Goal: Contribute content: Contribute content

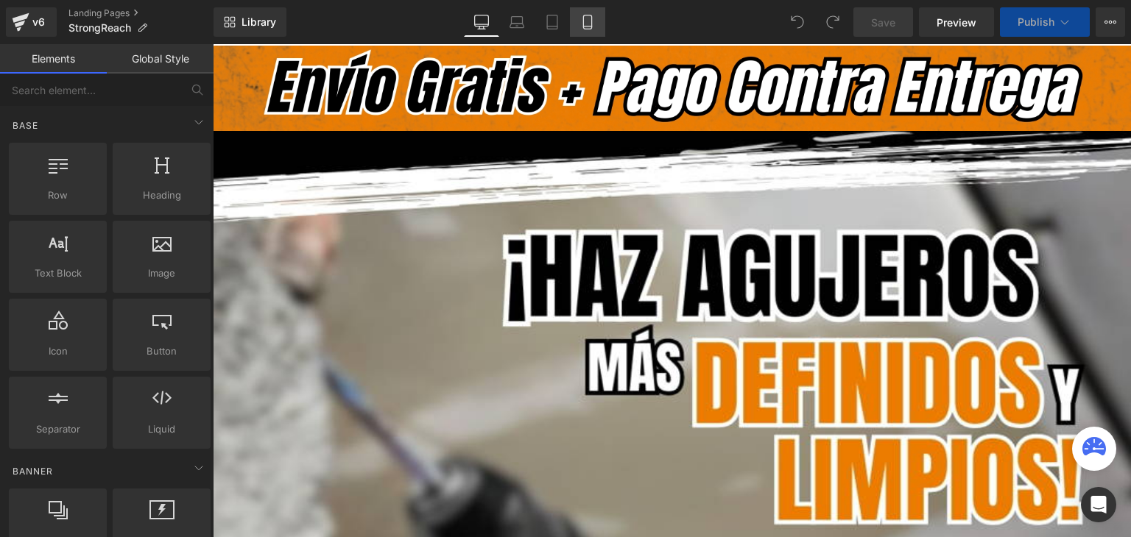
click at [584, 21] on icon at bounding box center [587, 22] width 15 height 15
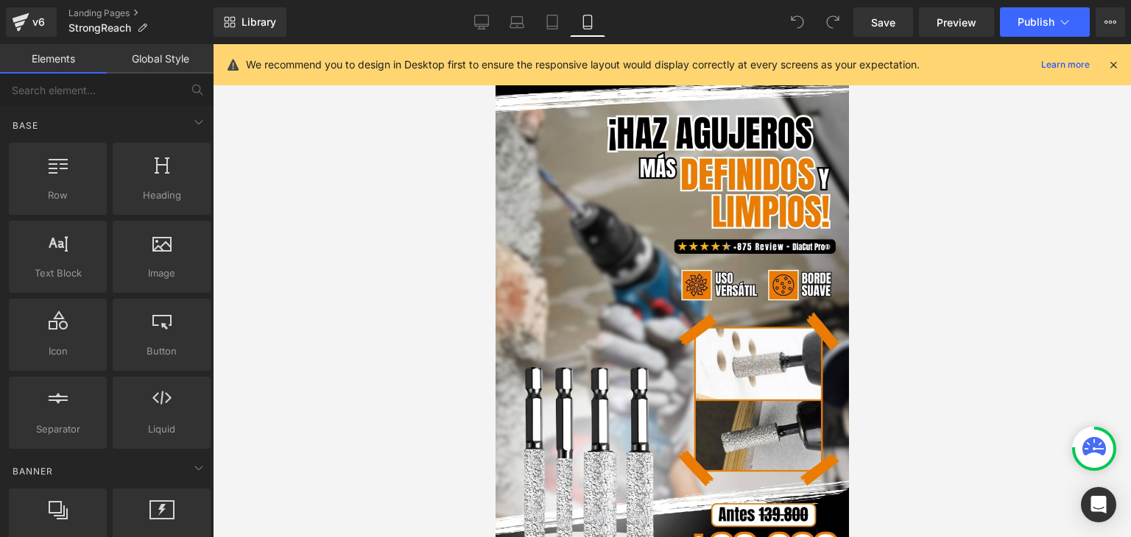
click at [1114, 65] on icon at bounding box center [1112, 64] width 13 height 13
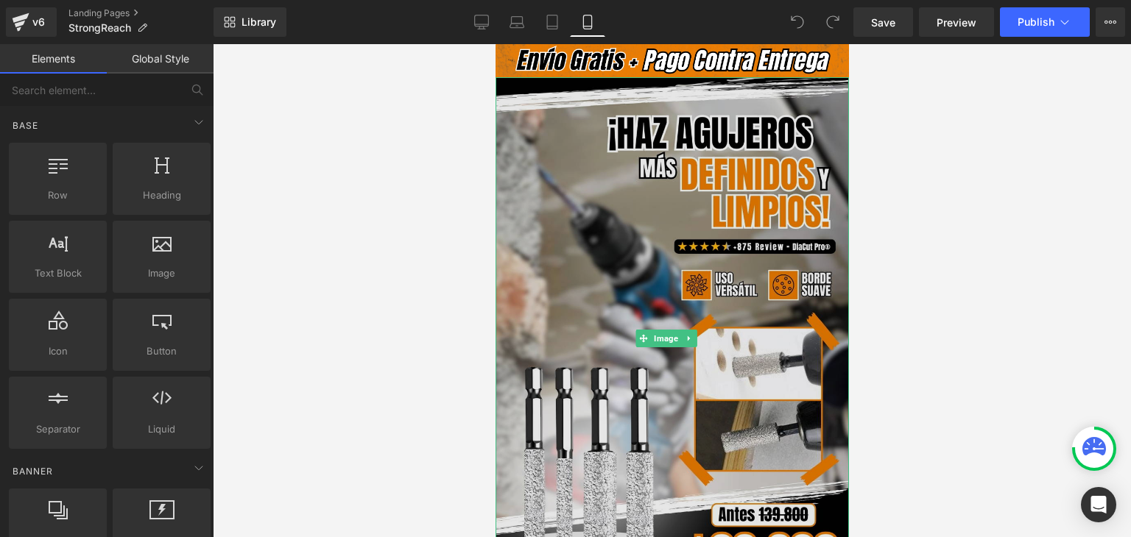
click at [640, 222] on img at bounding box center [671, 338] width 353 height 523
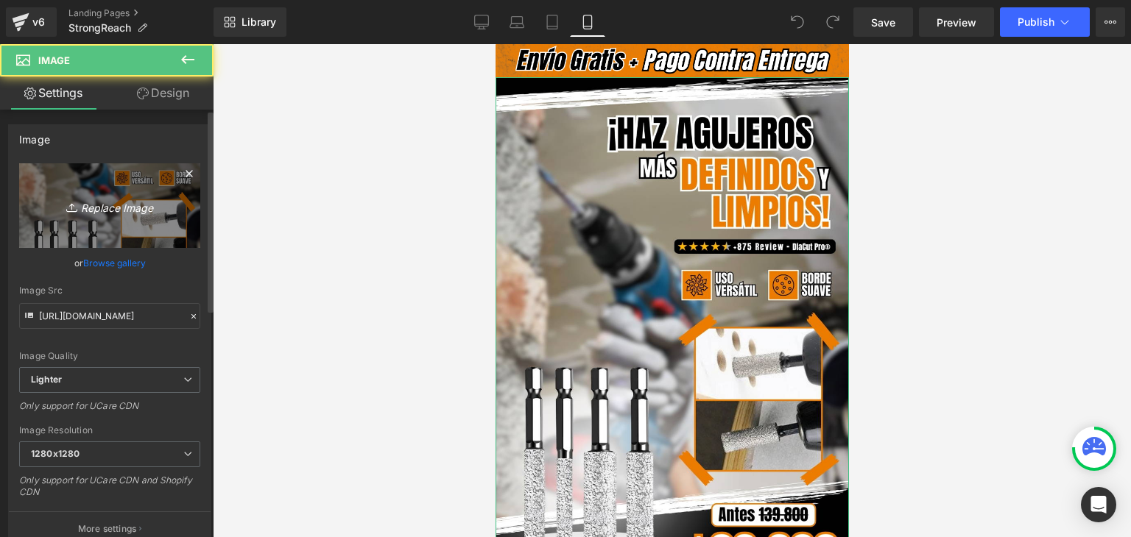
click at [135, 219] on link "Replace Image" at bounding box center [109, 205] width 181 height 85
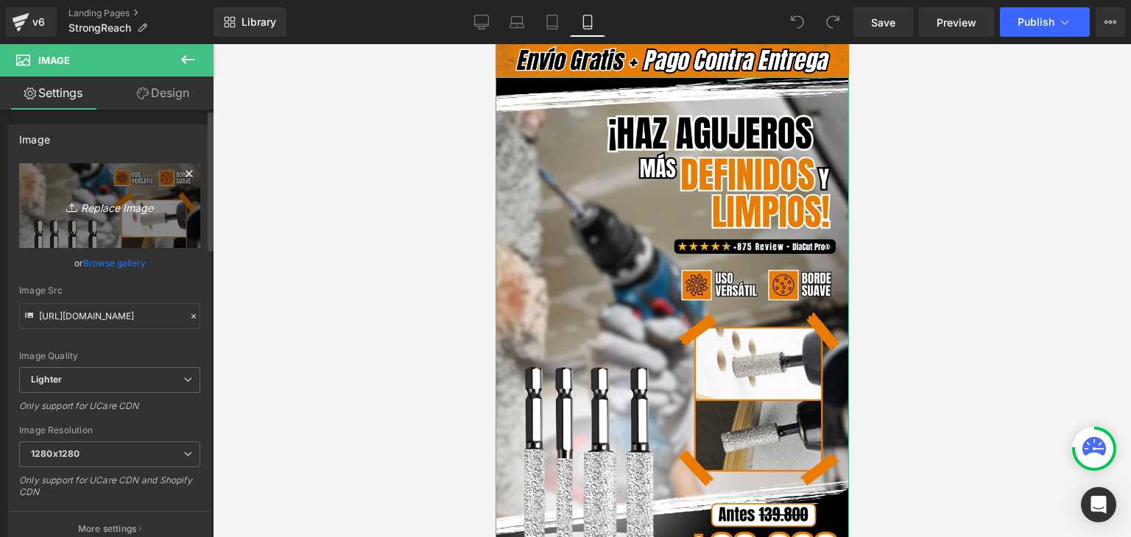
type input "C:\fakepath\Banner Landing.webp"
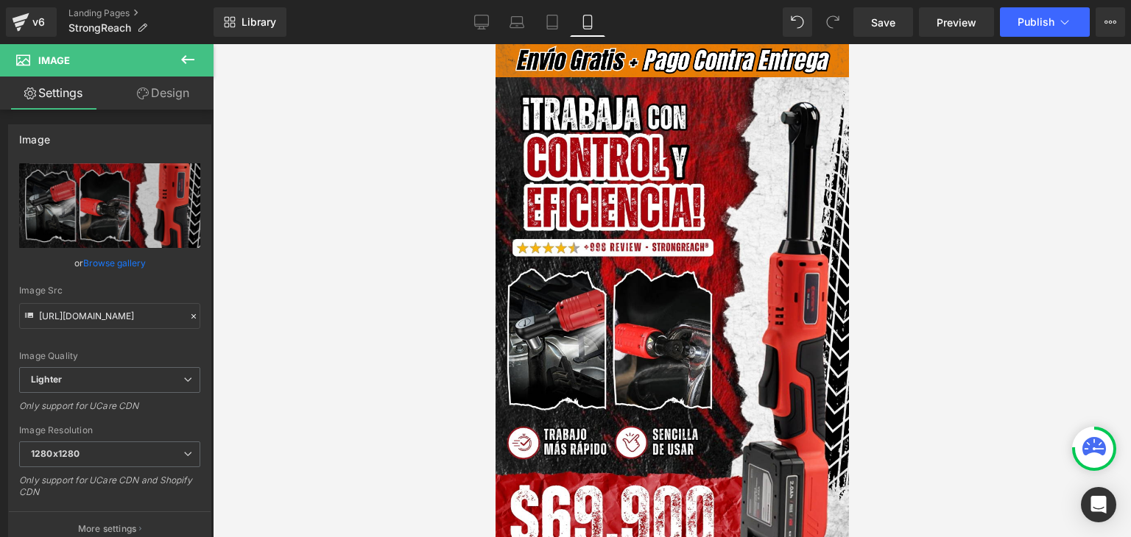
type input "[URL][DOMAIN_NAME]"
click at [1041, 16] on span "Publish" at bounding box center [1035, 22] width 37 height 12
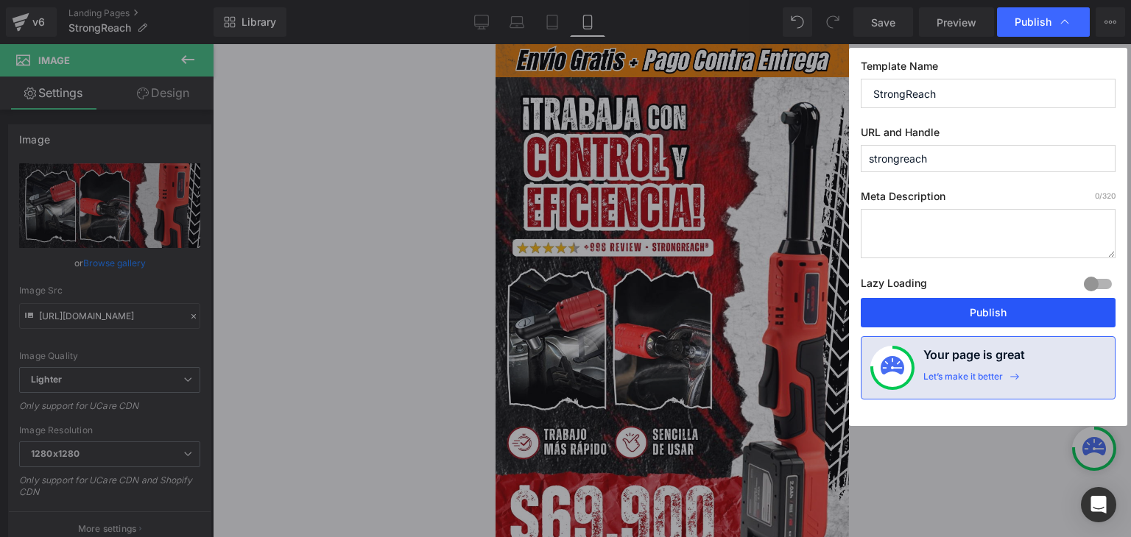
click at [985, 310] on button "Publish" at bounding box center [987, 312] width 255 height 29
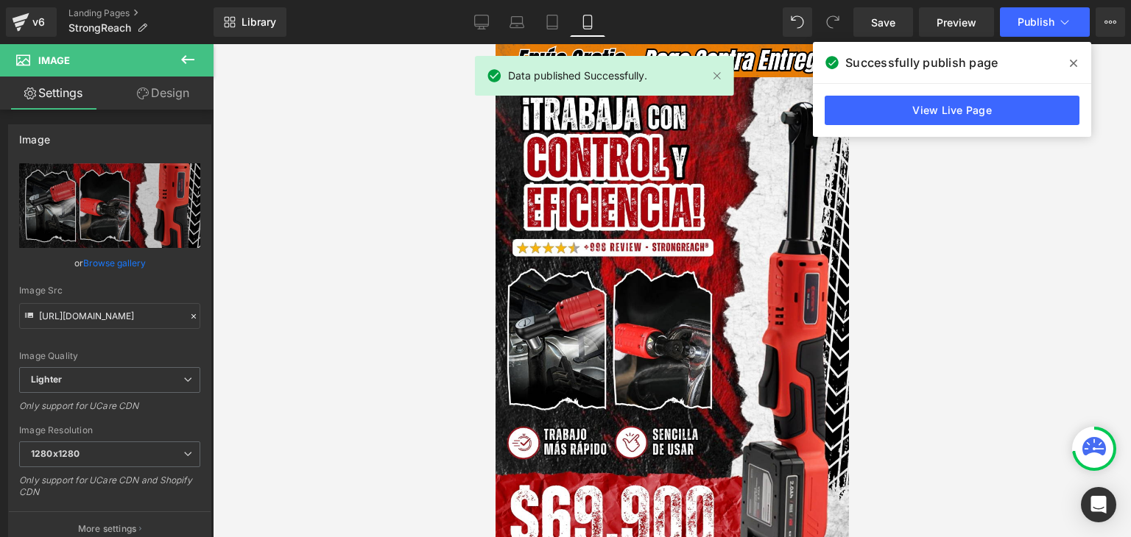
click at [1068, 58] on span at bounding box center [1073, 64] width 24 height 24
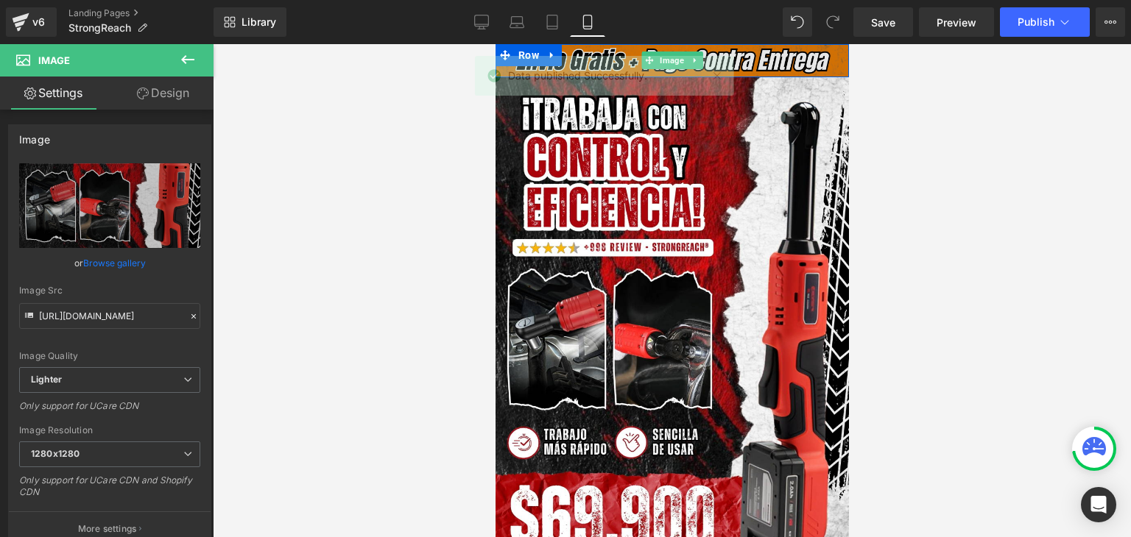
click at [765, 60] on img at bounding box center [671, 60] width 353 height 33
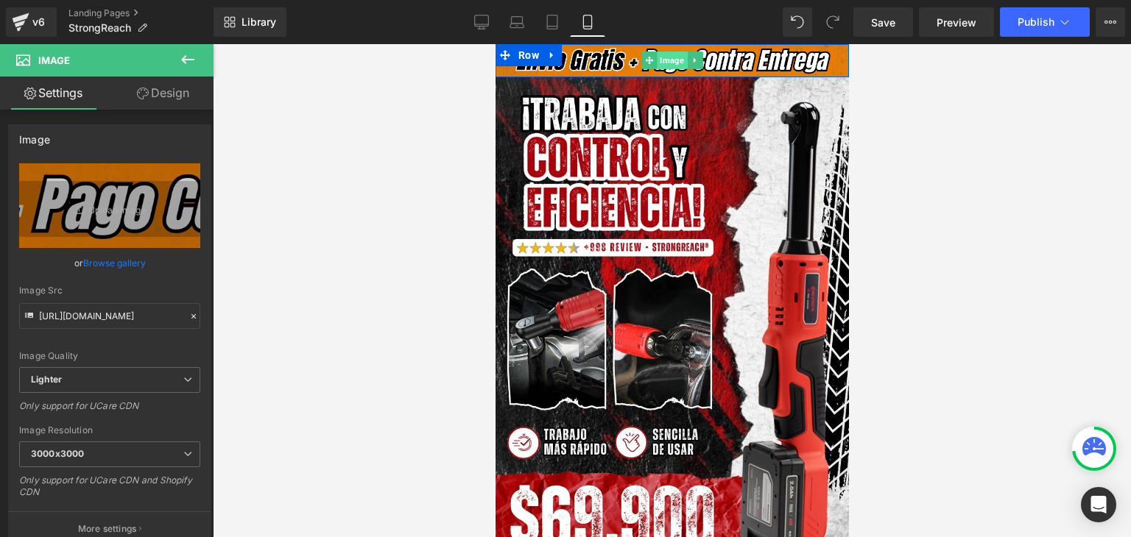
click at [666, 62] on span "Image" at bounding box center [671, 61] width 30 height 18
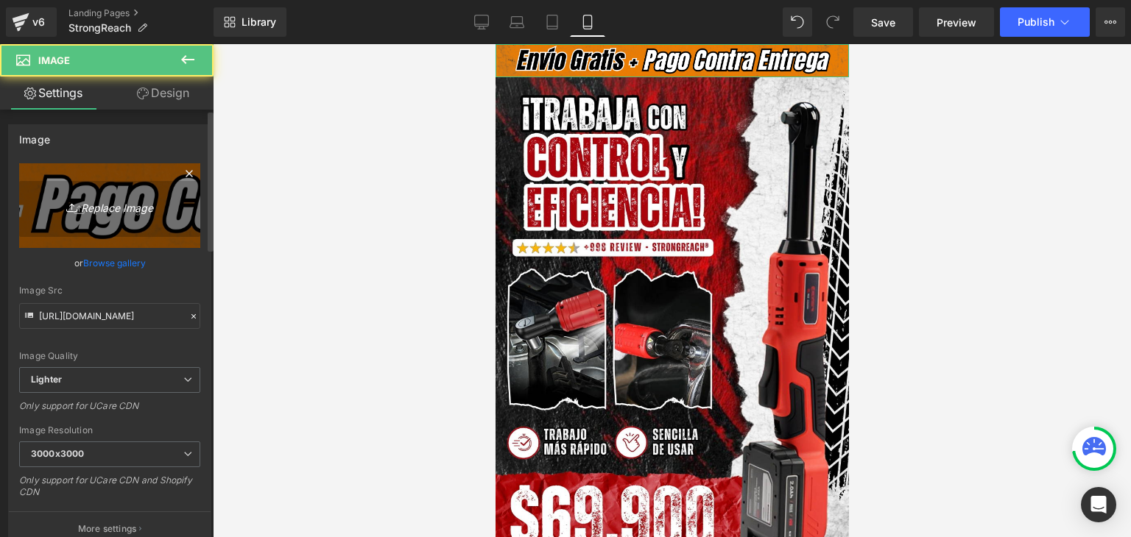
click at [136, 216] on link "Replace Image" at bounding box center [109, 205] width 181 height 85
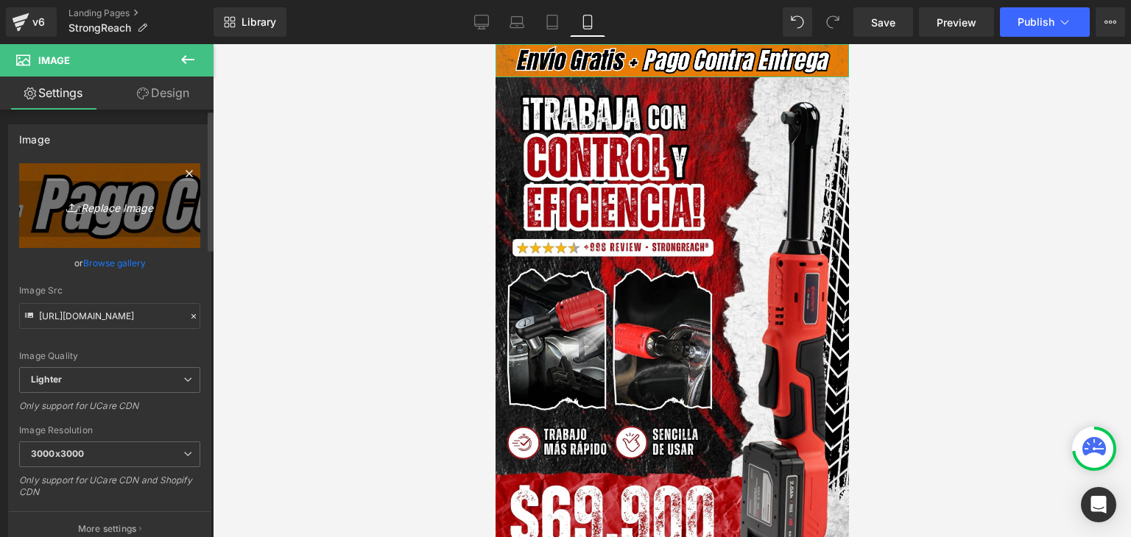
type input "C:\fakepath\Subtítulo.webp"
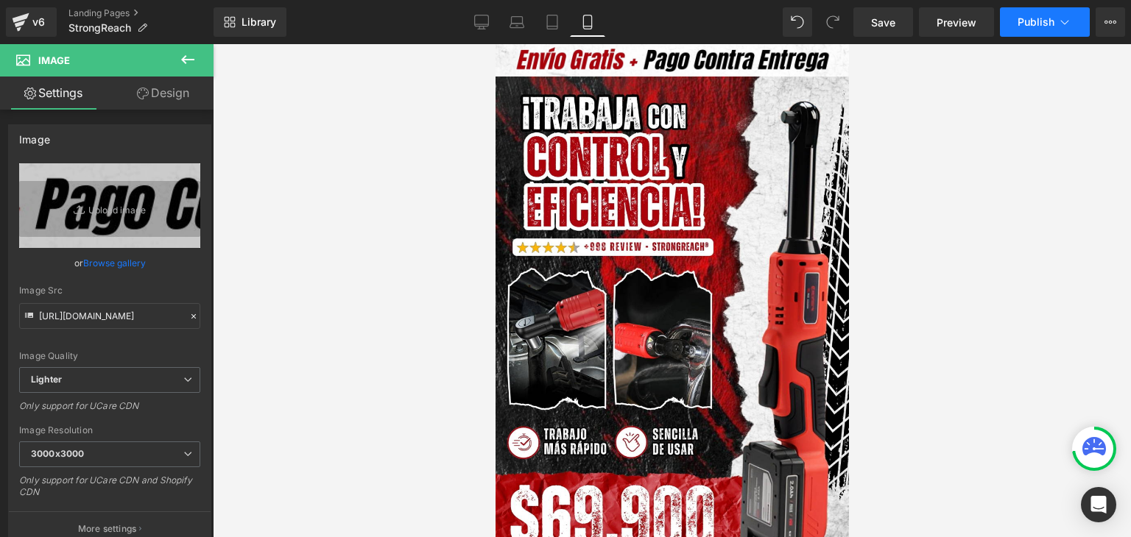
click at [1033, 26] on span "Publish" at bounding box center [1035, 22] width 37 height 12
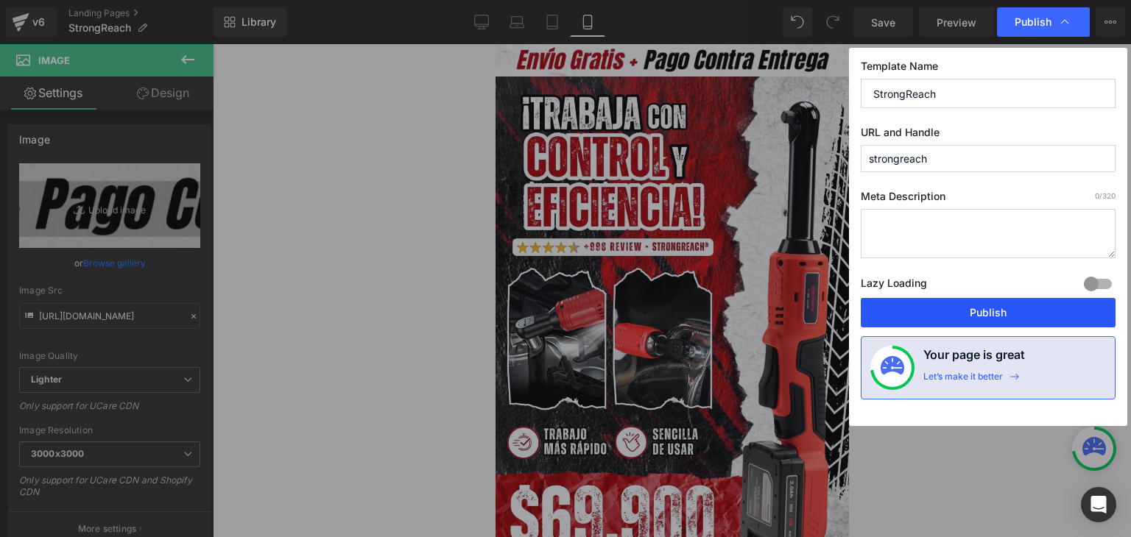
click at [996, 305] on button "Publish" at bounding box center [987, 312] width 255 height 29
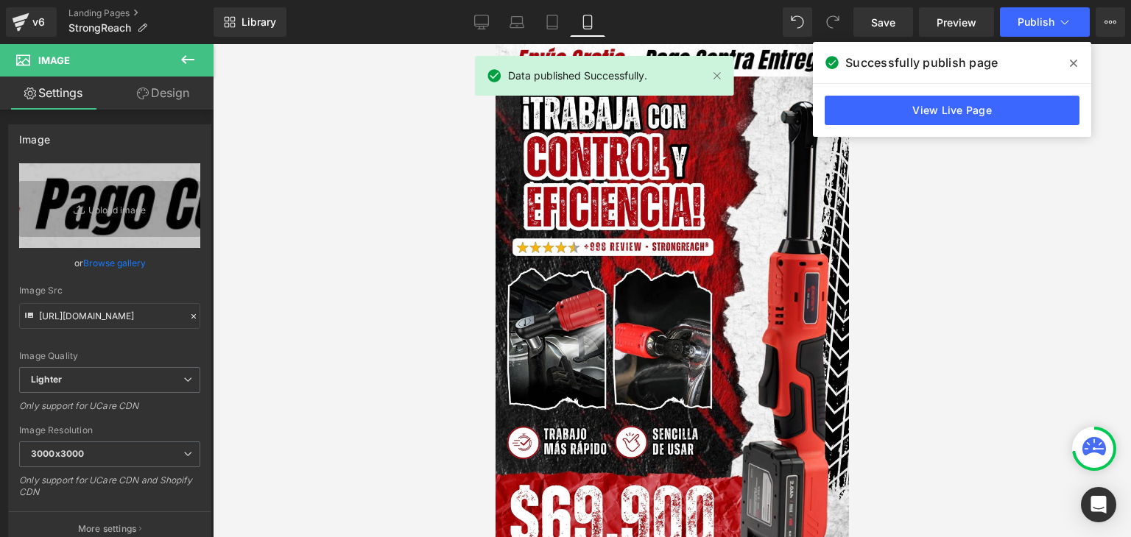
click at [1072, 63] on icon at bounding box center [1072, 63] width 7 height 7
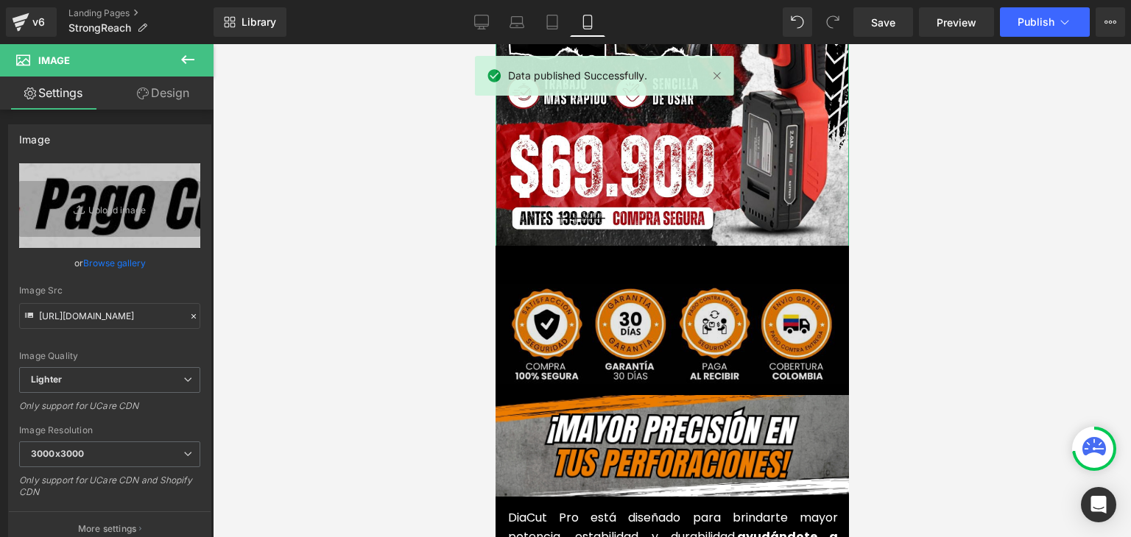
scroll to position [368, 0]
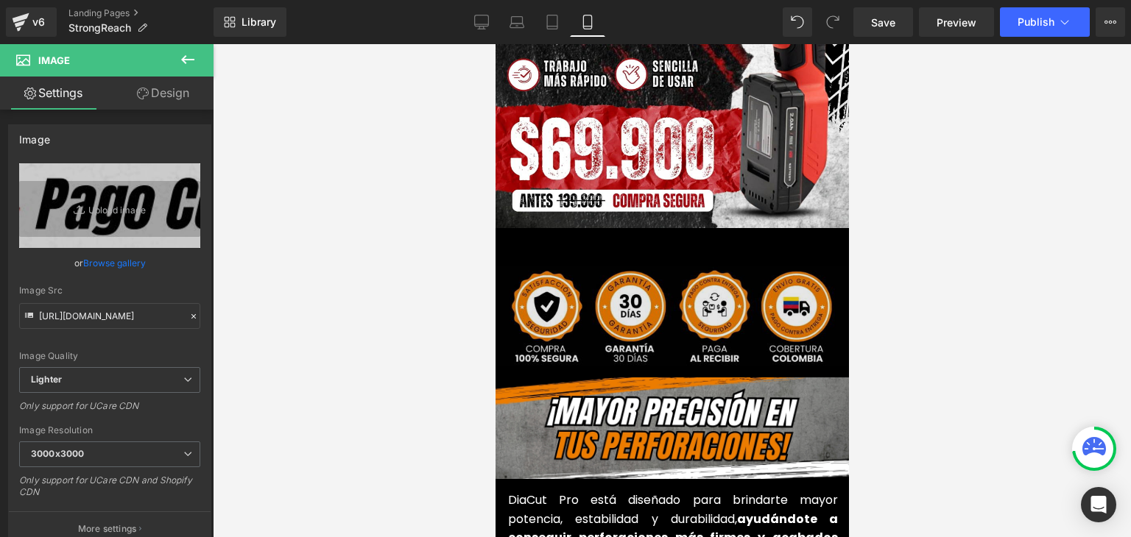
click at [658, 292] on div "Image" at bounding box center [671, 316] width 361 height 100
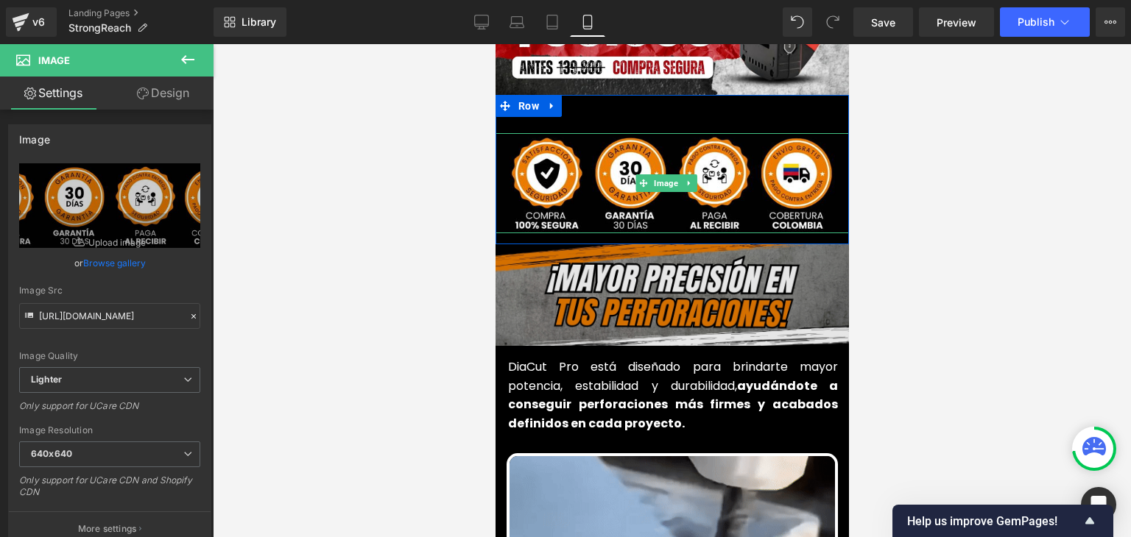
scroll to position [515, 0]
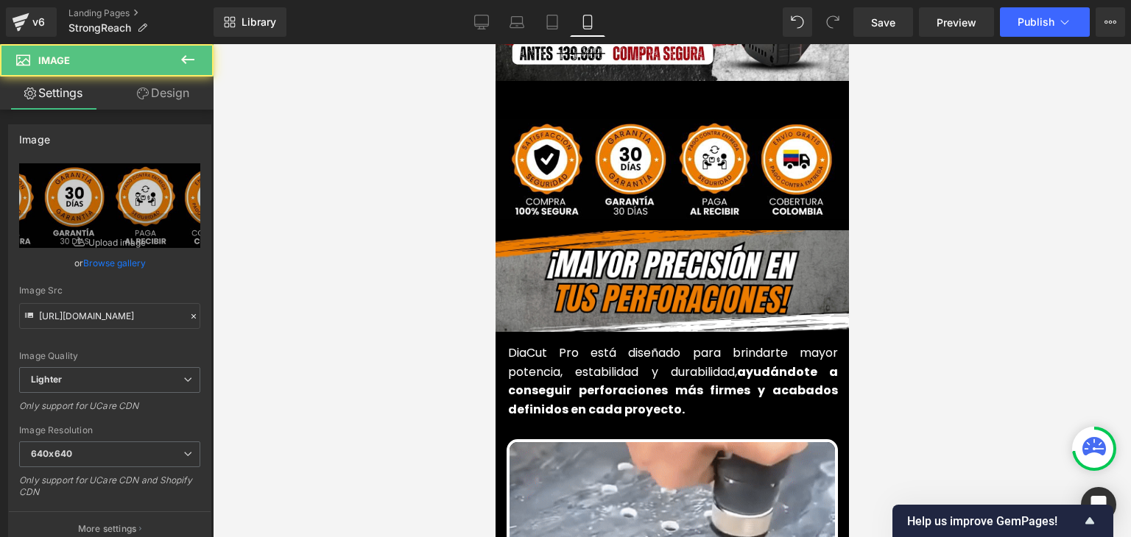
click at [664, 147] on div "Image" at bounding box center [671, 169] width 361 height 100
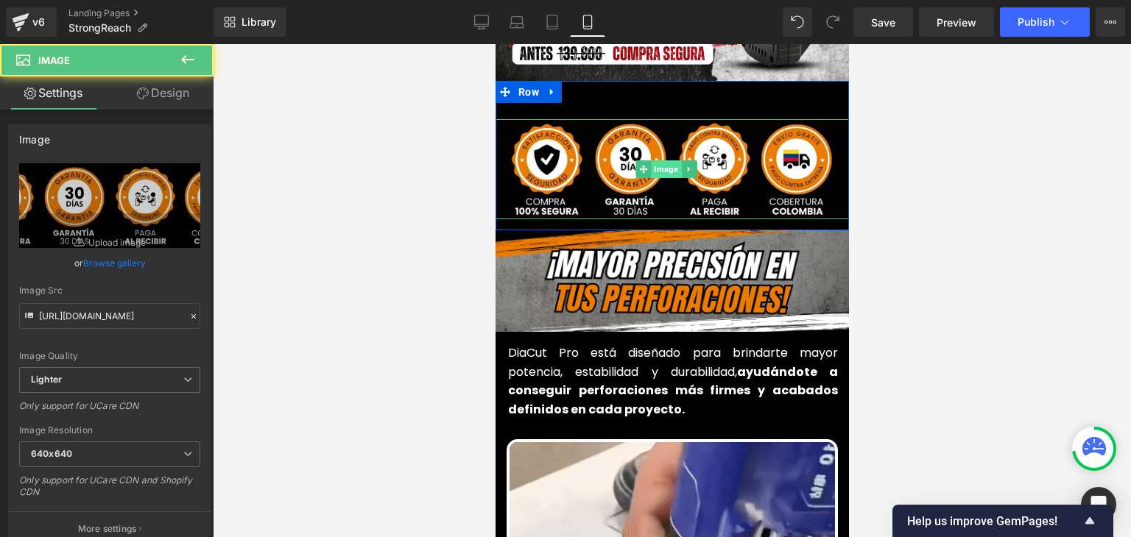
click at [664, 160] on span "Image" at bounding box center [666, 169] width 30 height 18
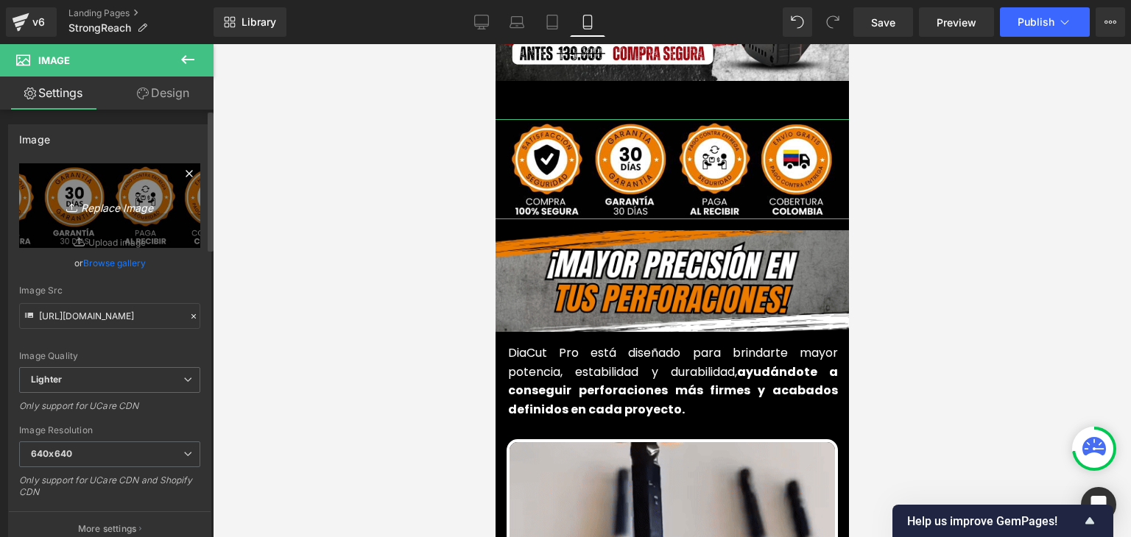
click at [147, 203] on icon "Replace Image" at bounding box center [110, 206] width 118 height 18
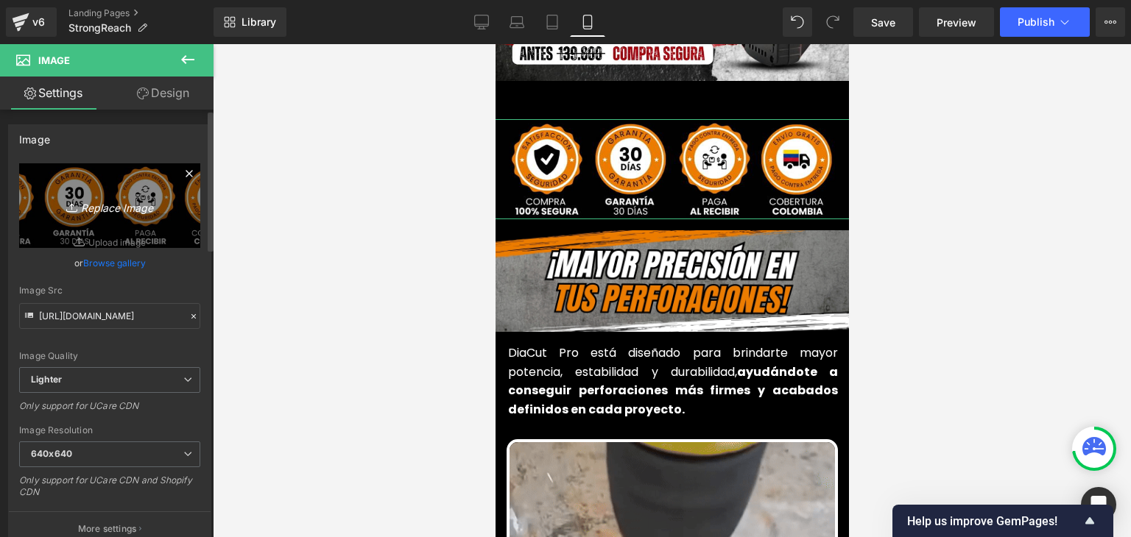
type input "C:\fakepath\1.webp"
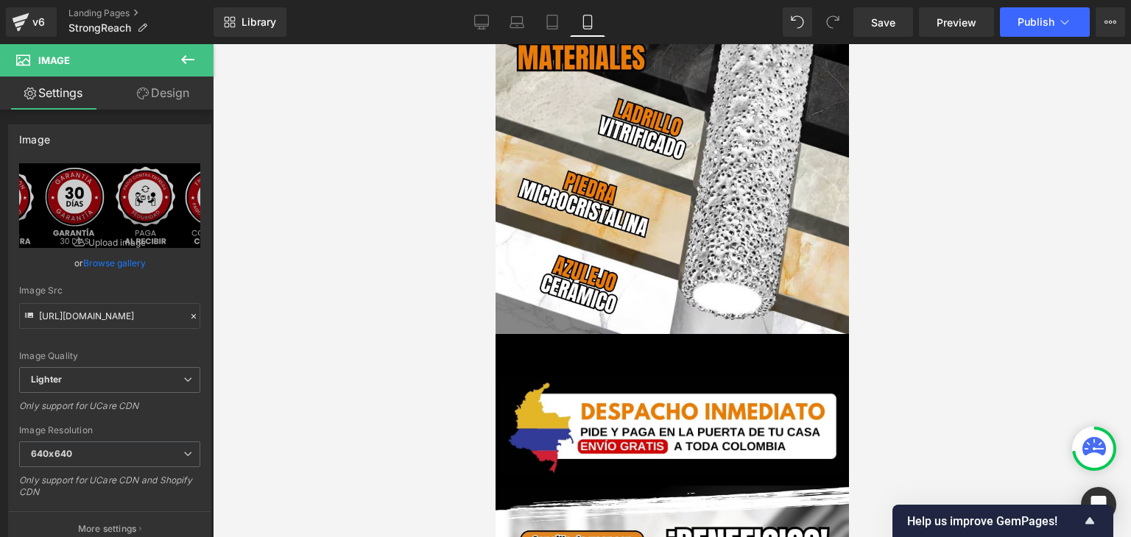
scroll to position [2502, 0]
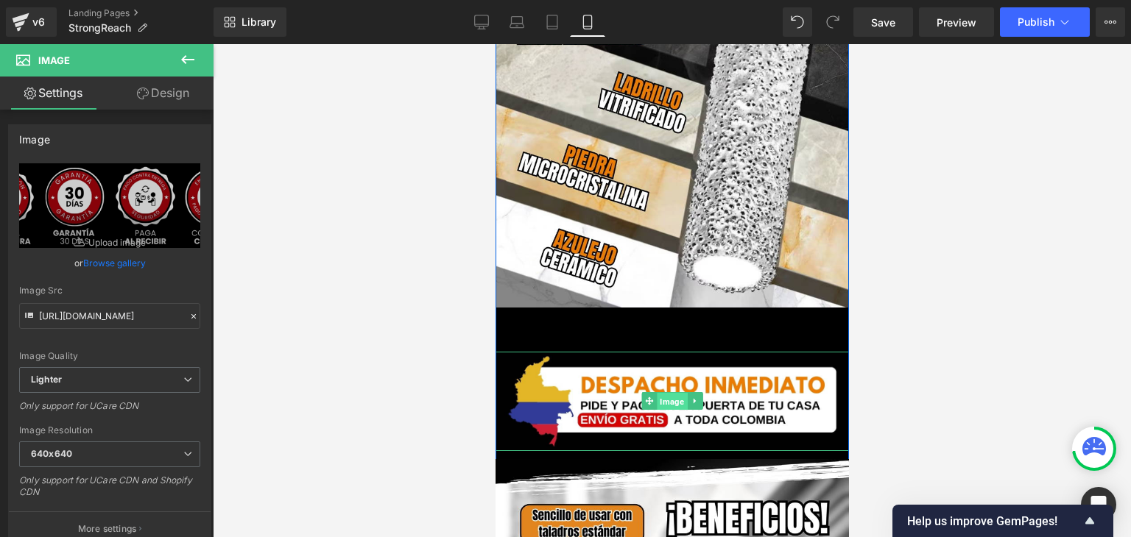
click at [662, 393] on span "Image" at bounding box center [671, 402] width 30 height 18
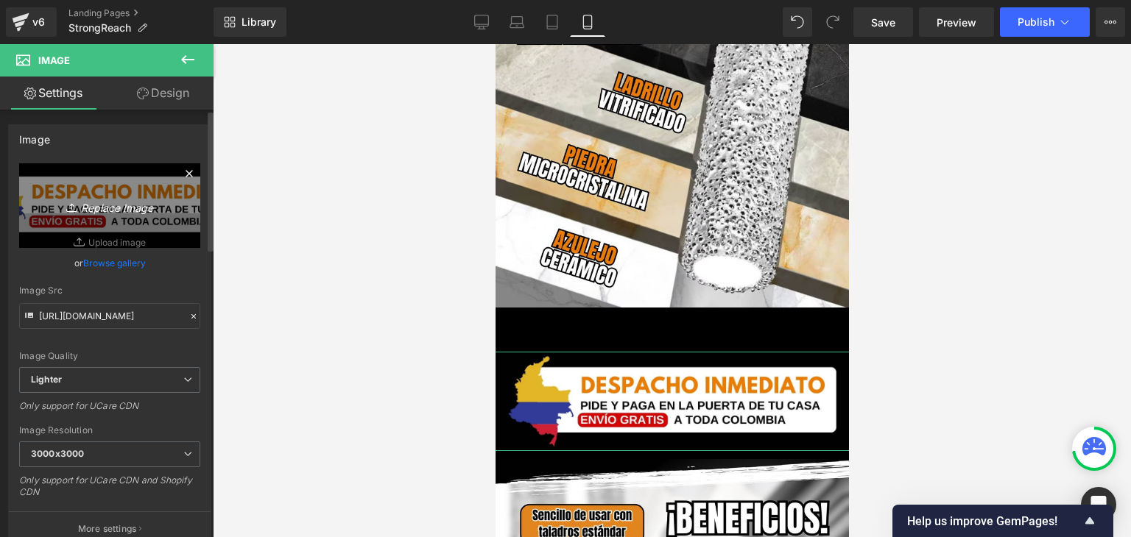
click at [135, 197] on icon "Replace Image" at bounding box center [110, 206] width 118 height 18
type input "C:\fakepath\3.webp"
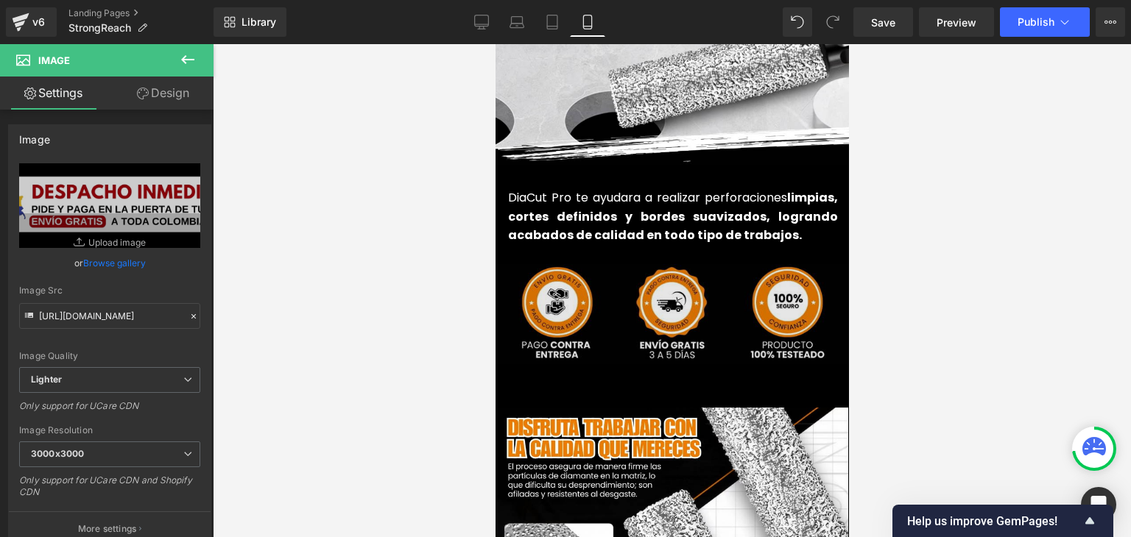
scroll to position [3606, 0]
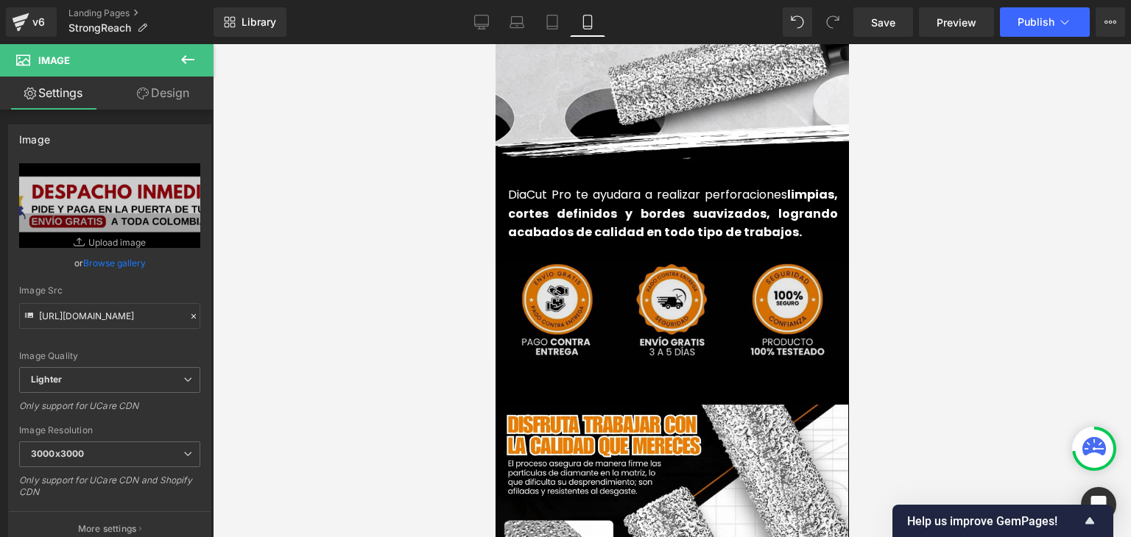
click at [659, 278] on img at bounding box center [671, 311] width 361 height 100
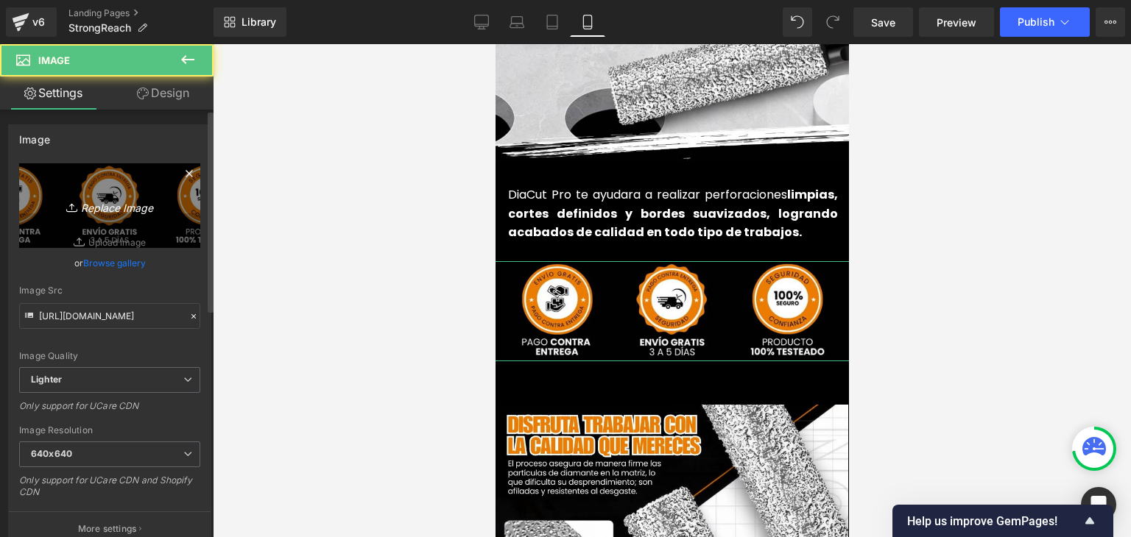
click at [135, 222] on link "Replace Image" at bounding box center [109, 205] width 181 height 85
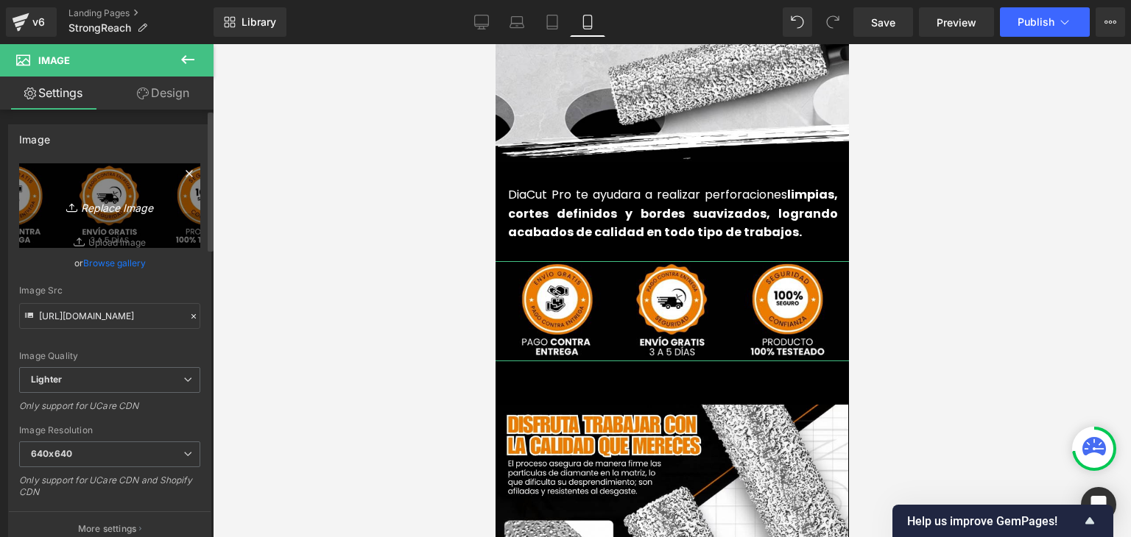
type input "C:\fakepath\2.webp"
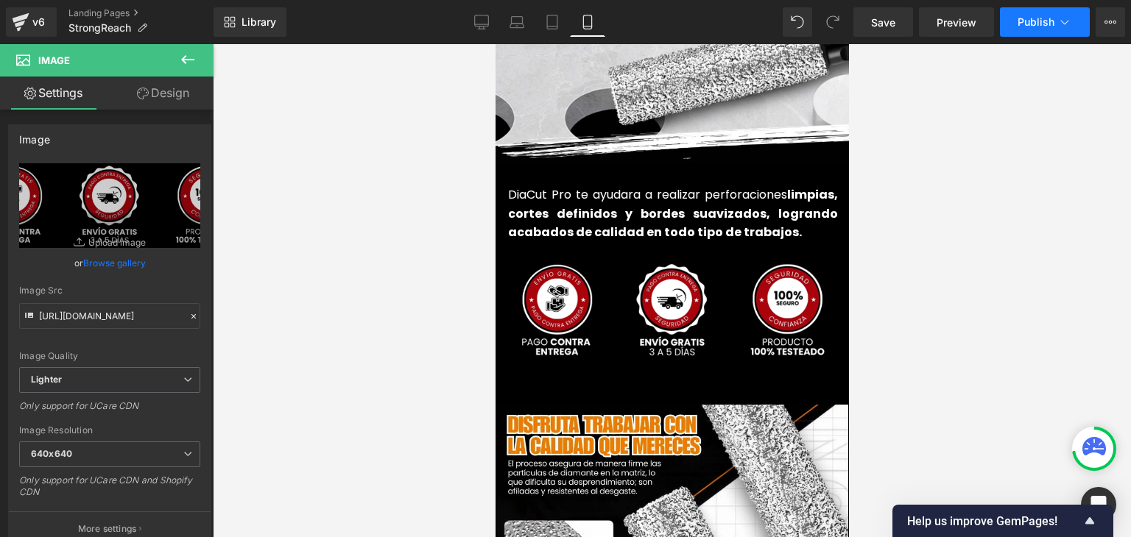
click at [1022, 22] on span "Publish" at bounding box center [1035, 22] width 37 height 12
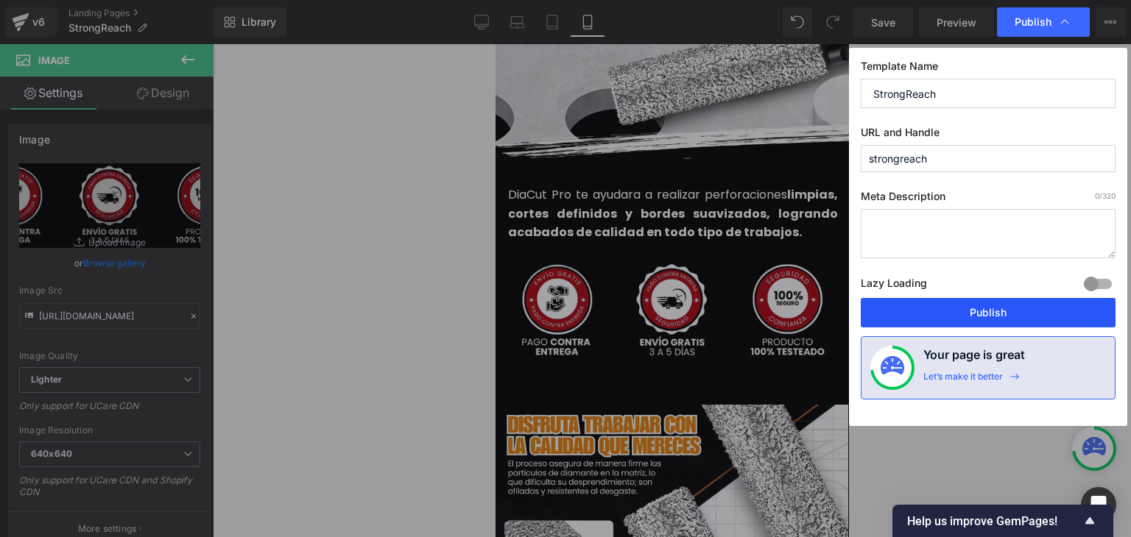
click at [953, 314] on button "Publish" at bounding box center [987, 312] width 255 height 29
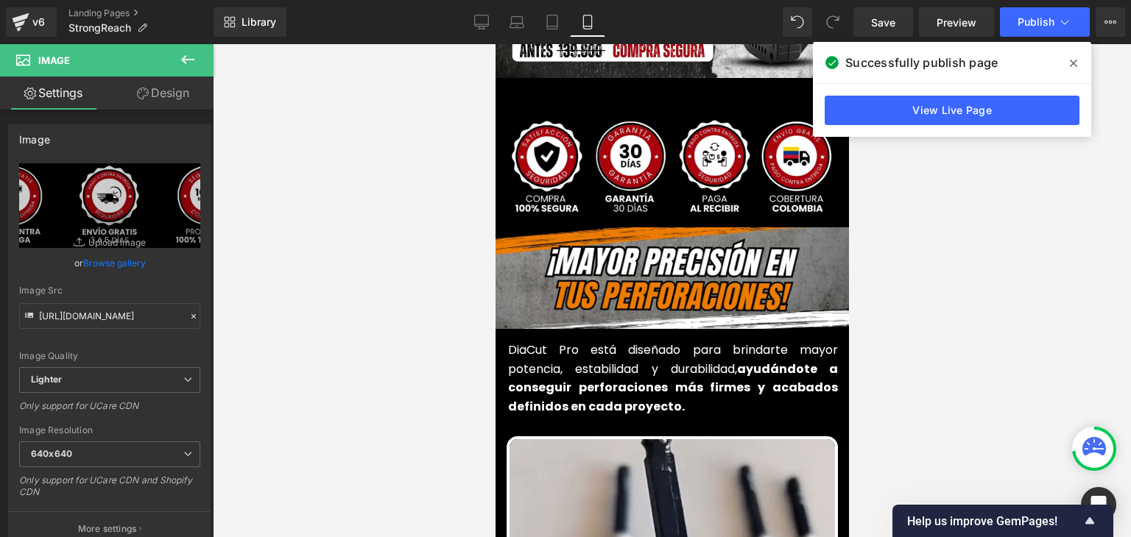
scroll to position [515, 0]
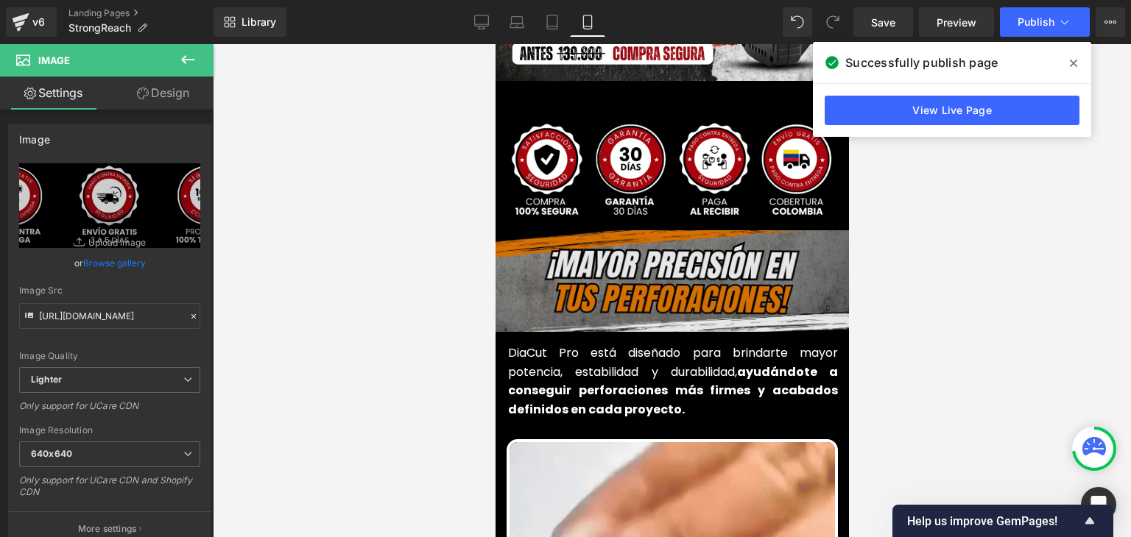
click at [658, 255] on div "Image" at bounding box center [671, 283] width 383 height 106
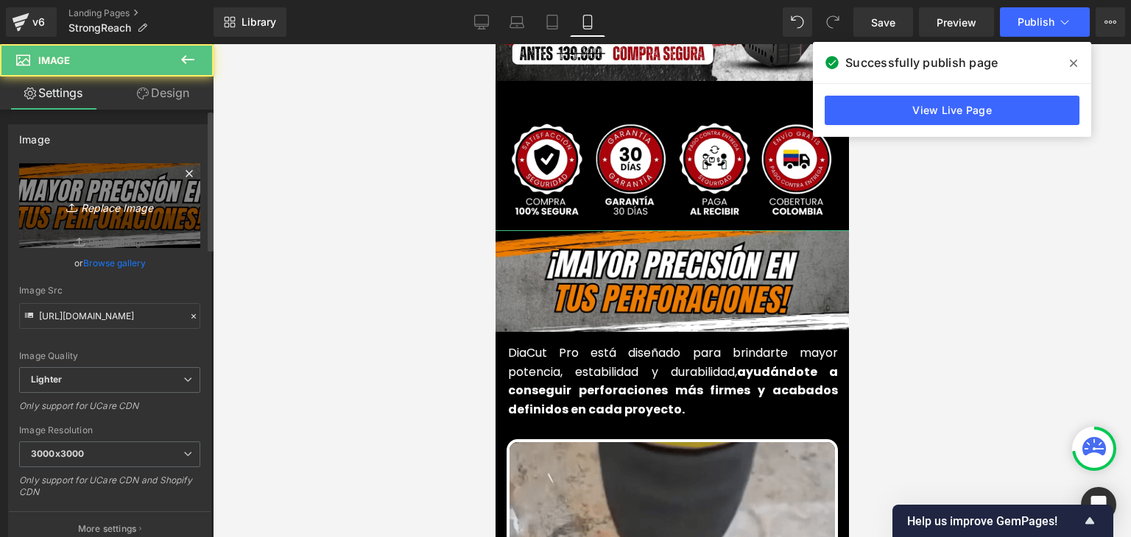
click at [86, 191] on link "Replace Image" at bounding box center [109, 205] width 181 height 85
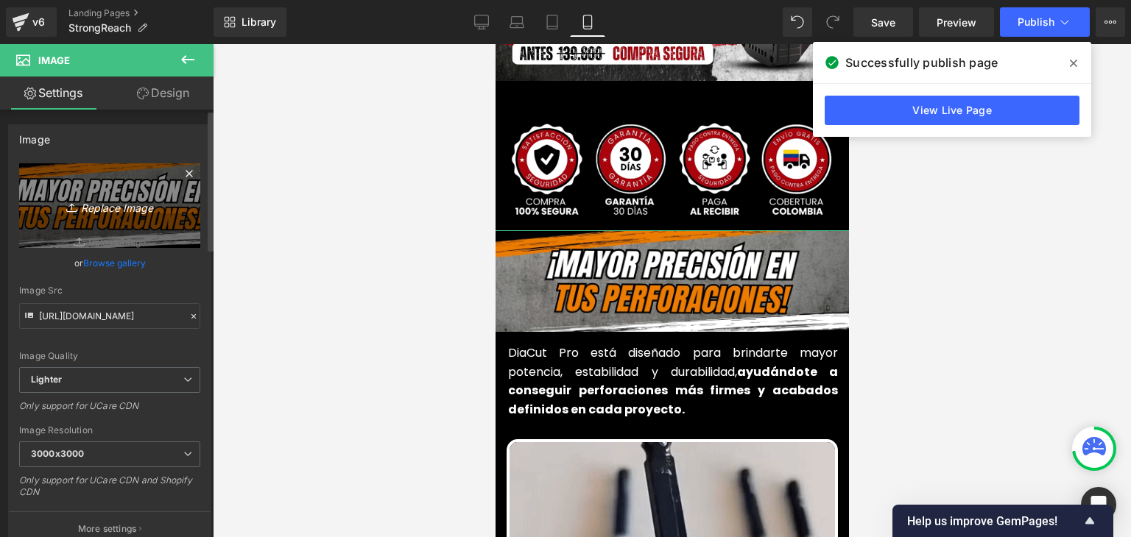
type input "C:\fakepath\66.webp"
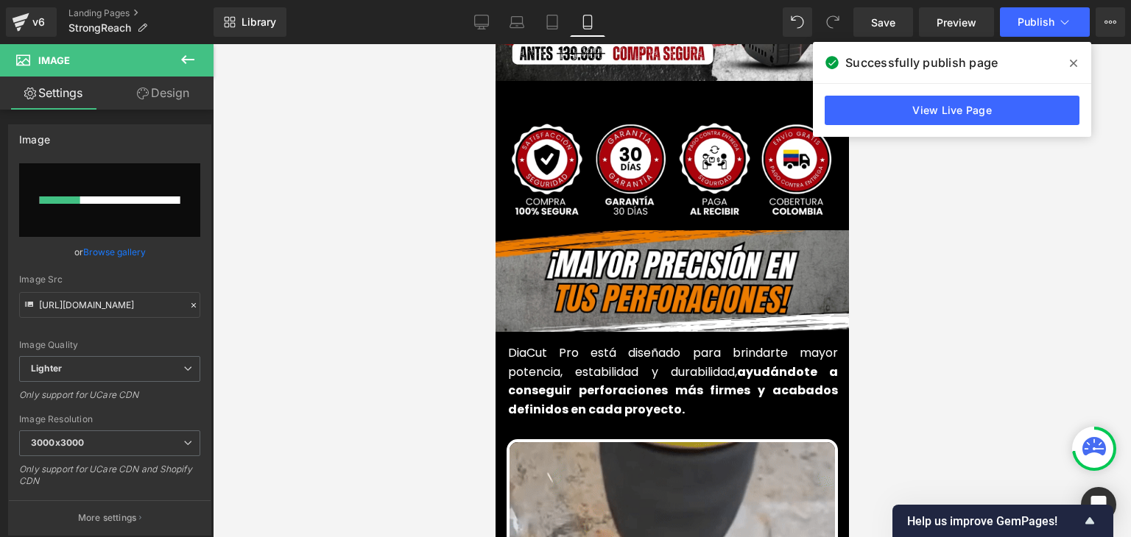
click at [1072, 60] on icon at bounding box center [1072, 63] width 7 height 12
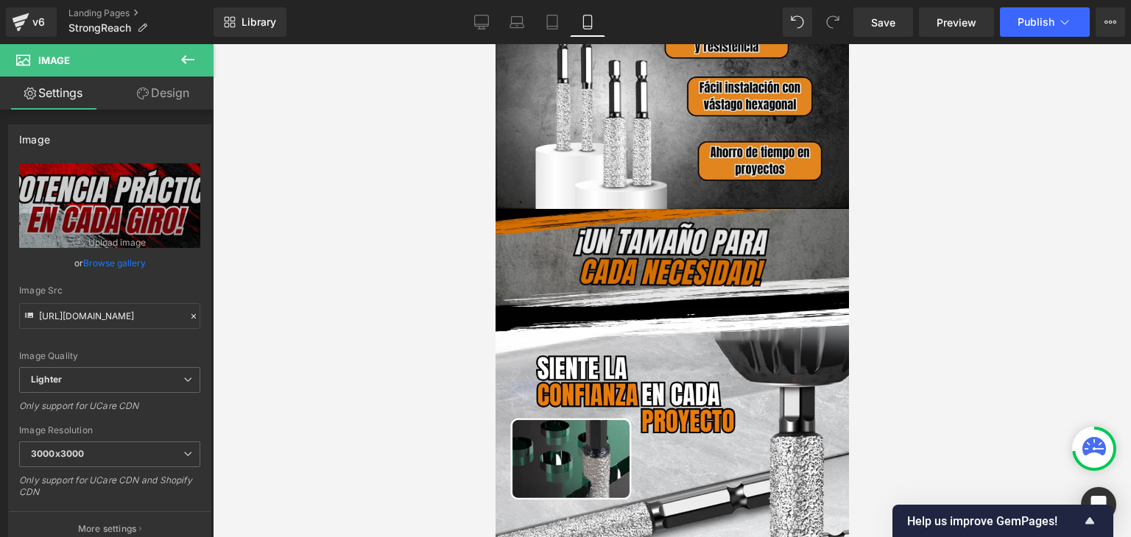
scroll to position [1325, 0]
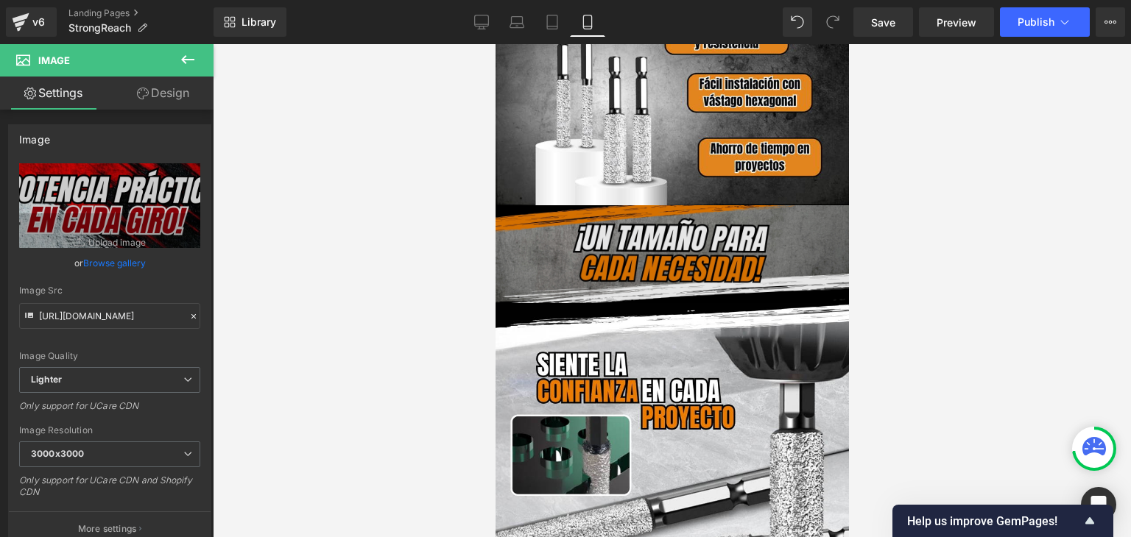
click at [660, 251] on img at bounding box center [671, 254] width 353 height 98
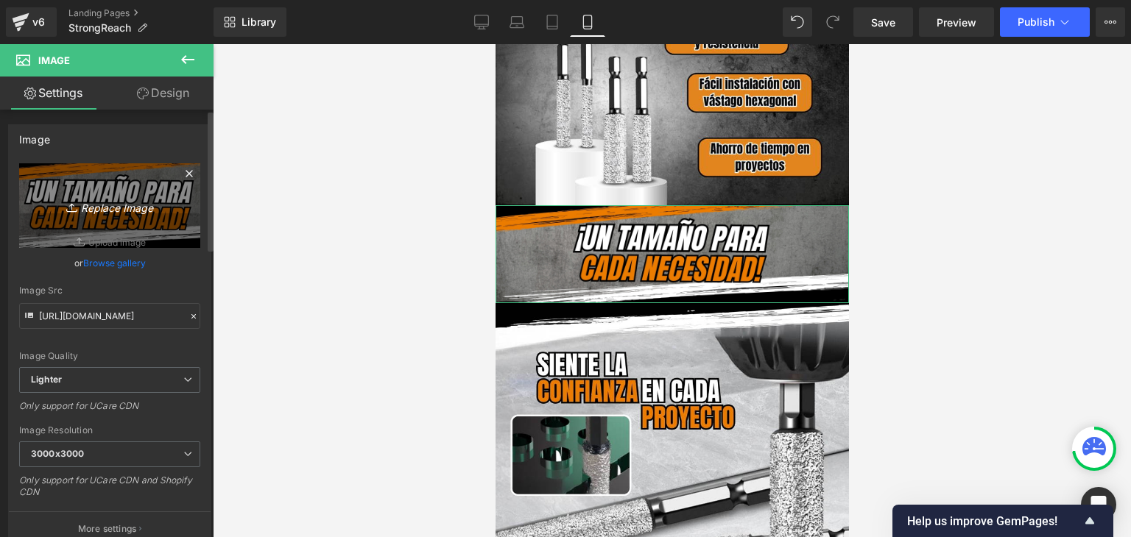
click at [124, 210] on icon "Replace Image" at bounding box center [110, 206] width 118 height 18
type input "C:\fakepath\67.webp"
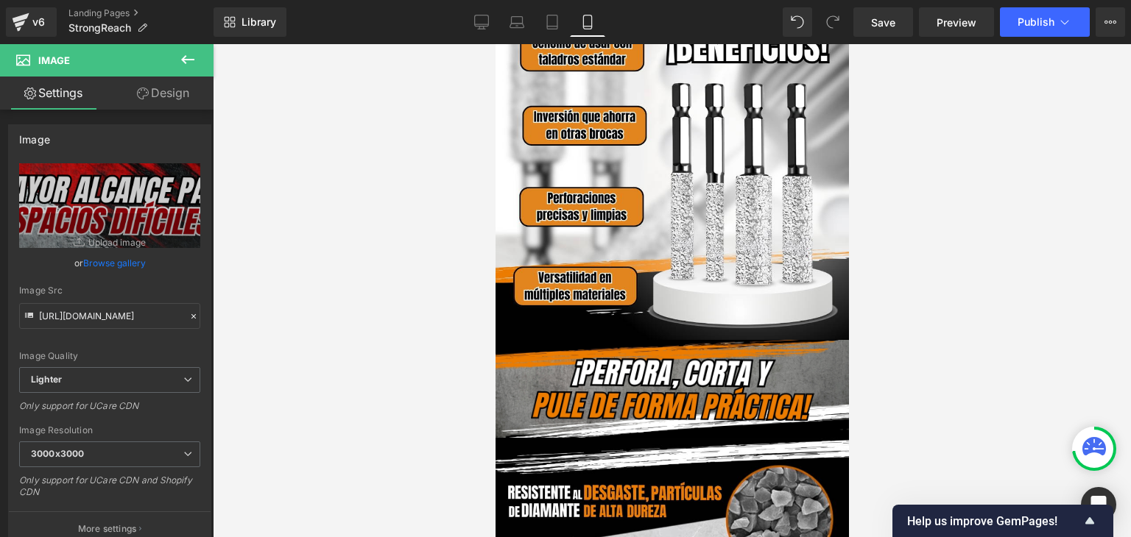
scroll to position [3018, 0]
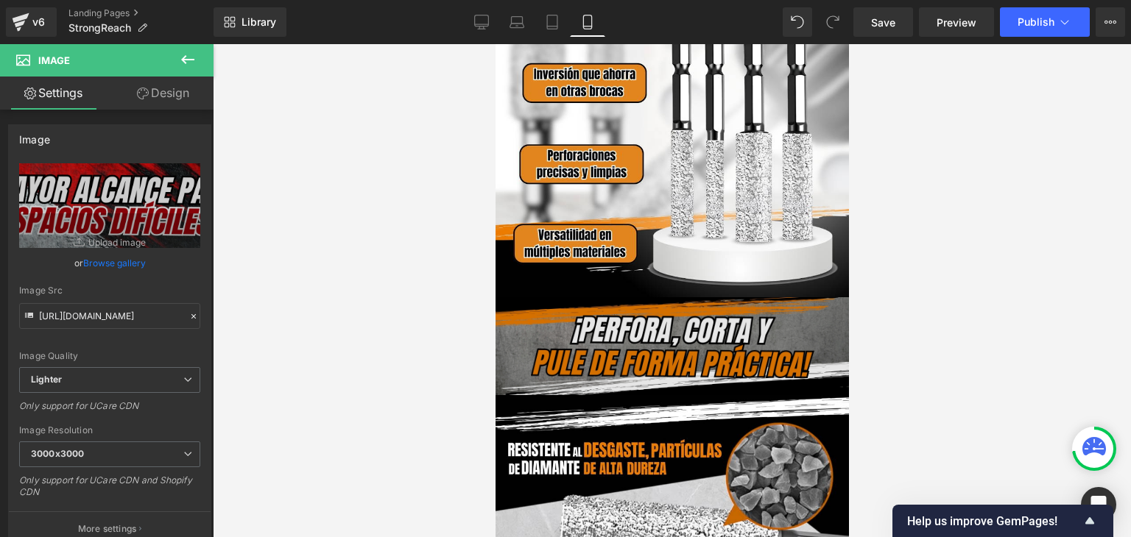
click at [660, 325] on div "Image" at bounding box center [671, 346] width 353 height 98
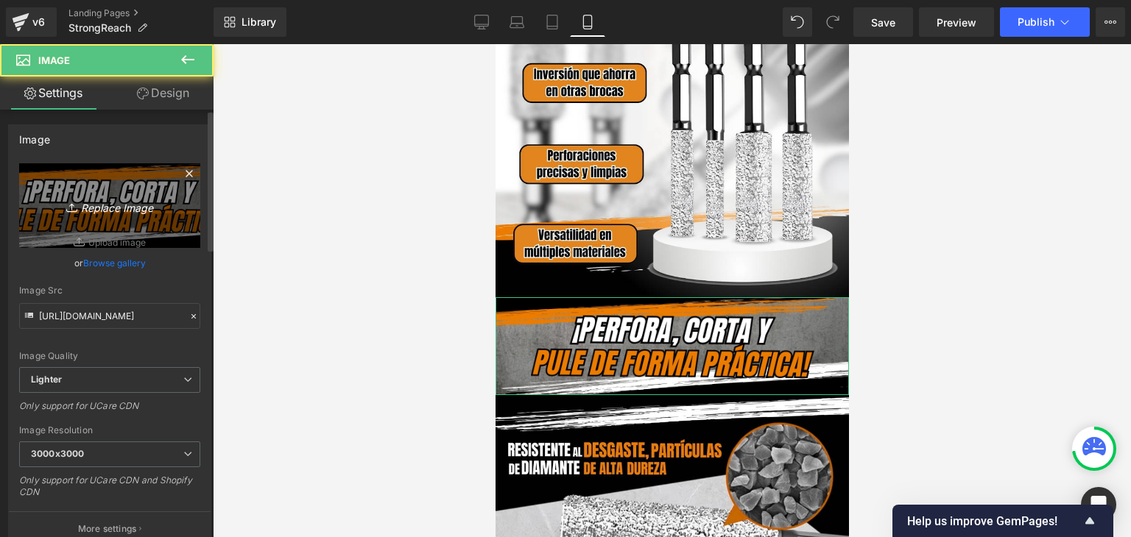
click at [109, 177] on link "Replace Image" at bounding box center [109, 205] width 181 height 85
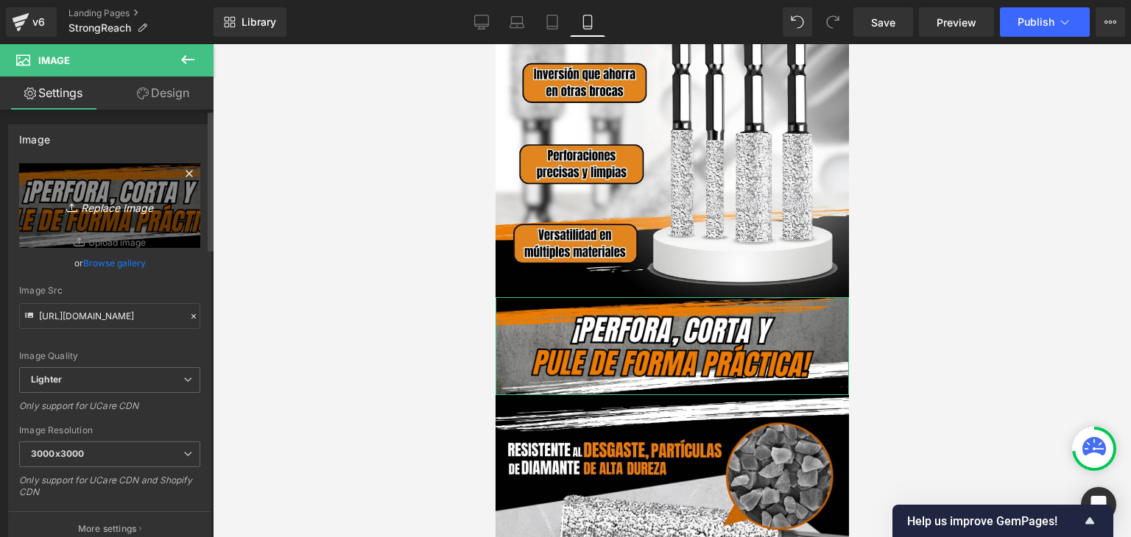
type input "C:\fakepath\68.webp"
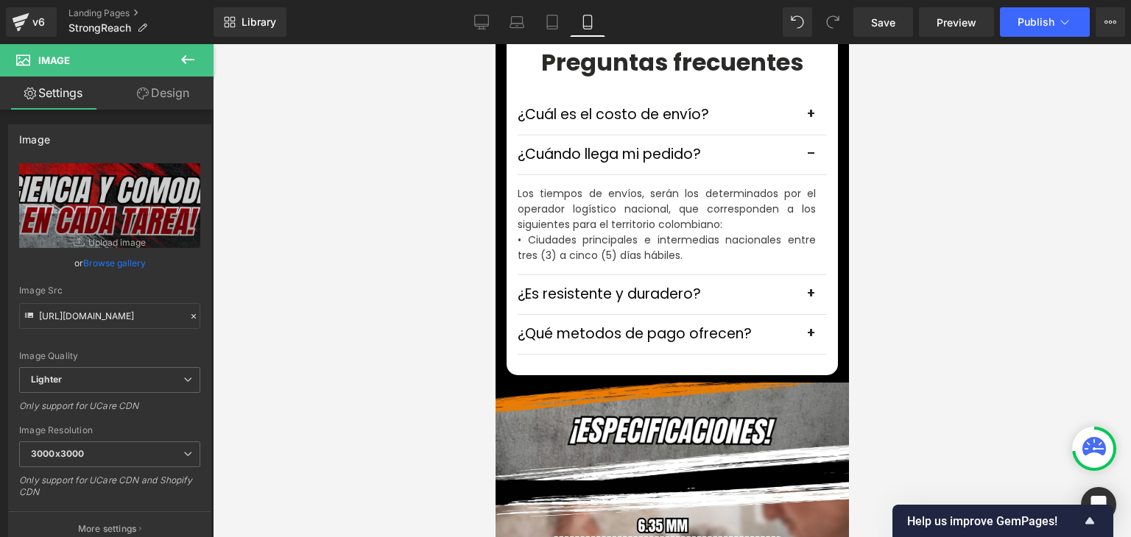
scroll to position [4343, 0]
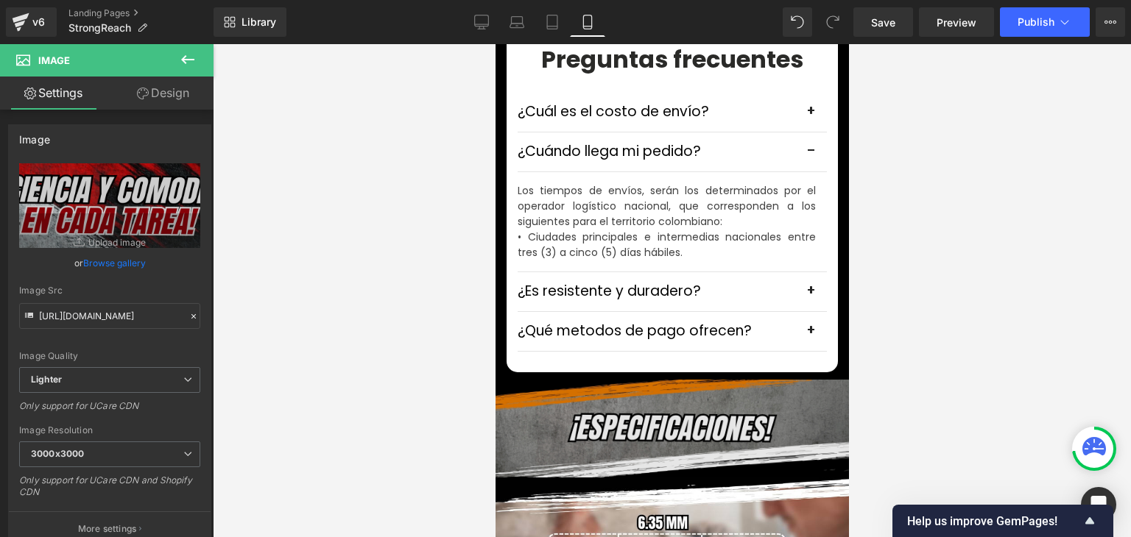
click at [652, 406] on div "Image" at bounding box center [671, 429] width 353 height 98
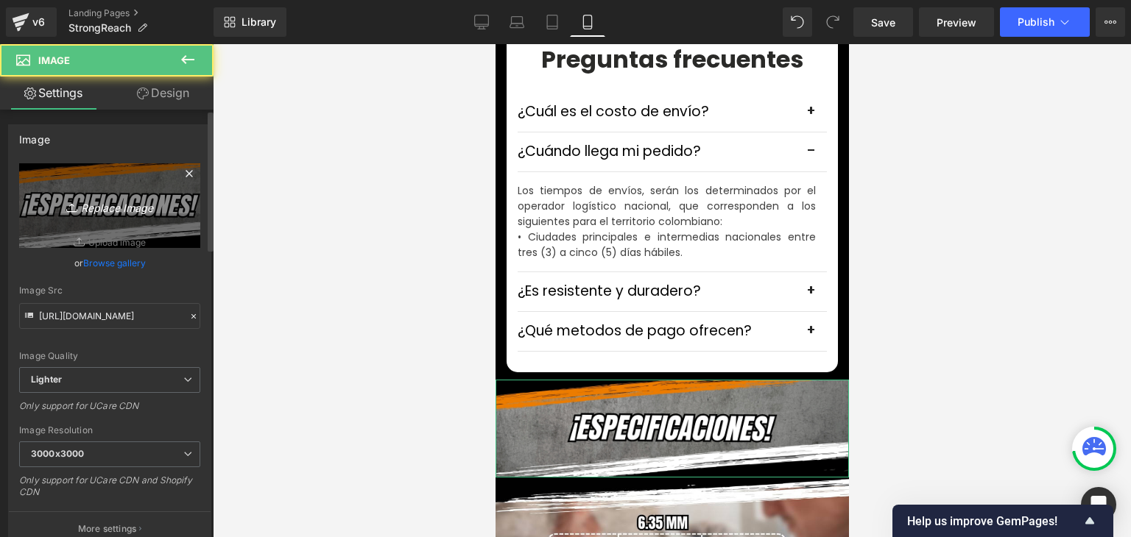
click at [126, 216] on link "Replace Image" at bounding box center [109, 205] width 181 height 85
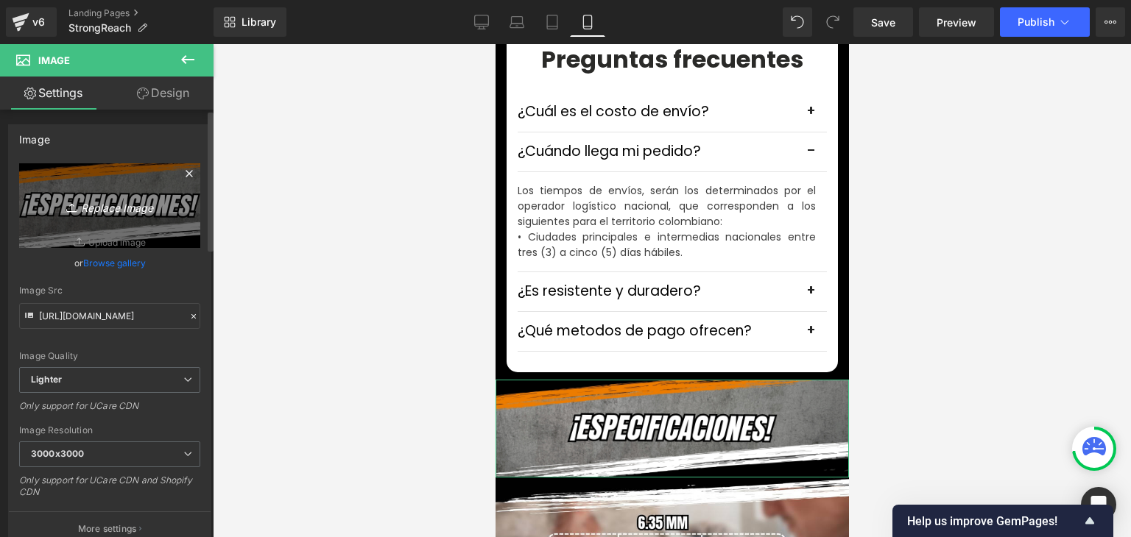
type input "C:\fakepath\69.webp"
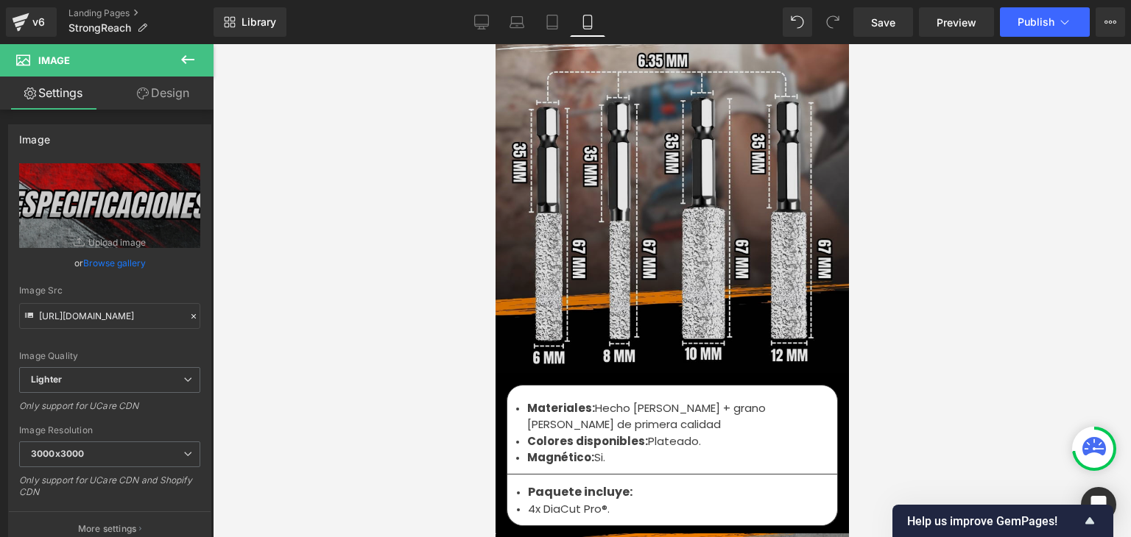
scroll to position [5005, 0]
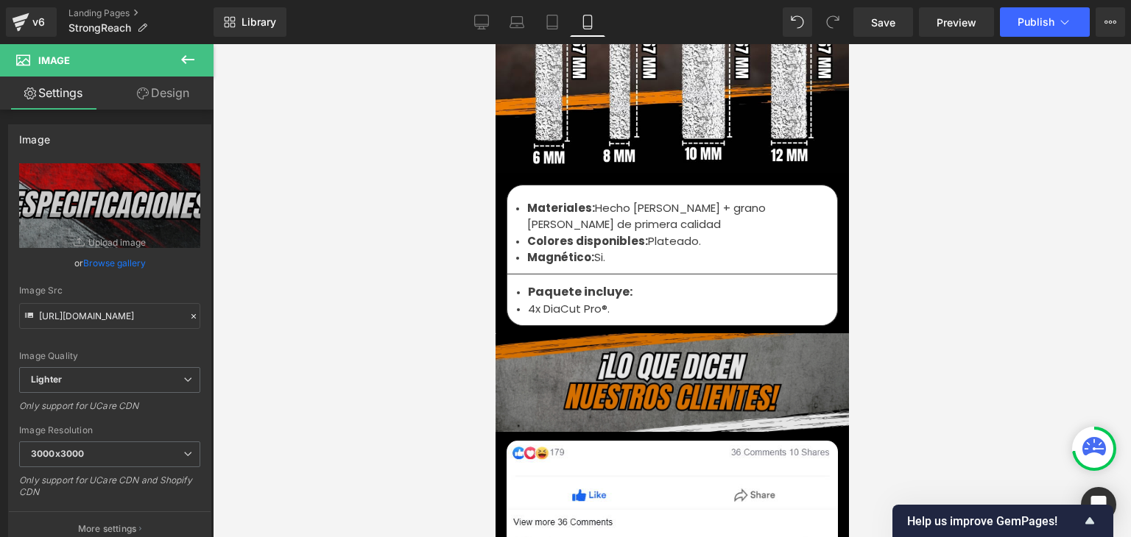
click at [645, 344] on img at bounding box center [671, 382] width 353 height 98
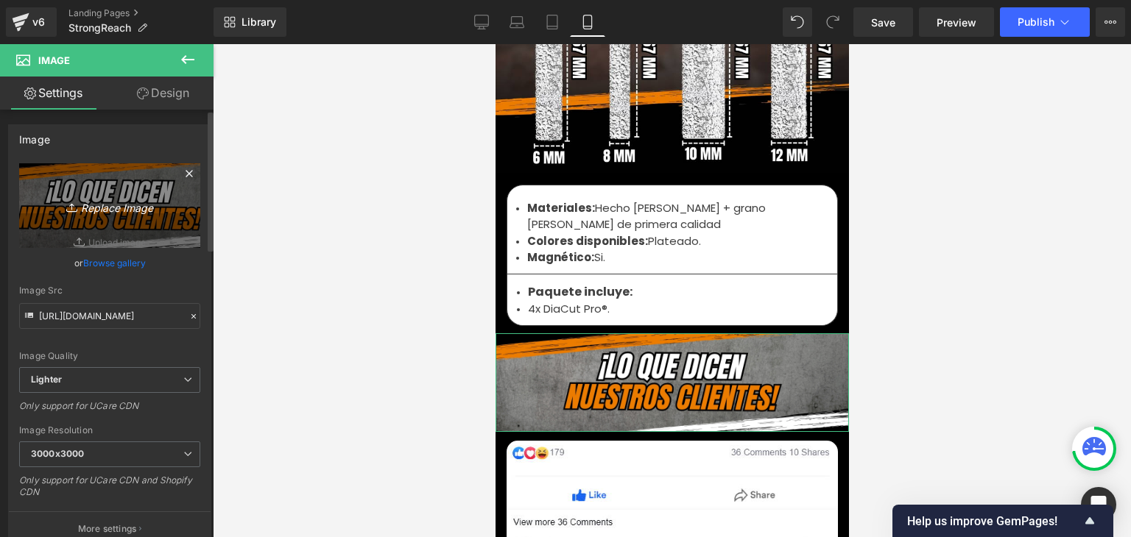
click at [113, 222] on link "Replace Image" at bounding box center [109, 205] width 181 height 85
type input "C:\fakepath\70.webp"
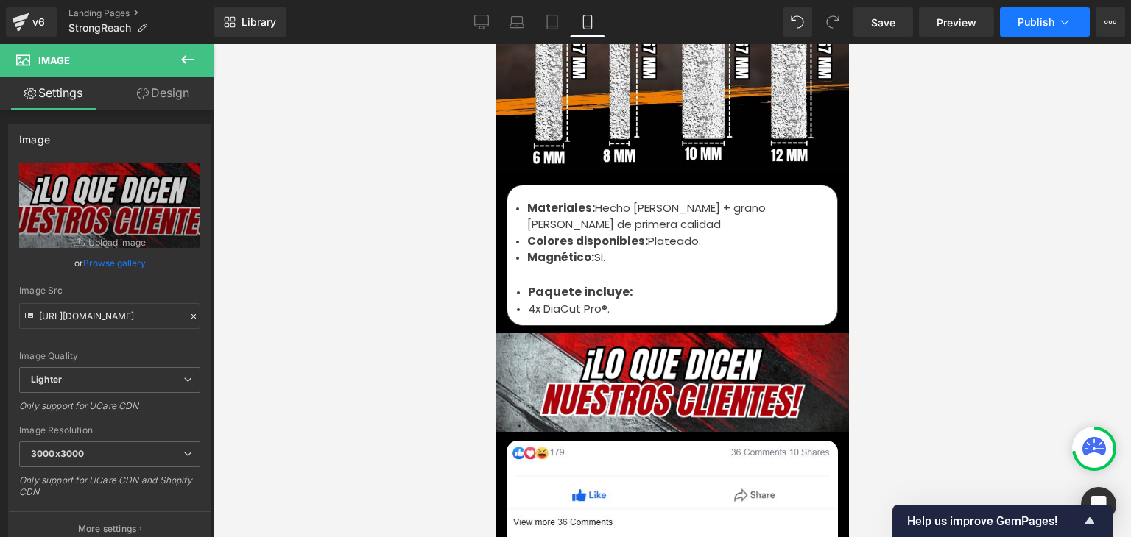
click at [1039, 24] on span "Publish" at bounding box center [1035, 22] width 37 height 12
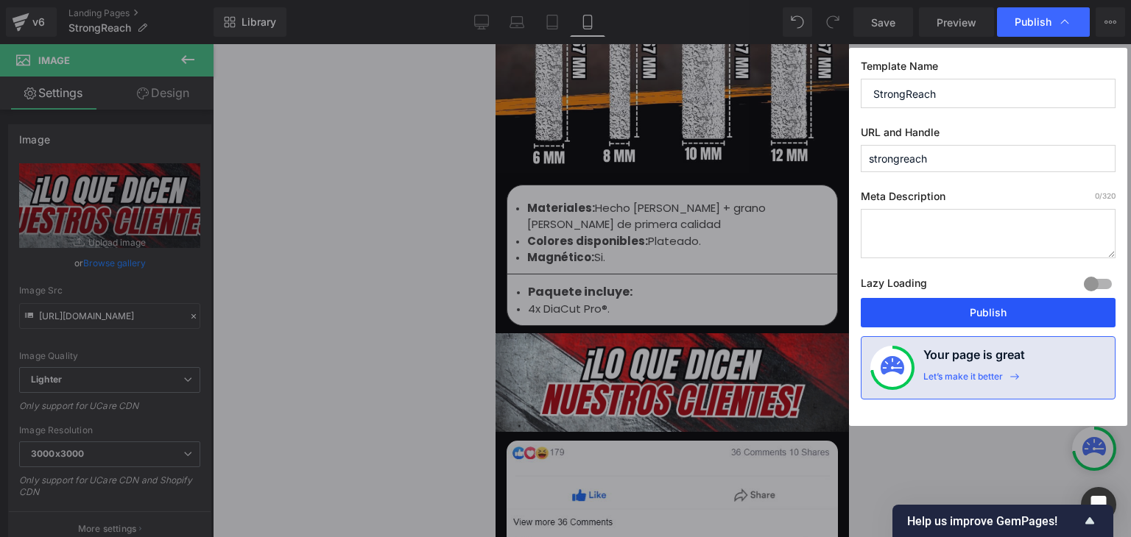
click at [997, 316] on button "Publish" at bounding box center [987, 312] width 255 height 29
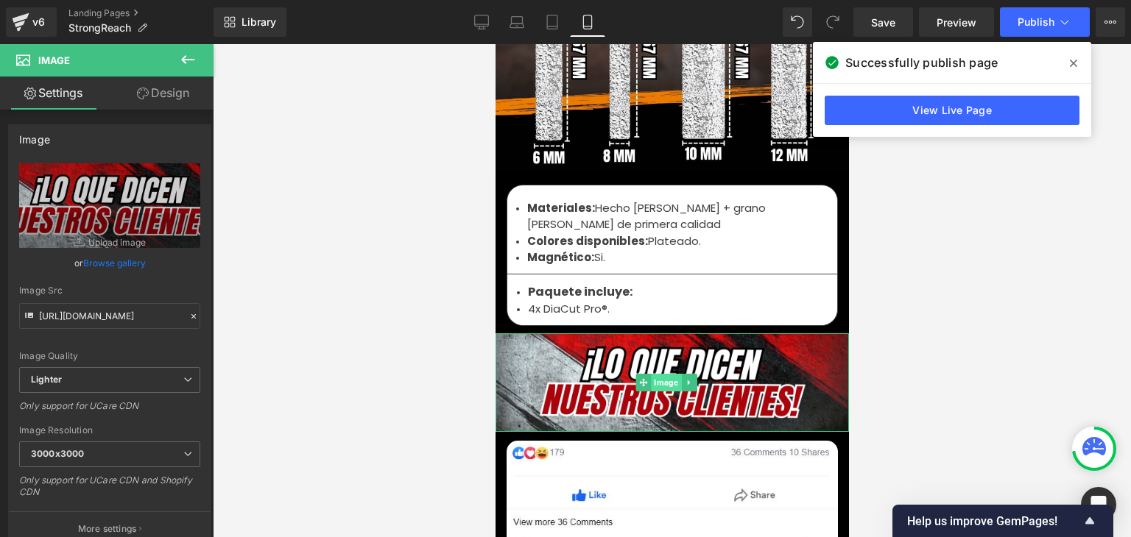
click at [662, 374] on span "Image" at bounding box center [666, 383] width 30 height 18
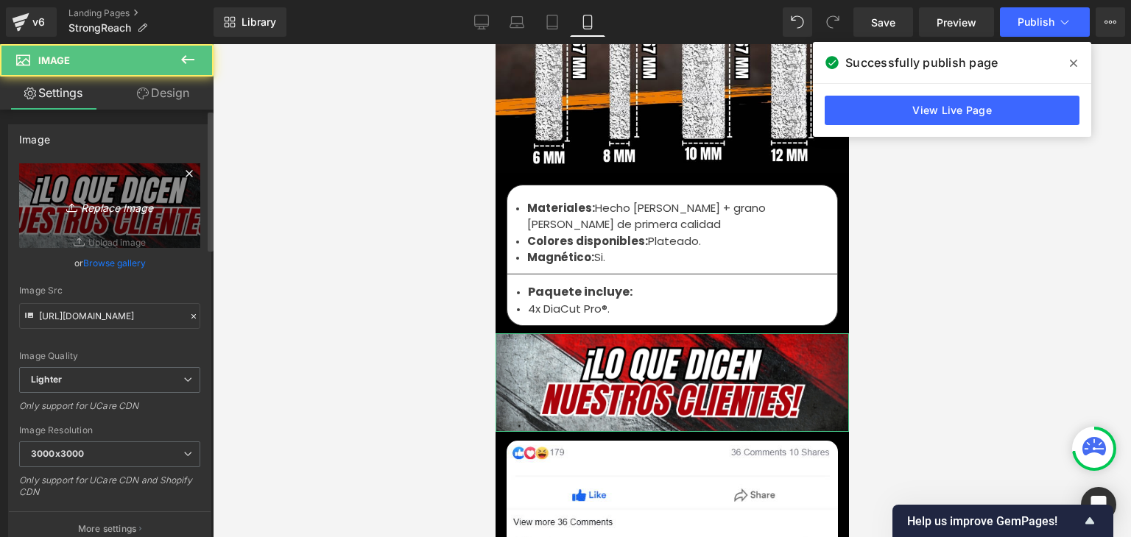
click at [138, 202] on icon "Replace Image" at bounding box center [110, 206] width 118 height 18
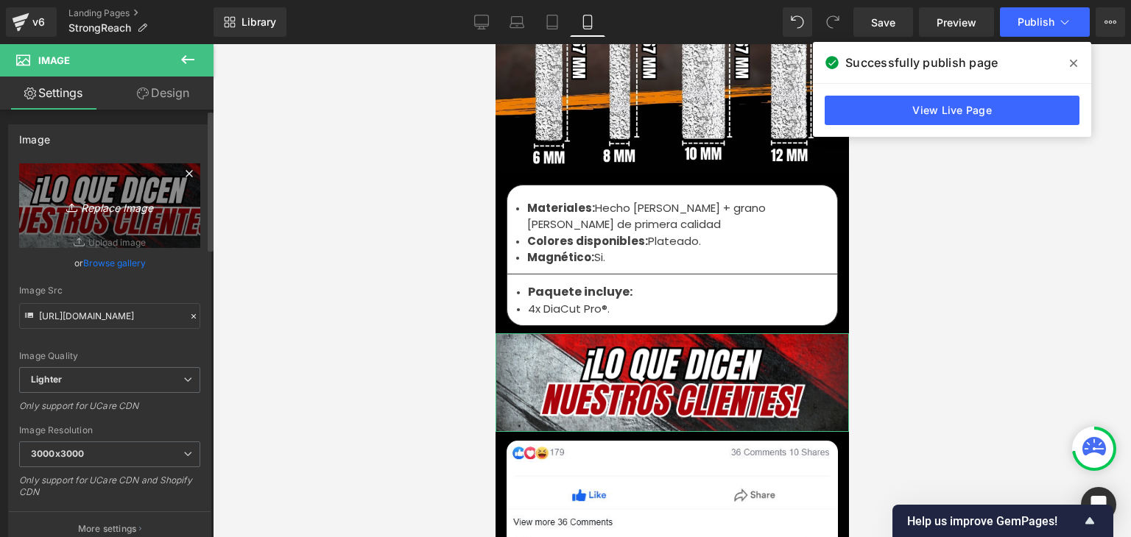
type input "C:\fakepath\70.webp"
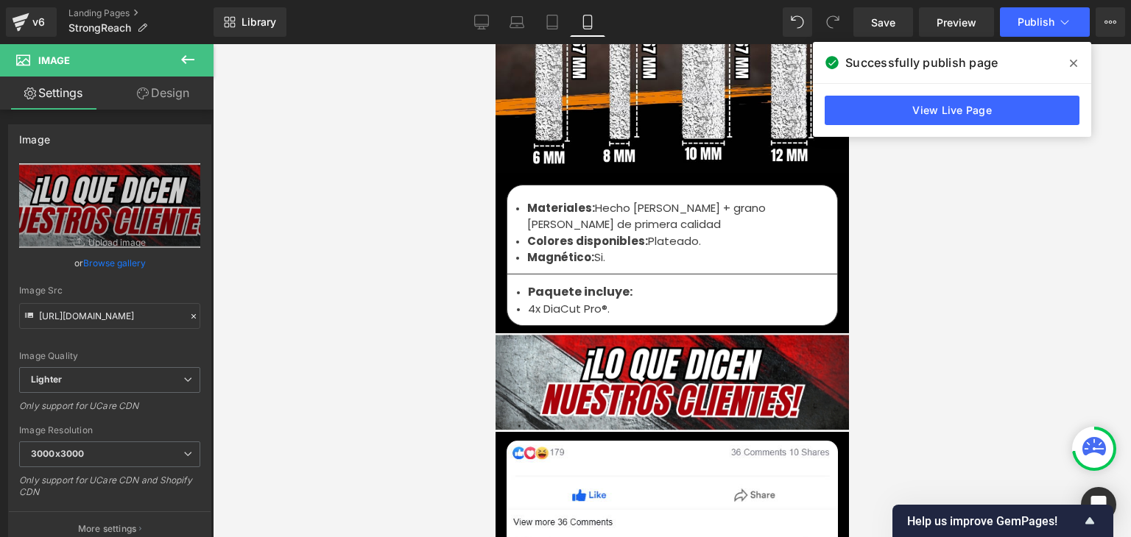
click at [1069, 58] on icon at bounding box center [1072, 63] width 7 height 12
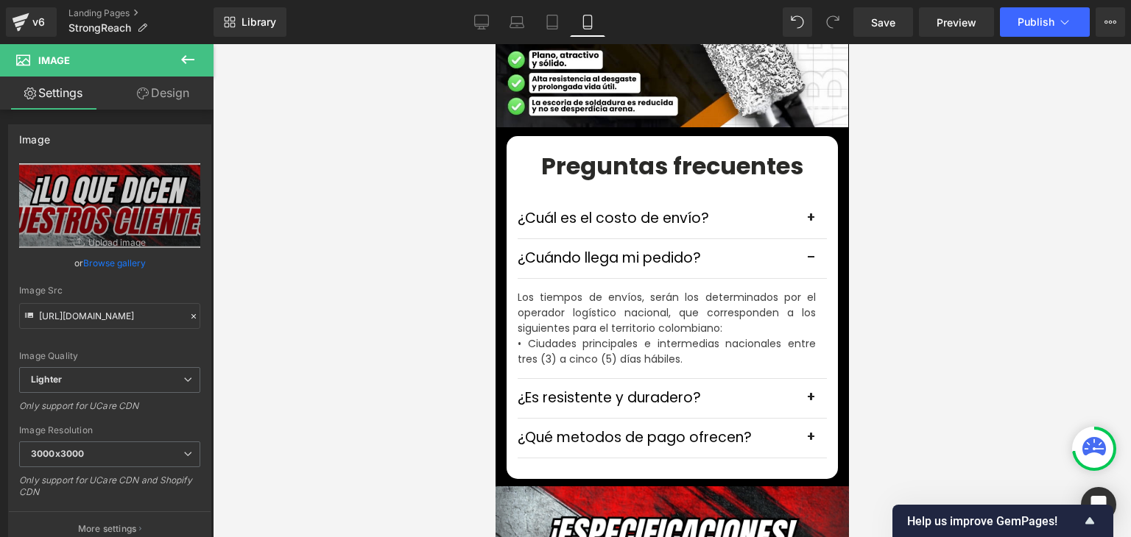
scroll to position [4416, 0]
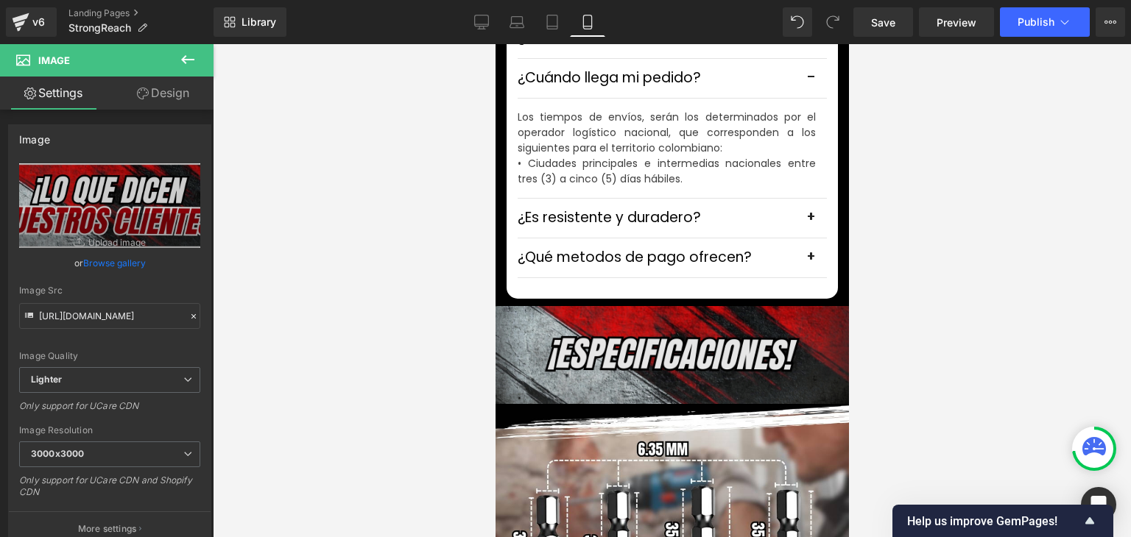
click at [696, 336] on div "Image" at bounding box center [671, 355] width 353 height 98
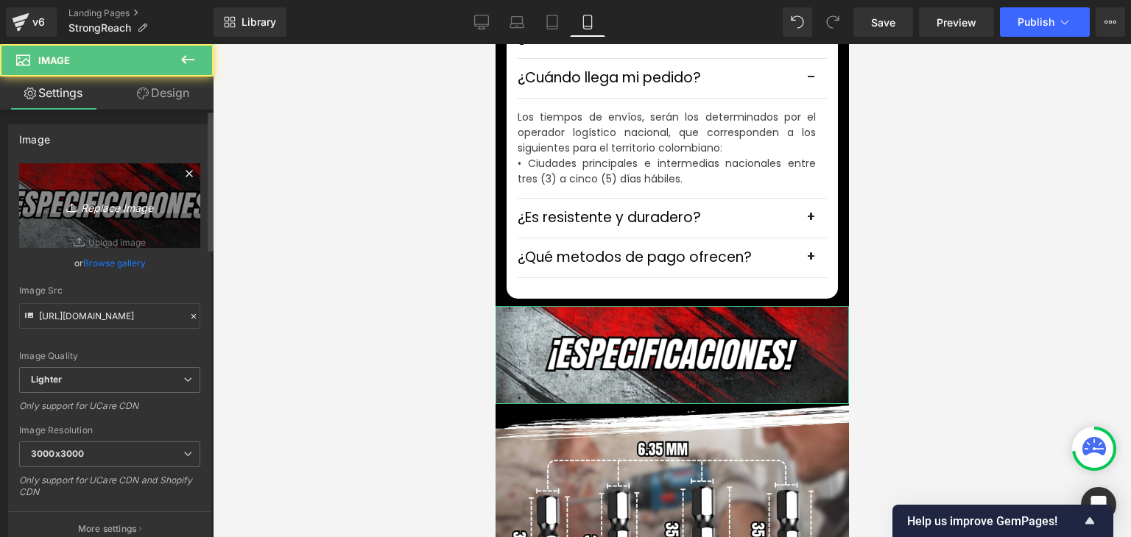
click at [114, 212] on icon "Replace Image" at bounding box center [110, 206] width 118 height 18
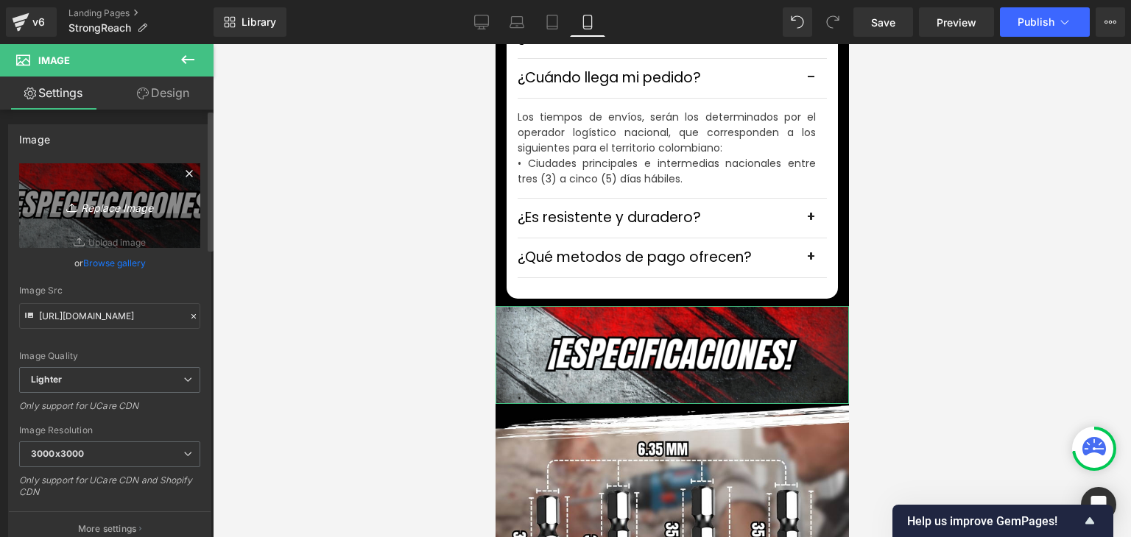
type input "C:\fakepath\69.webp"
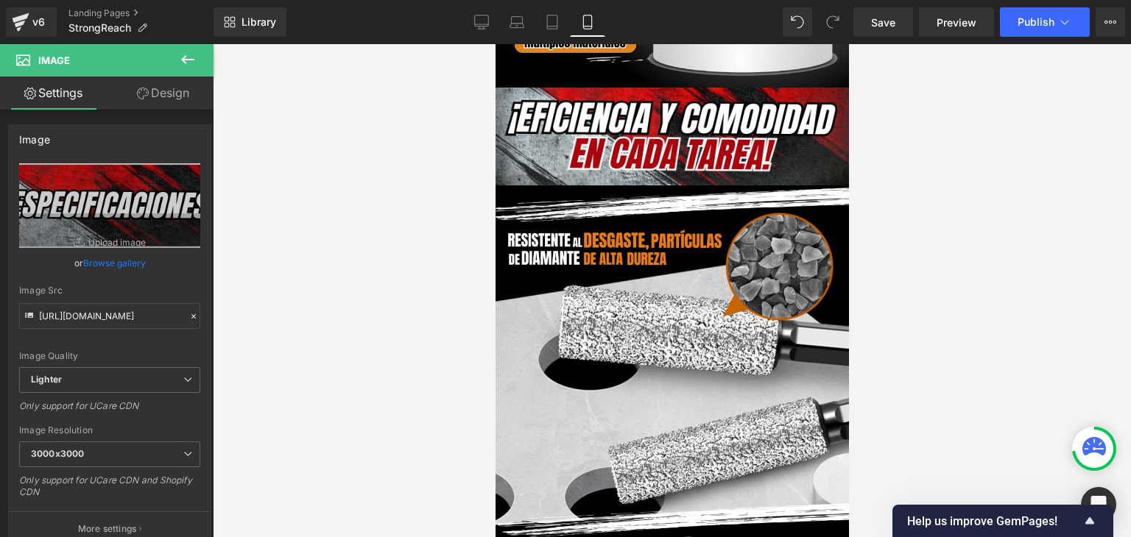
scroll to position [3091, 0]
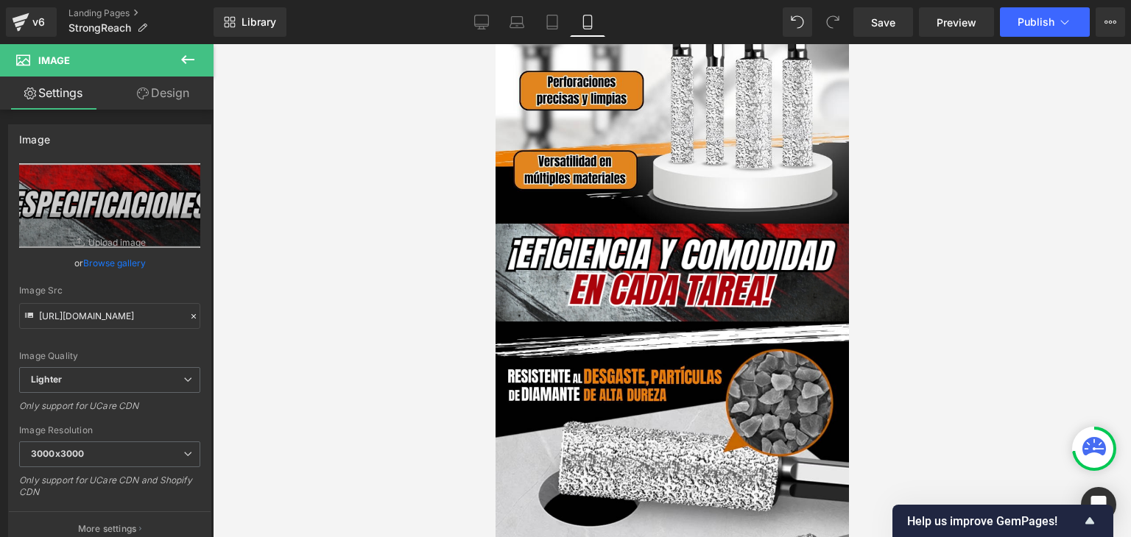
click at [641, 263] on span at bounding box center [648, 272] width 15 height 18
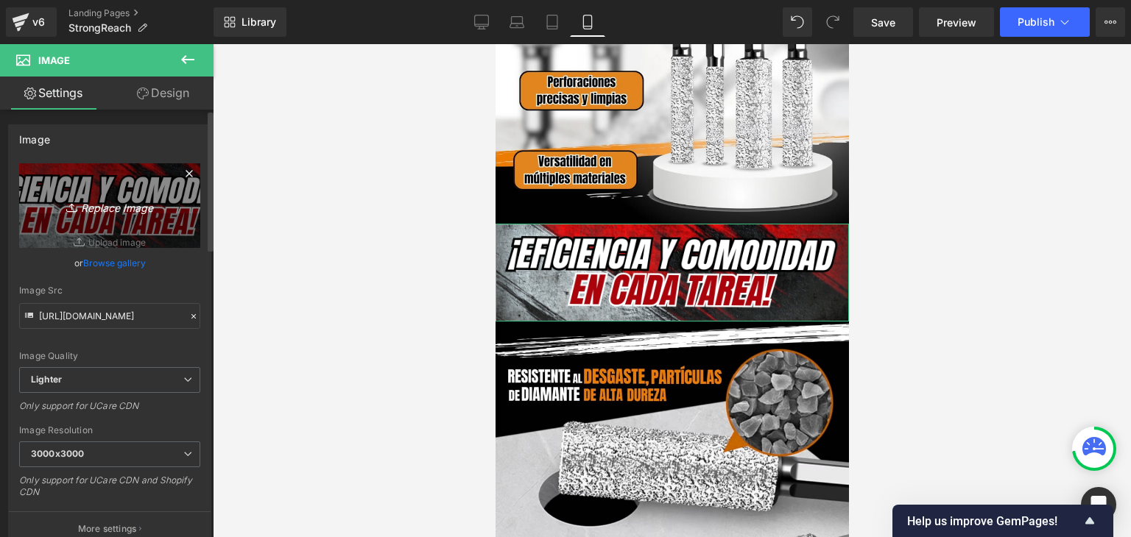
click at [114, 216] on link "Replace Image" at bounding box center [109, 205] width 181 height 85
type input "C:\fakepath\68.webp"
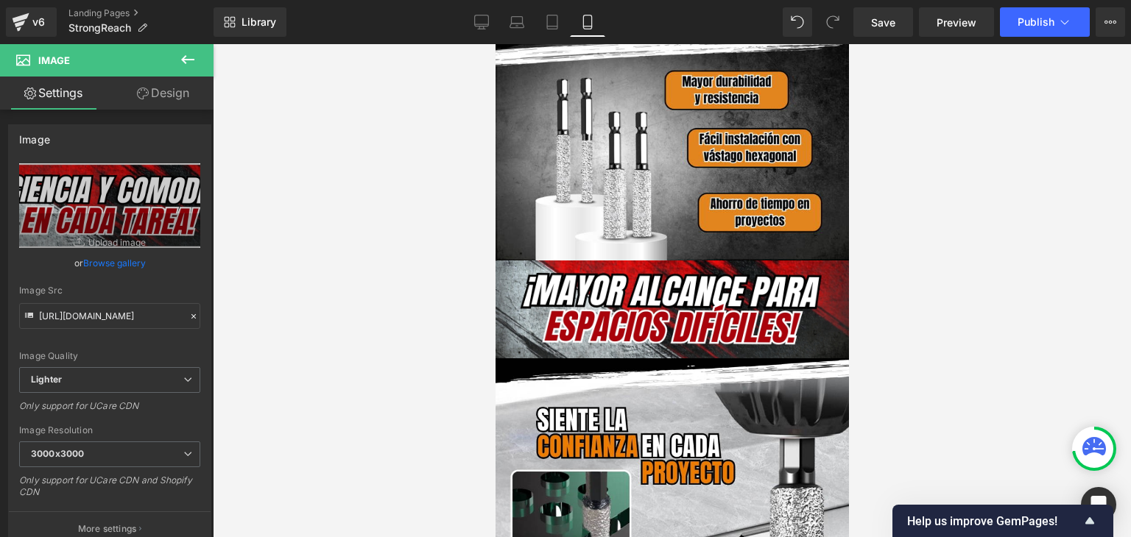
scroll to position [1251, 0]
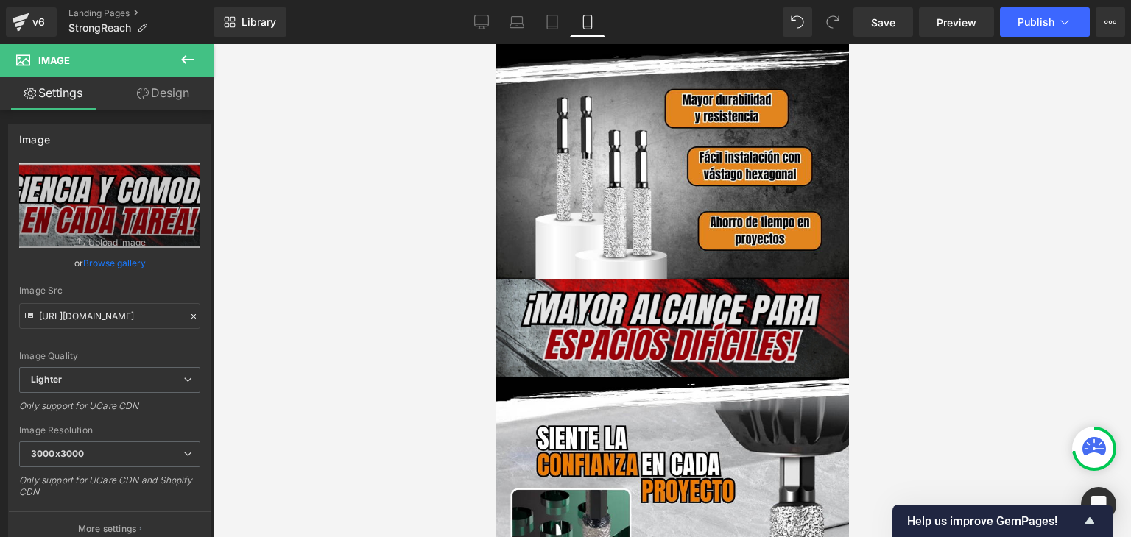
click at [659, 282] on img at bounding box center [671, 328] width 353 height 98
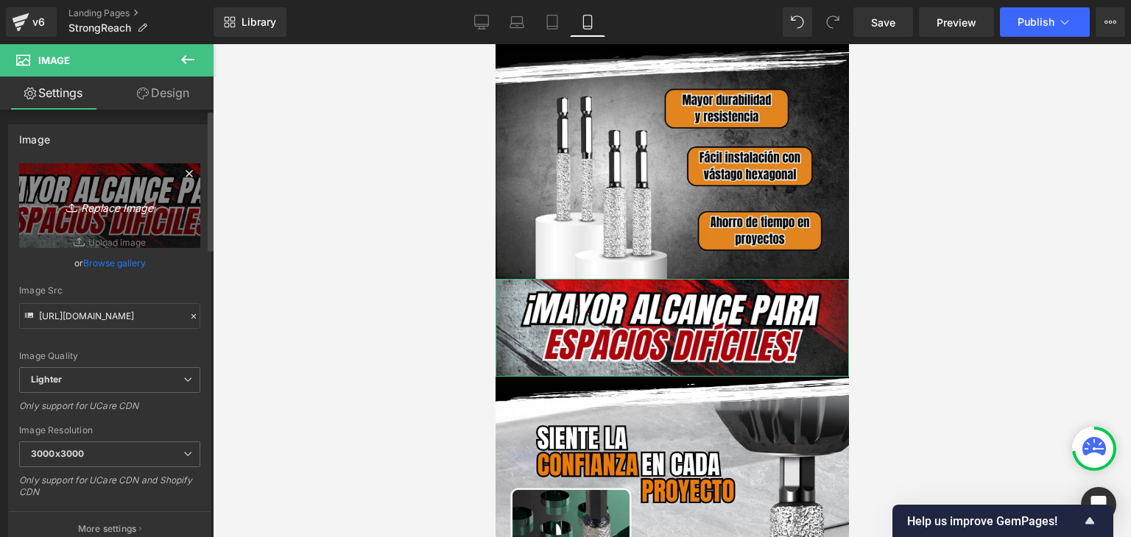
click at [89, 197] on icon "Replace Image" at bounding box center [110, 206] width 118 height 18
type input "C:\fakepath\67.webp"
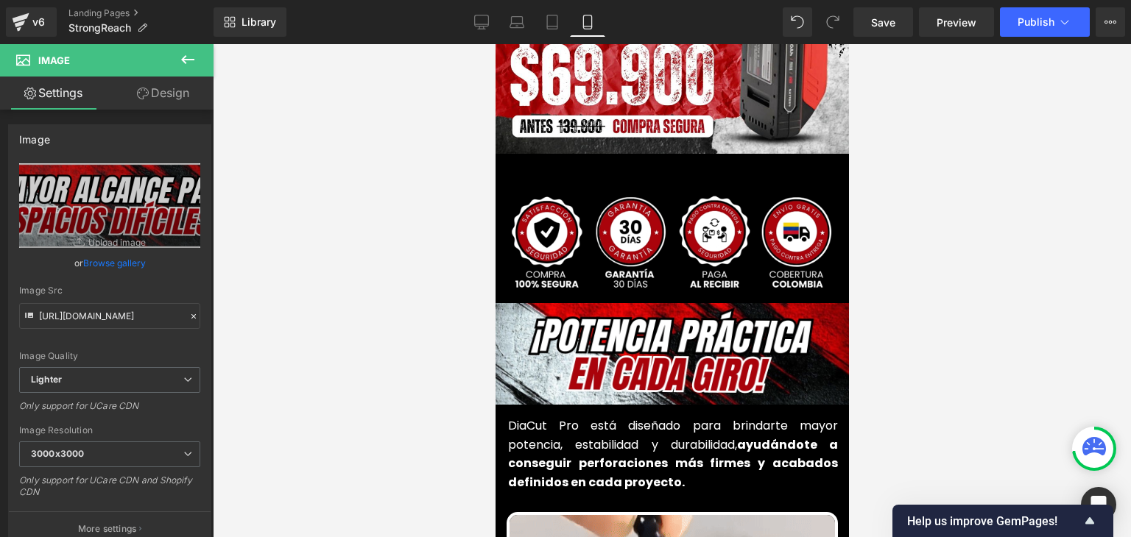
scroll to position [442, 0]
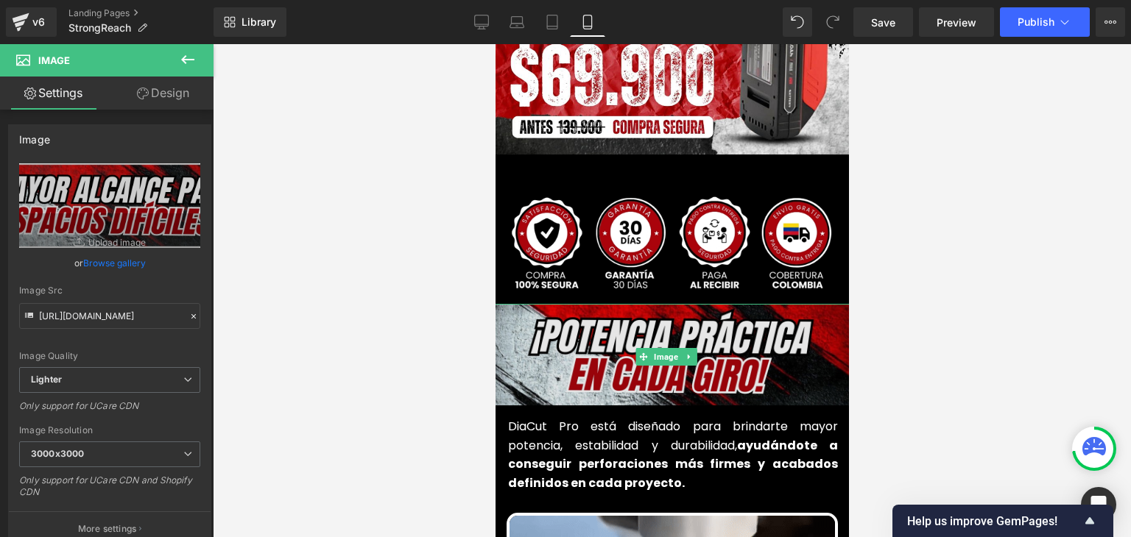
click at [651, 304] on img at bounding box center [671, 357] width 383 height 106
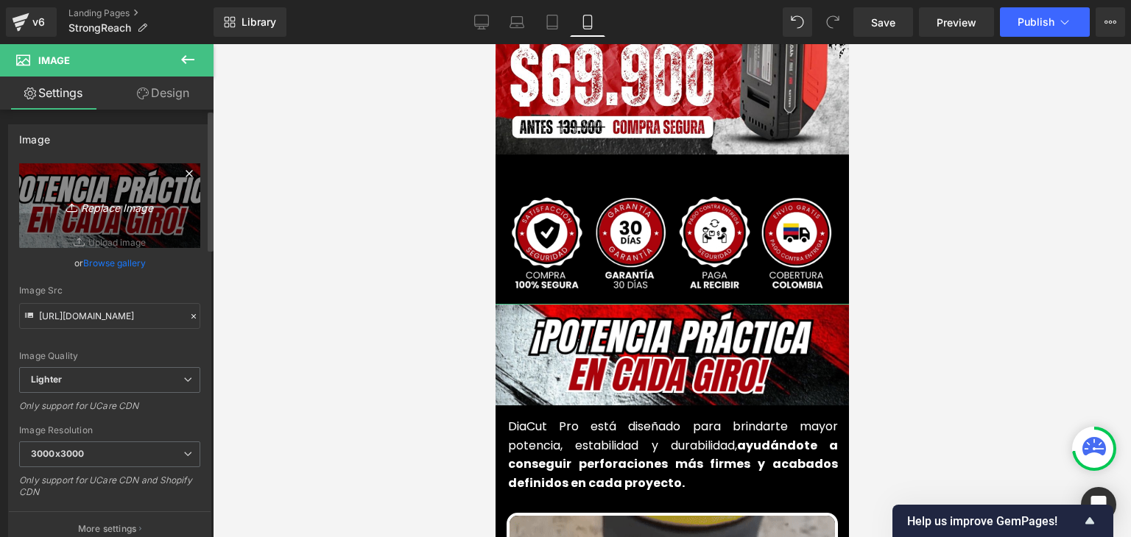
click at [100, 219] on link "Replace Image" at bounding box center [109, 205] width 181 height 85
type input "C:\fakepath\66.webp"
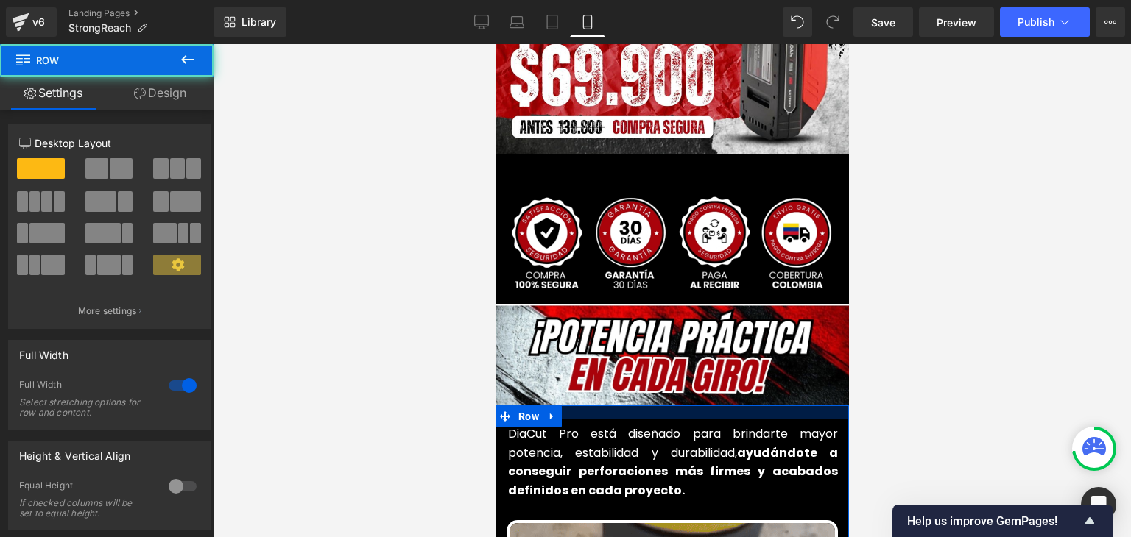
drag, startPoint x: 626, startPoint y: 386, endPoint x: 623, endPoint y: 394, distance: 7.7
click at [623, 406] on div at bounding box center [671, 413] width 353 height 14
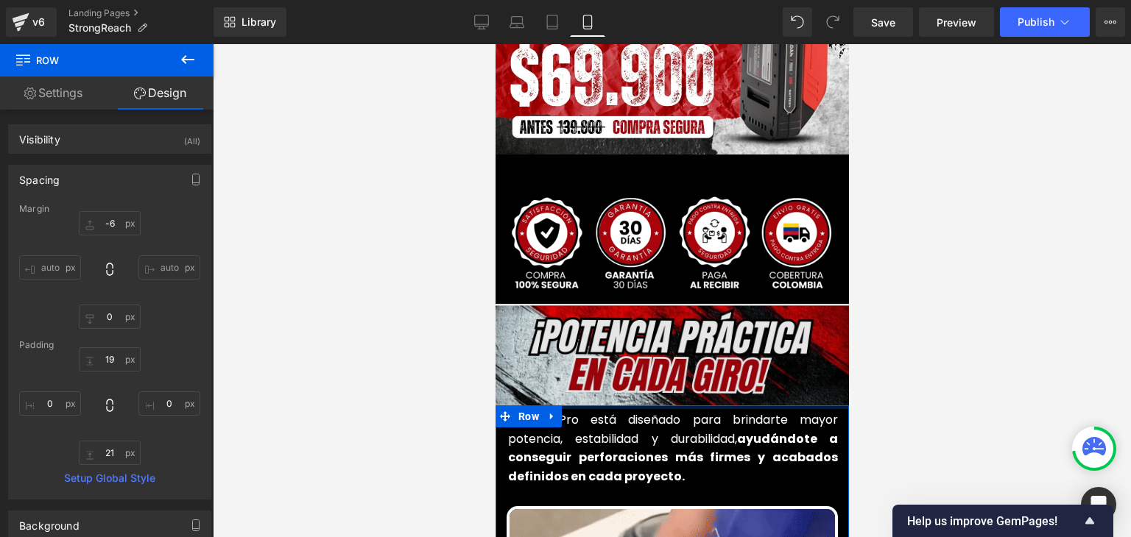
drag, startPoint x: 592, startPoint y: 395, endPoint x: 603, endPoint y: 381, distance: 18.4
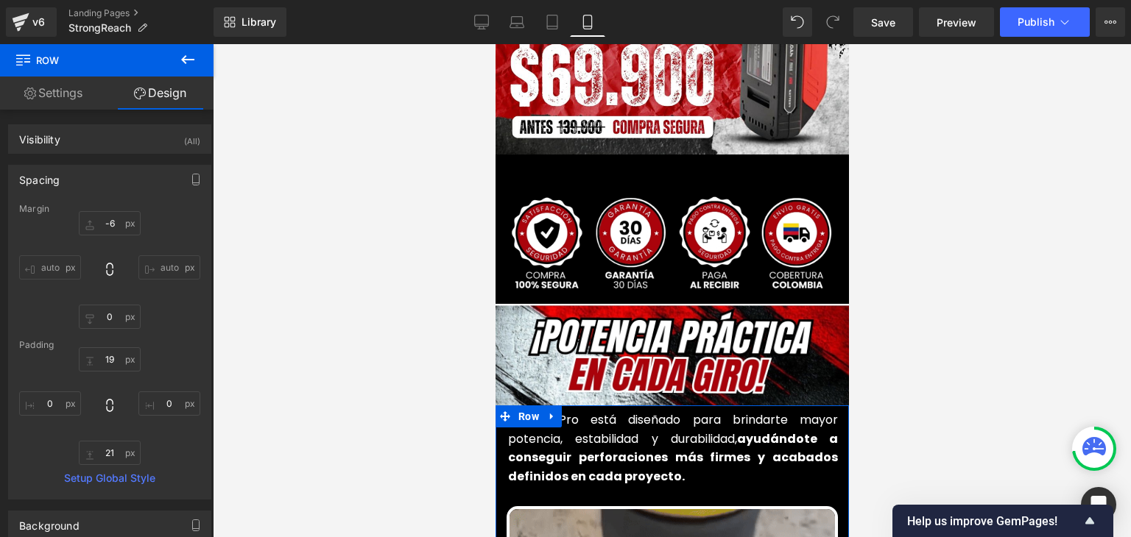
click at [932, 360] on div at bounding box center [672, 290] width 918 height 493
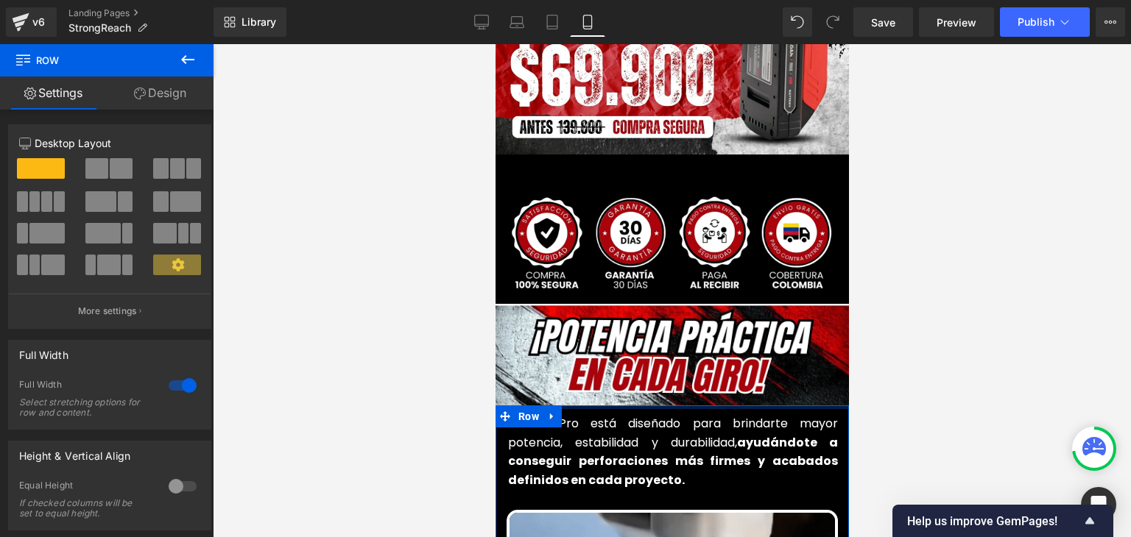
drag, startPoint x: 637, startPoint y: 386, endPoint x: 936, endPoint y: 280, distance: 317.5
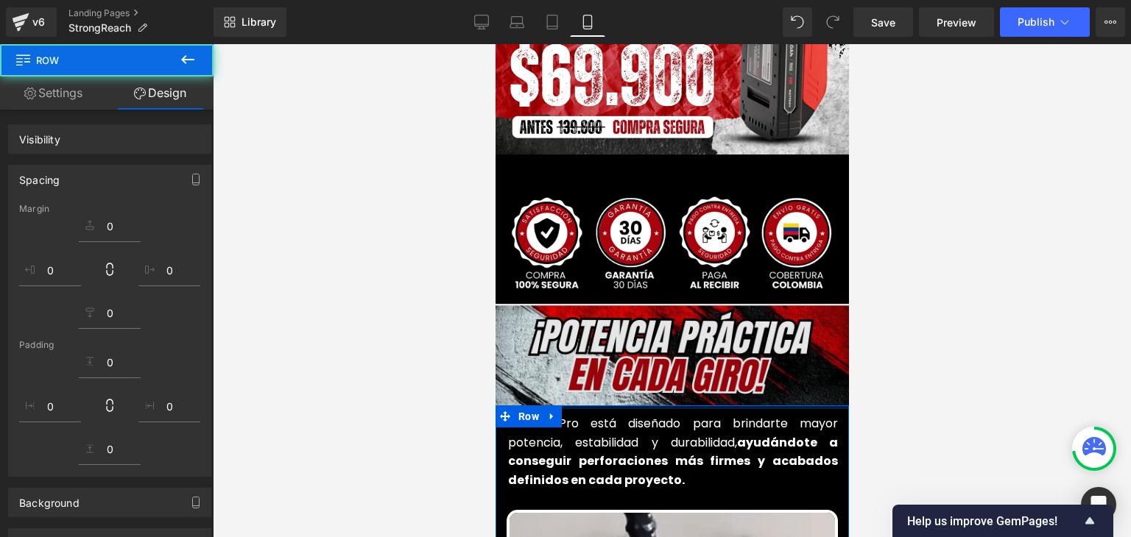
click at [666, 325] on img at bounding box center [671, 357] width 383 height 106
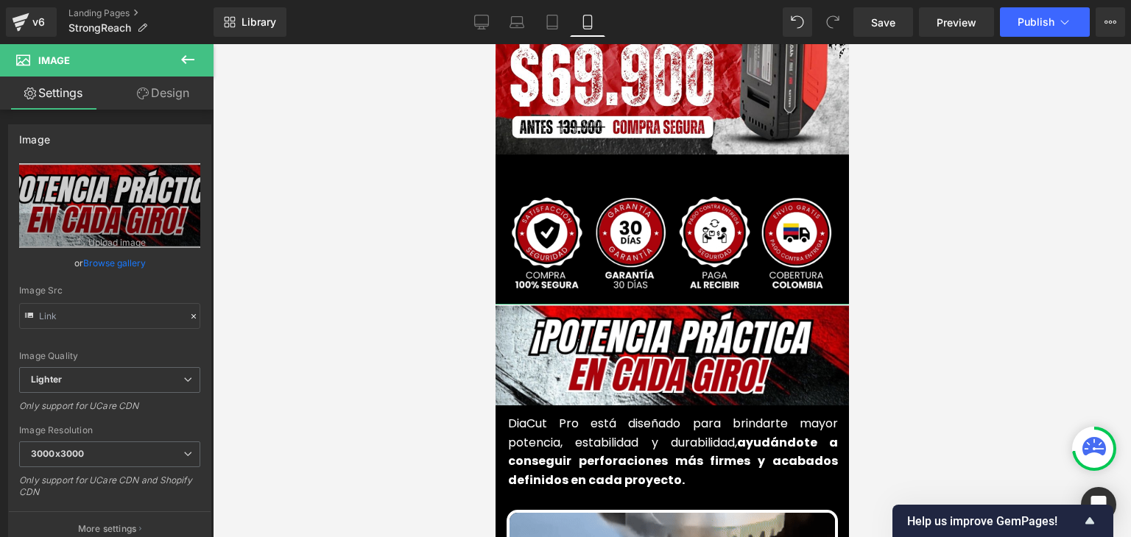
click at [166, 104] on link "Design" at bounding box center [163, 93] width 107 height 33
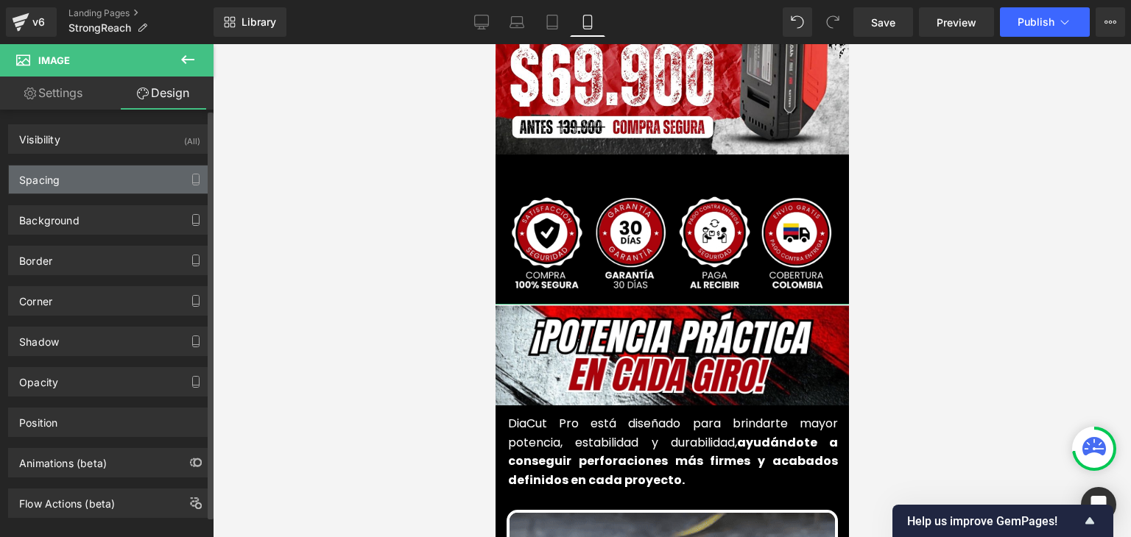
click at [69, 174] on div "Spacing" at bounding box center [110, 180] width 202 height 28
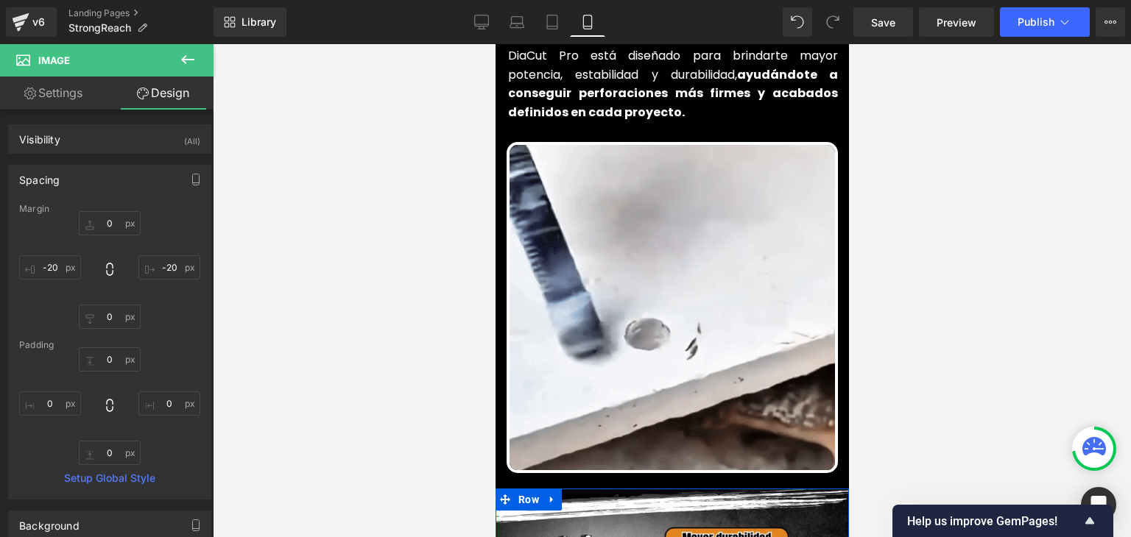
scroll to position [368, 0]
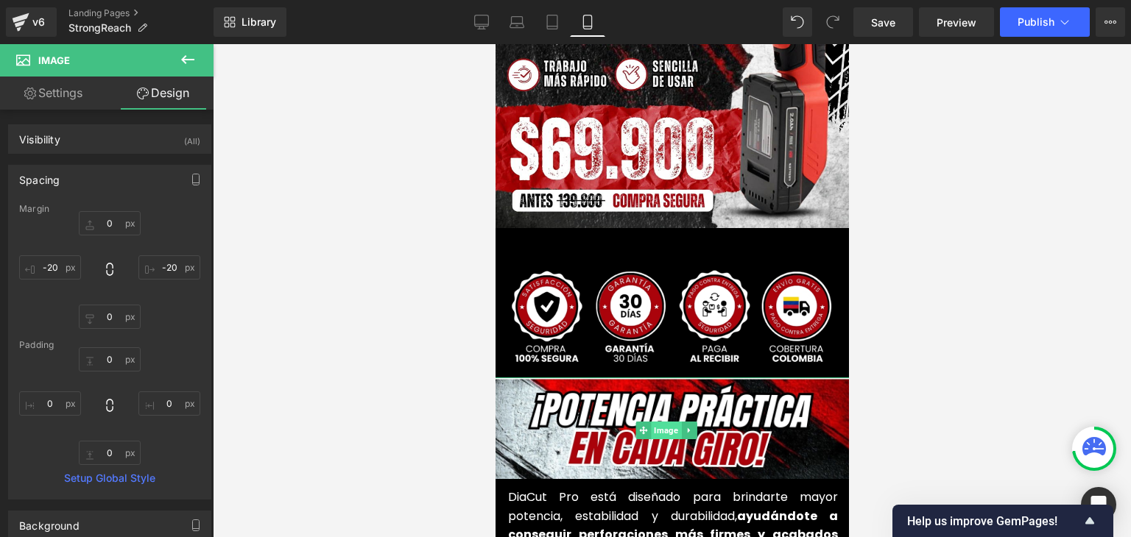
click at [666, 422] on span "Image" at bounding box center [666, 431] width 30 height 18
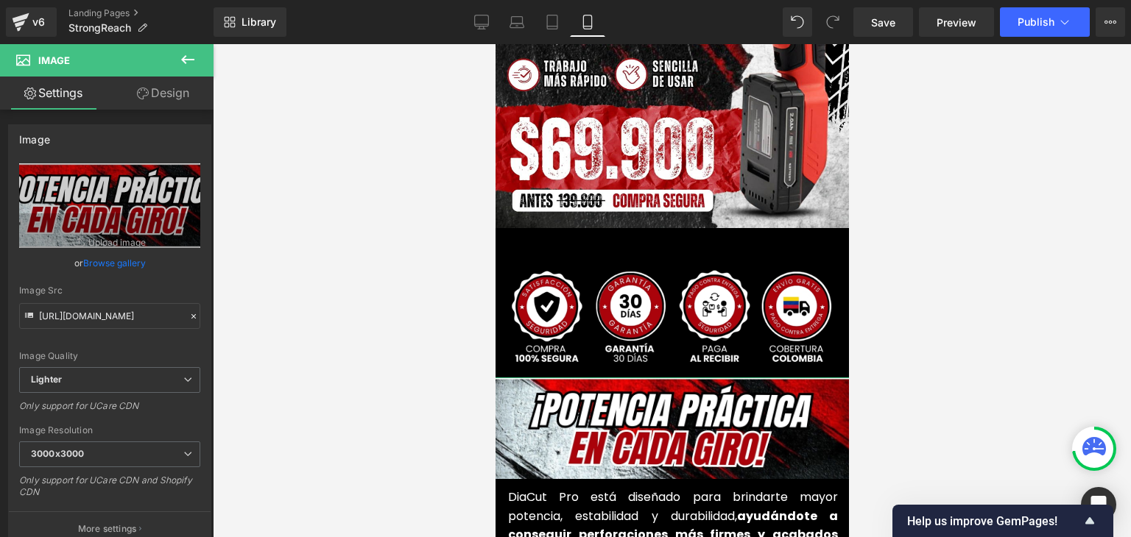
click at [150, 93] on link "Design" at bounding box center [163, 93] width 107 height 33
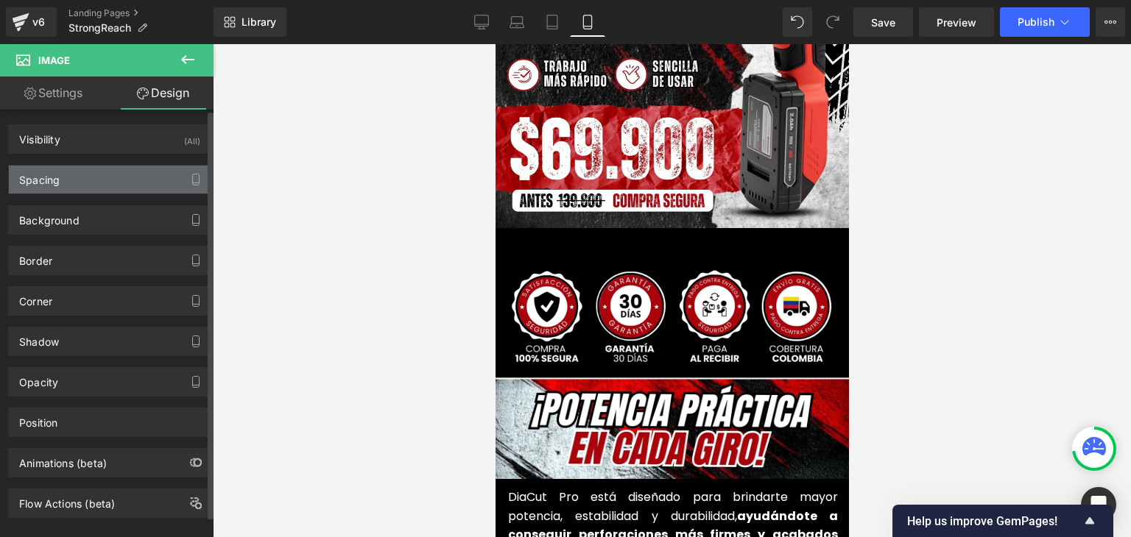
click at [80, 181] on div "Spacing" at bounding box center [110, 180] width 202 height 28
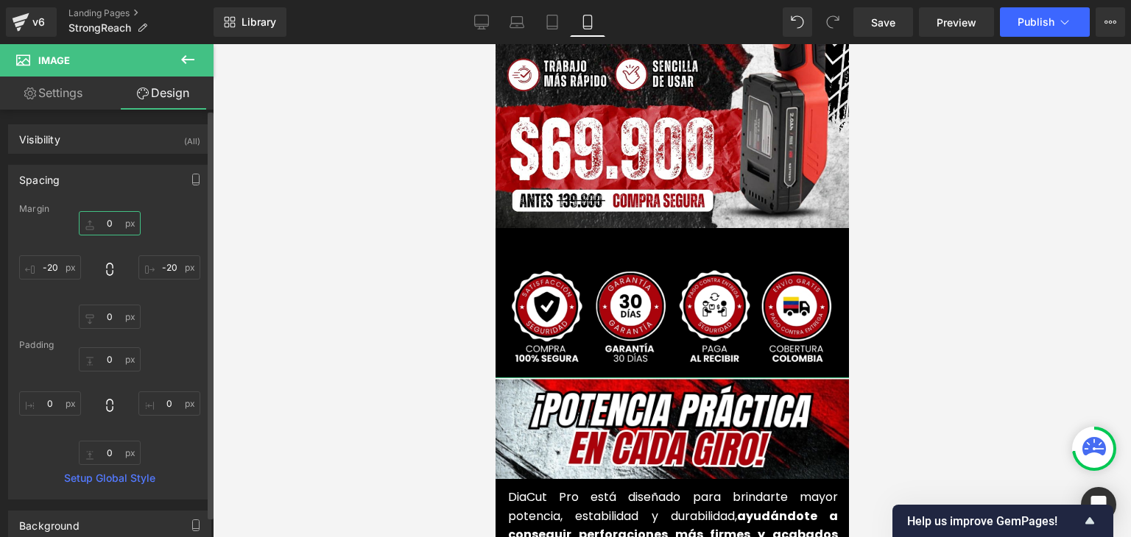
click at [109, 226] on input "0" at bounding box center [110, 223] width 62 height 24
type input "7"
click at [116, 319] on input "0" at bounding box center [110, 317] width 62 height 24
type input "7"
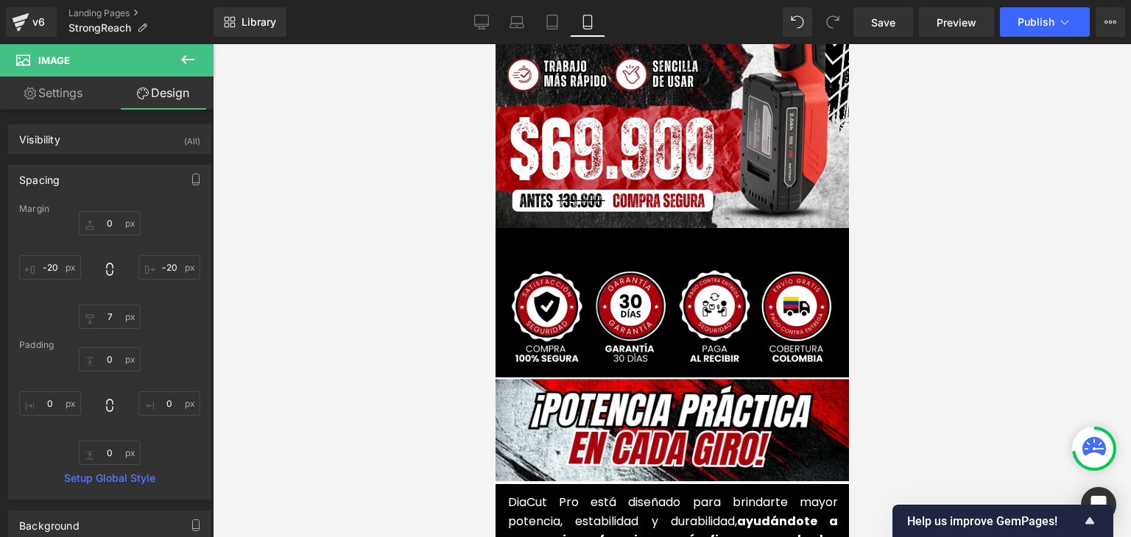
click at [878, 266] on div at bounding box center [672, 290] width 918 height 493
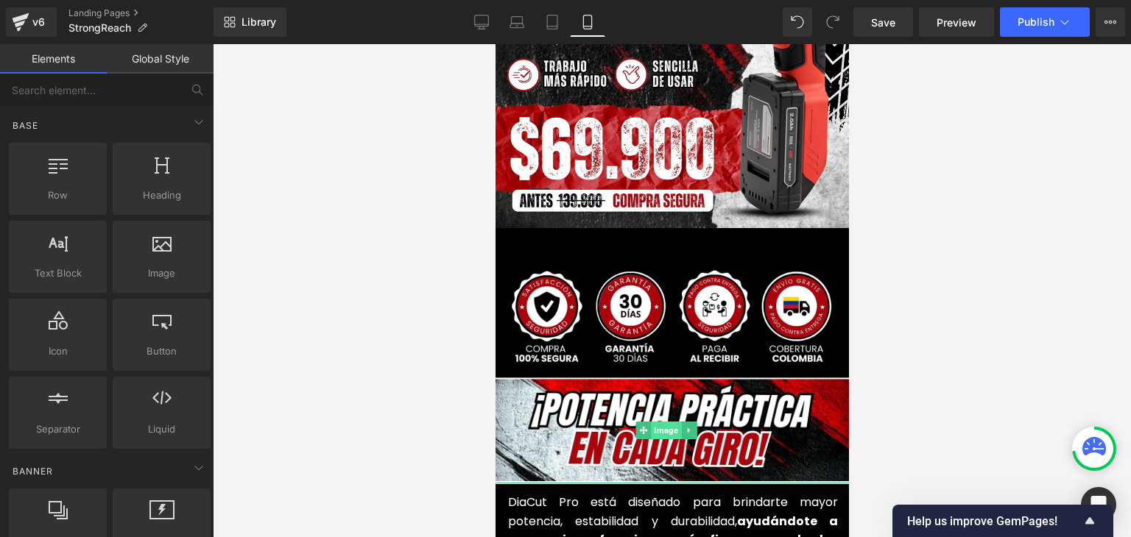
click at [668, 422] on span "Image" at bounding box center [666, 431] width 30 height 18
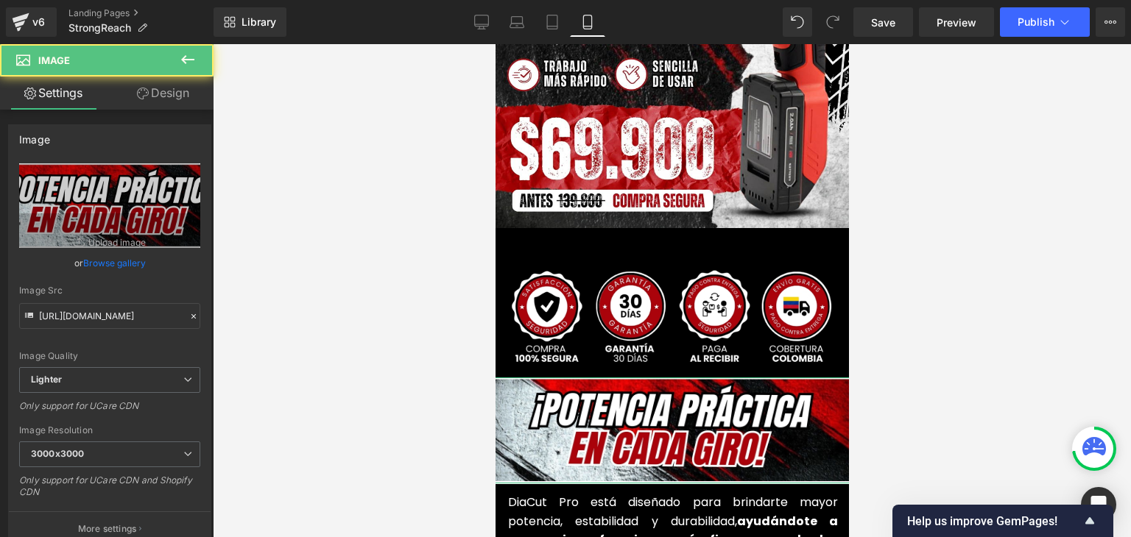
click at [158, 91] on link "Design" at bounding box center [163, 93] width 107 height 33
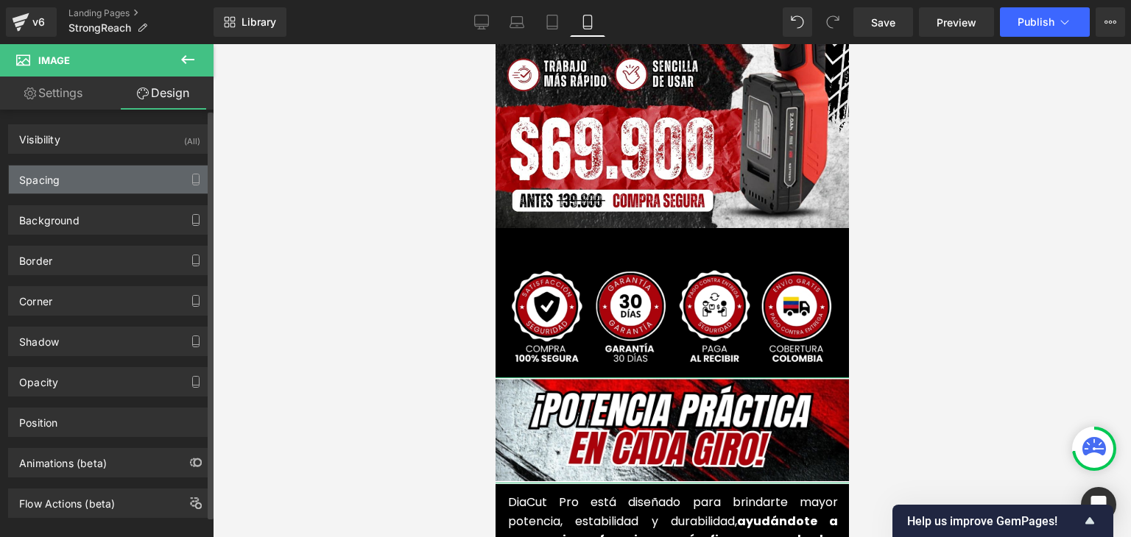
click at [84, 187] on div "Spacing" at bounding box center [110, 180] width 202 height 28
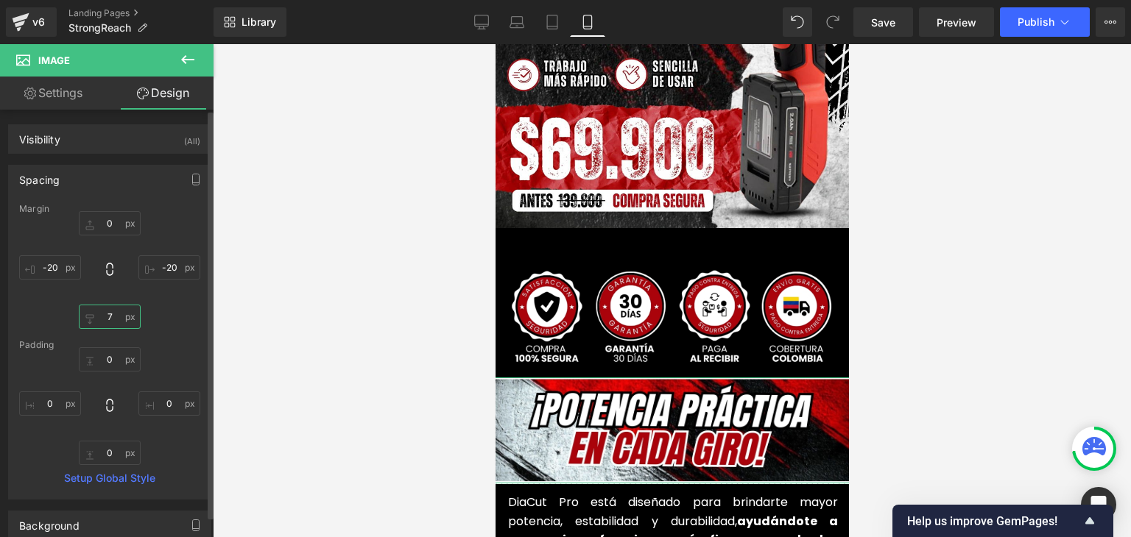
click at [112, 319] on input "7" at bounding box center [110, 317] width 62 height 24
type input "5"
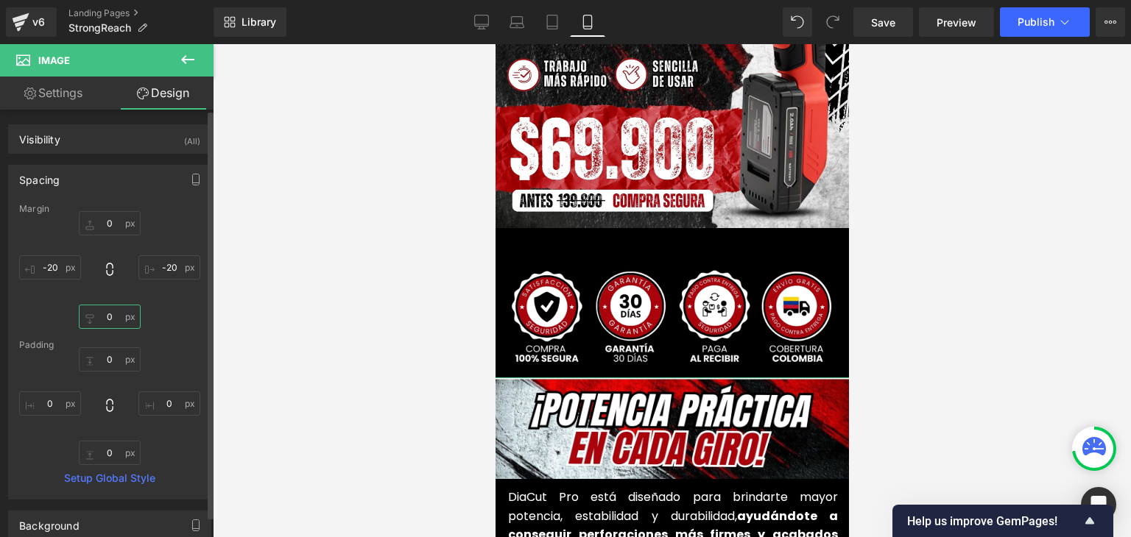
click at [109, 313] on input "text" at bounding box center [110, 317] width 62 height 24
type input "7"
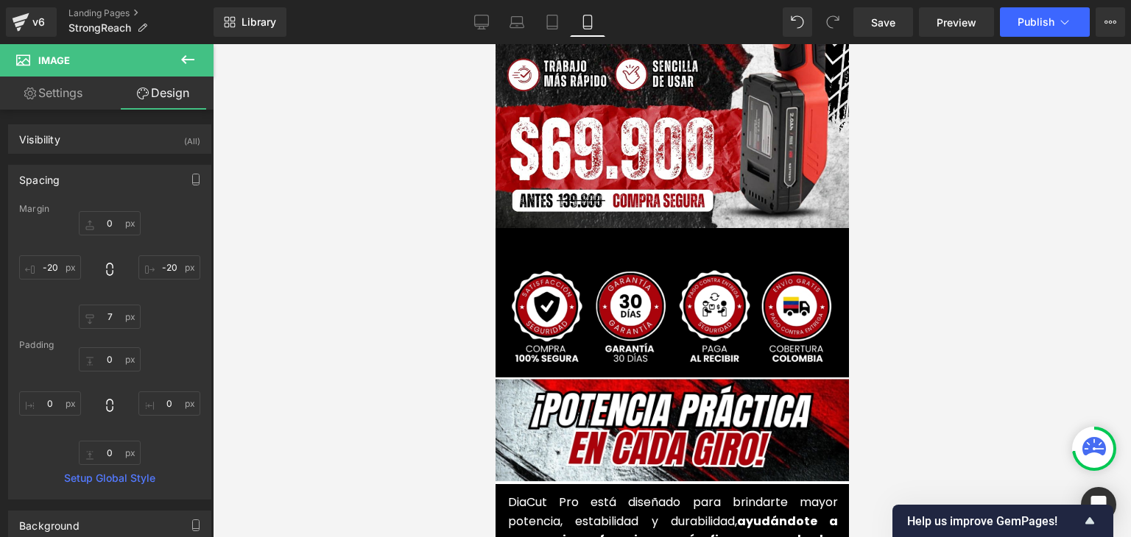
click at [896, 313] on div at bounding box center [672, 290] width 918 height 493
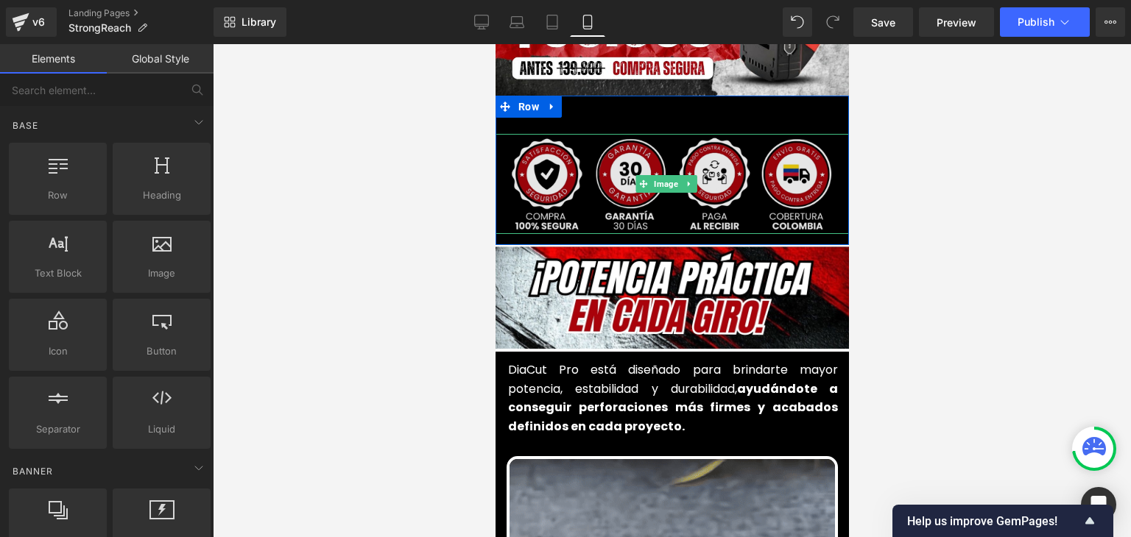
scroll to position [515, 0]
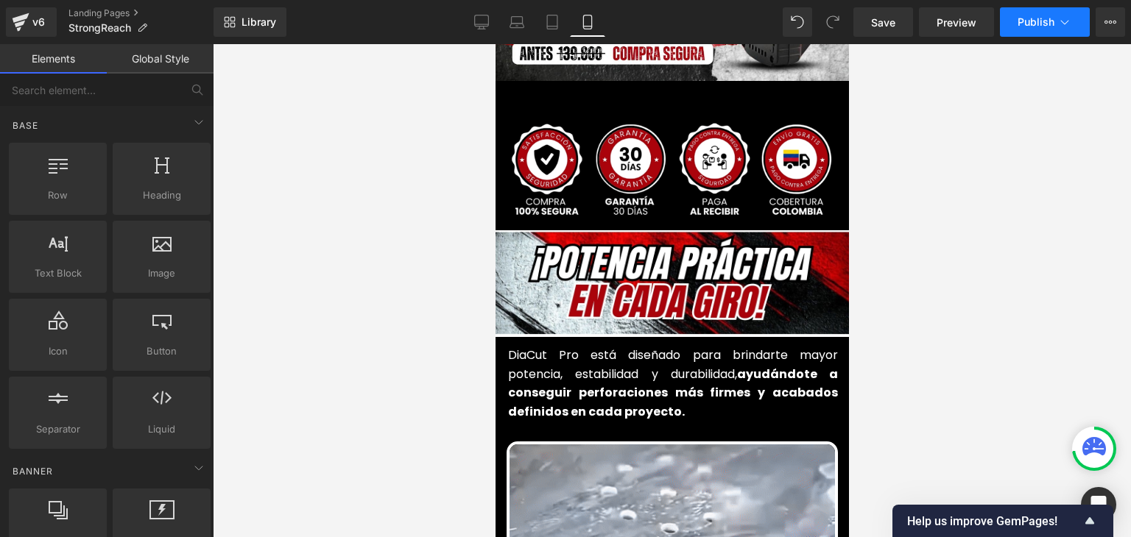
click at [1025, 21] on span "Publish" at bounding box center [1035, 22] width 37 height 12
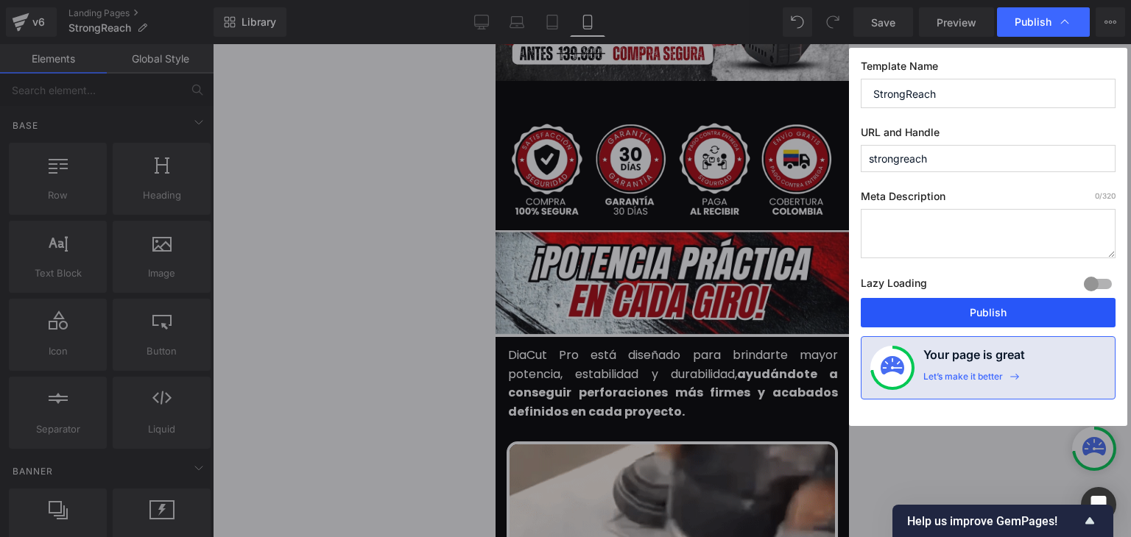
click at [986, 309] on button "Publish" at bounding box center [987, 312] width 255 height 29
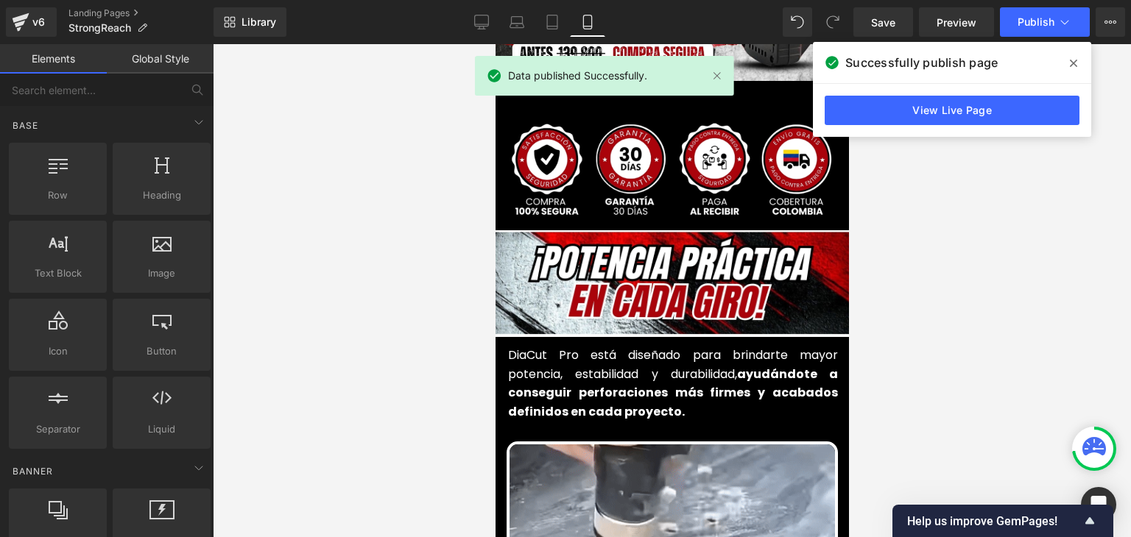
click at [1072, 66] on icon at bounding box center [1072, 63] width 7 height 12
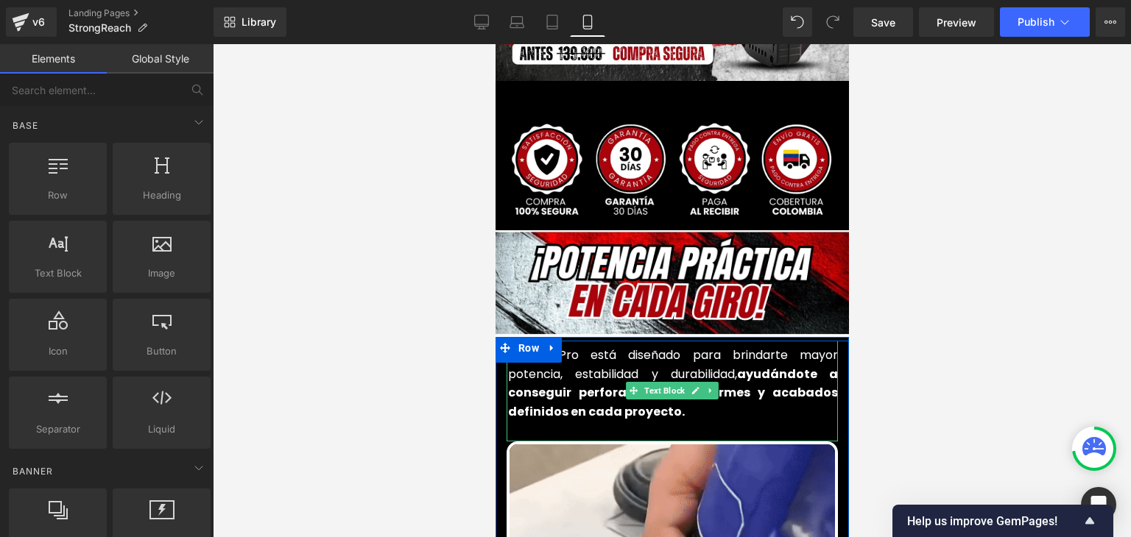
click at [528, 350] on font "DiaCut Pro está diseñado para brindarte mayor potencia, estabilidad y durabilid…" at bounding box center [672, 384] width 330 height 74
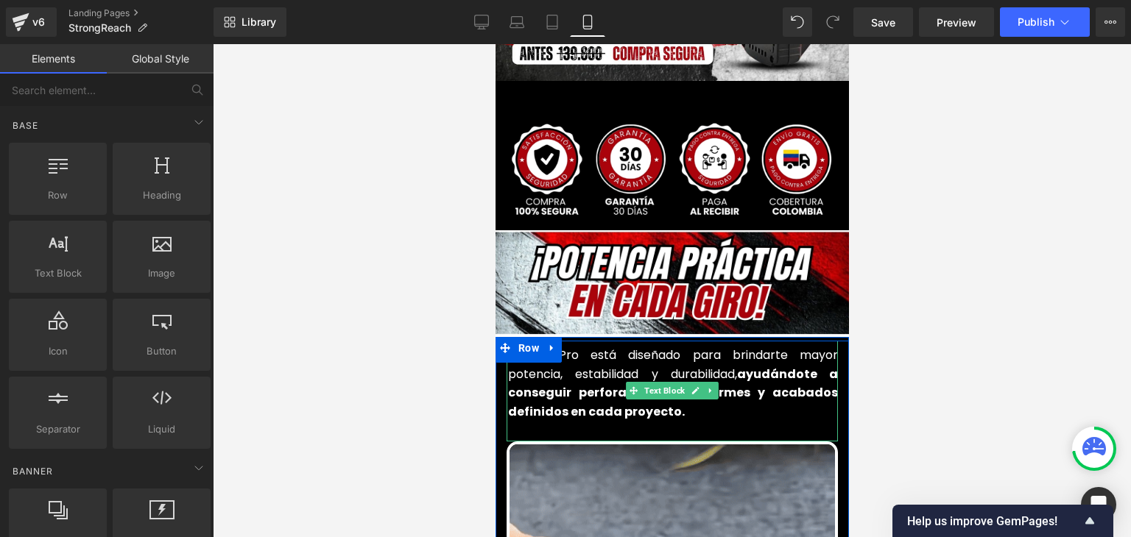
click at [528, 350] on font "DiaCut Pro está diseñado para brindarte mayor potencia, estabilidad y durabilid…" at bounding box center [672, 384] width 330 height 74
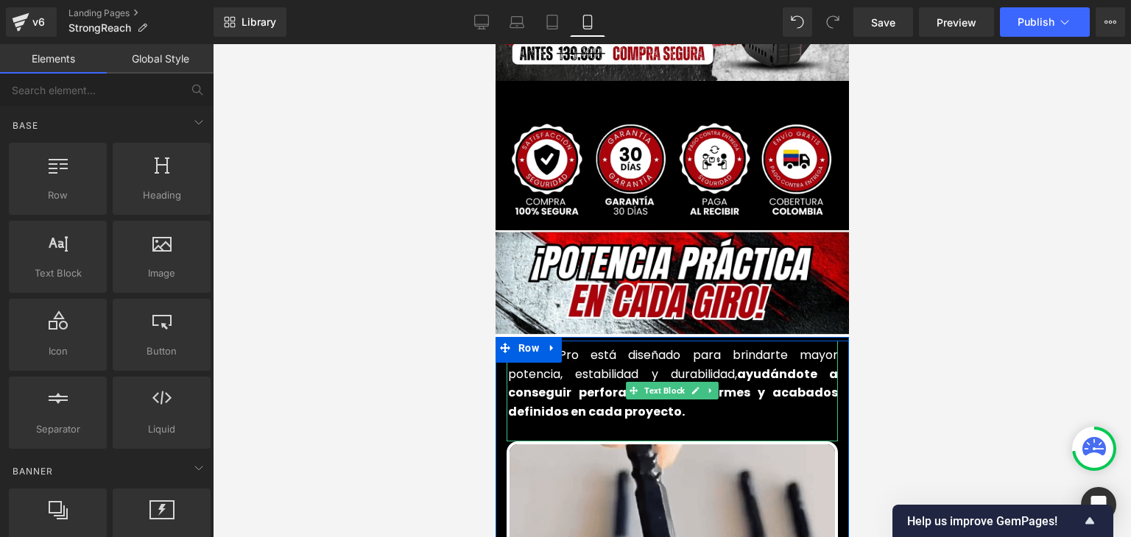
click at [528, 350] on font "DiaCut Pro está diseñado para brindarte mayor potencia, estabilidad y durabilid…" at bounding box center [672, 384] width 330 height 74
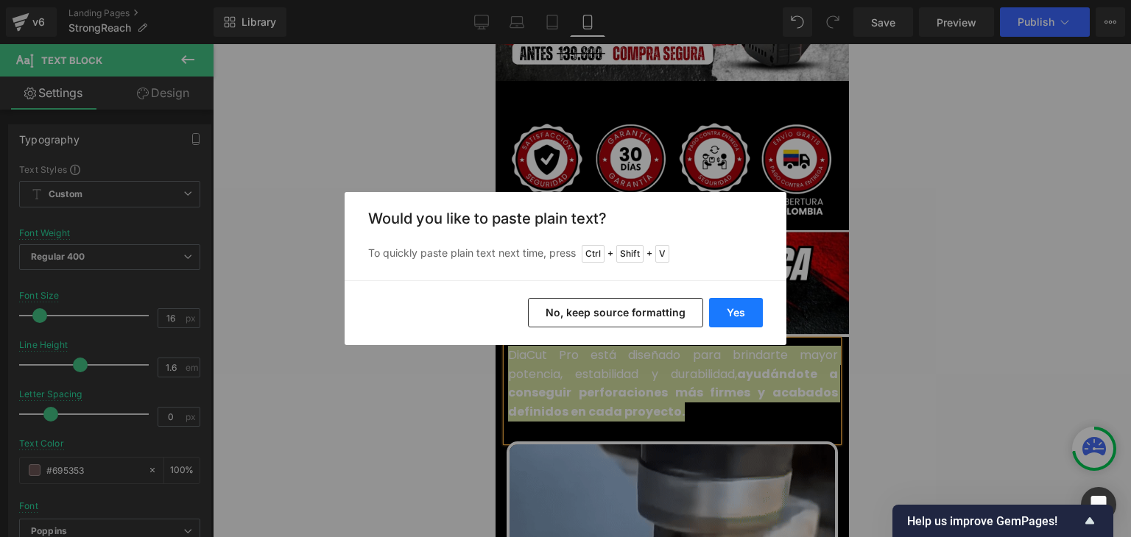
click at [720, 317] on button "Yes" at bounding box center [736, 312] width 54 height 29
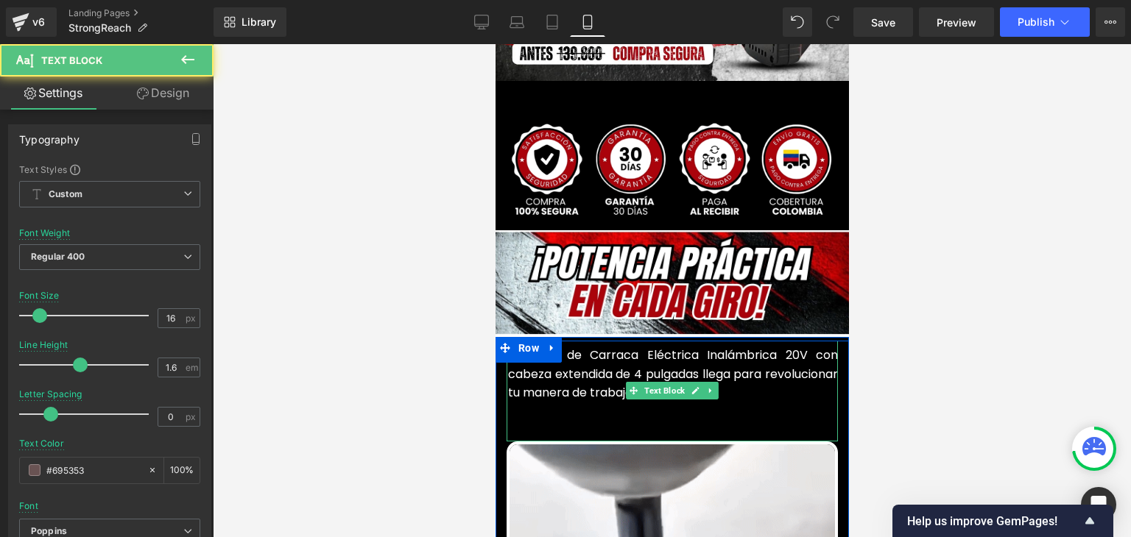
click at [577, 403] on p at bounding box center [672, 412] width 330 height 19
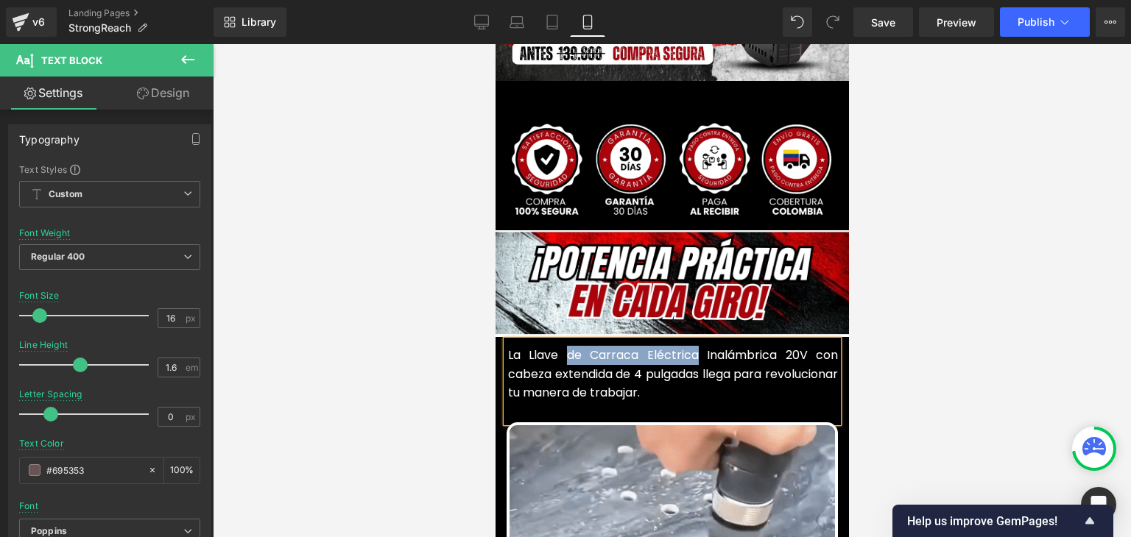
drag, startPoint x: 690, startPoint y: 336, endPoint x: 561, endPoint y: 336, distance: 129.5
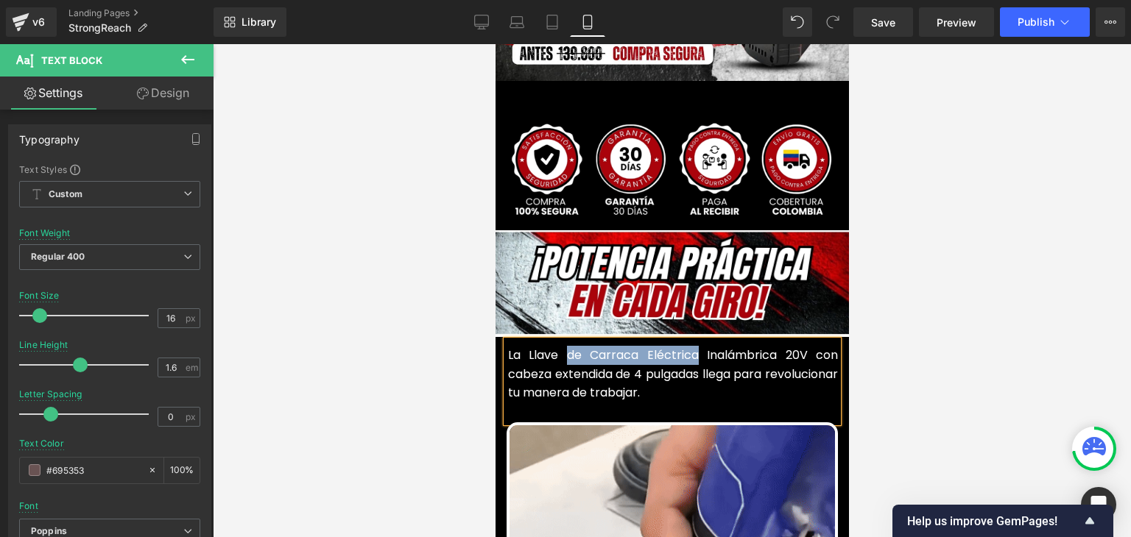
click at [561, 347] on font "La Llave de Carraca Eléctrica Inalámbrica 20V con cabeza extendida de 4 pulgada…" at bounding box center [672, 374] width 330 height 54
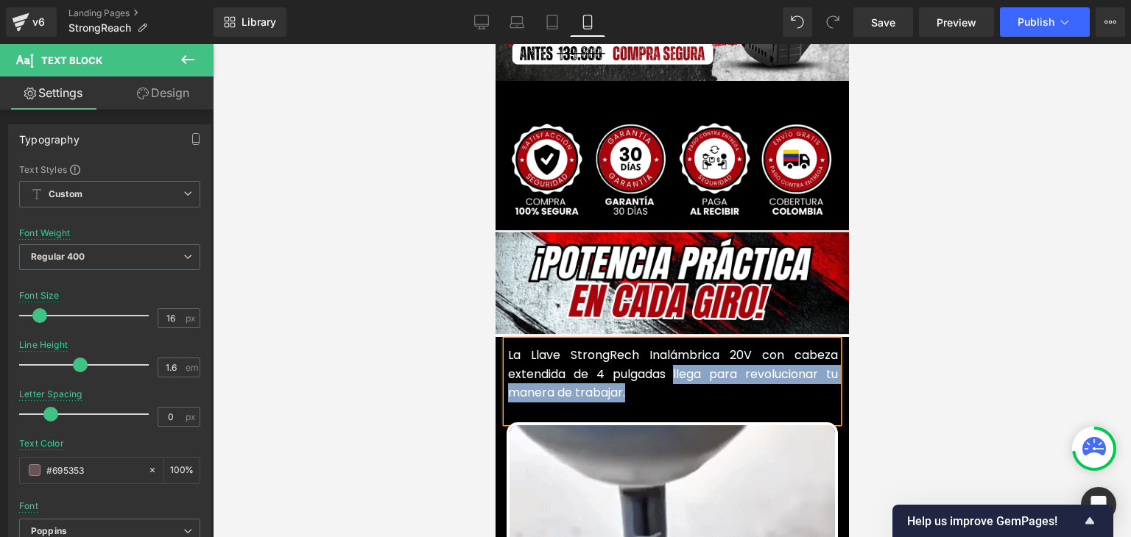
drag, startPoint x: 633, startPoint y: 367, endPoint x: 664, endPoint y: 357, distance: 32.6
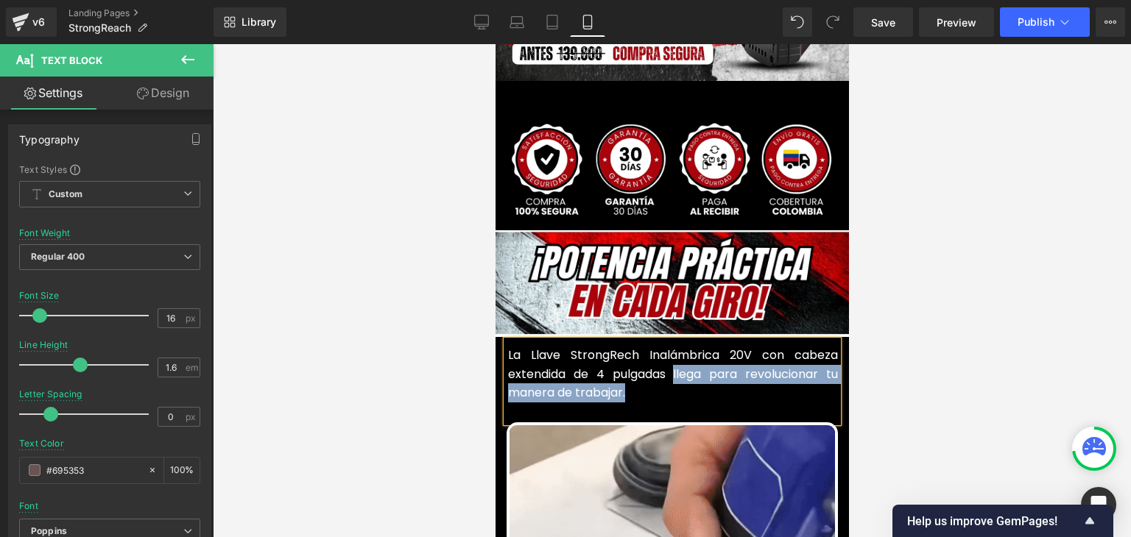
click at [664, 357] on p "La Llave StrongRech Inalámbrica 20V con cabeza extendida de 4 pulgadas llega pa…" at bounding box center [672, 374] width 330 height 57
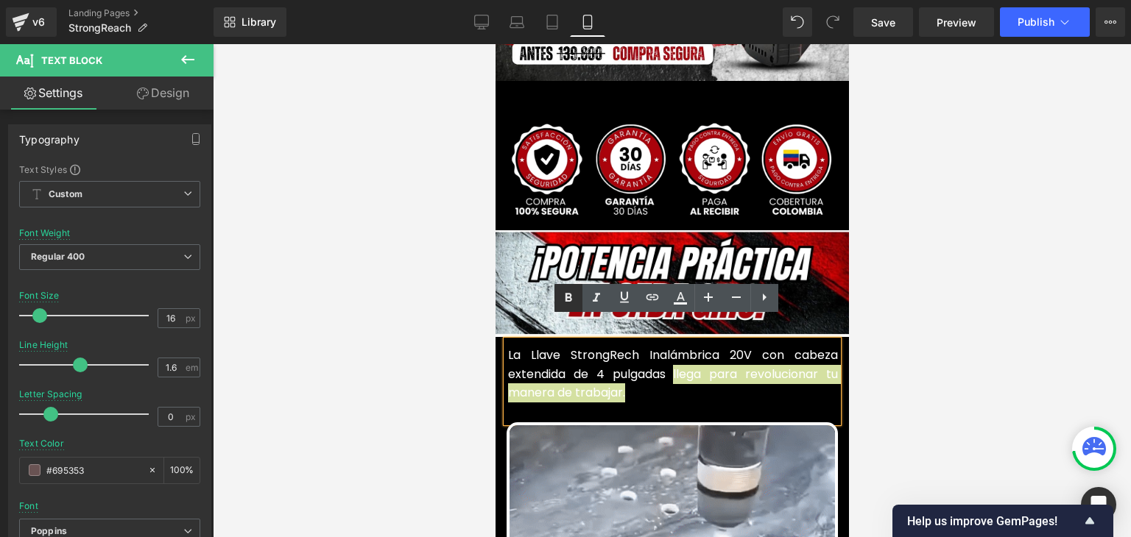
click at [568, 300] on icon at bounding box center [568, 298] width 18 height 18
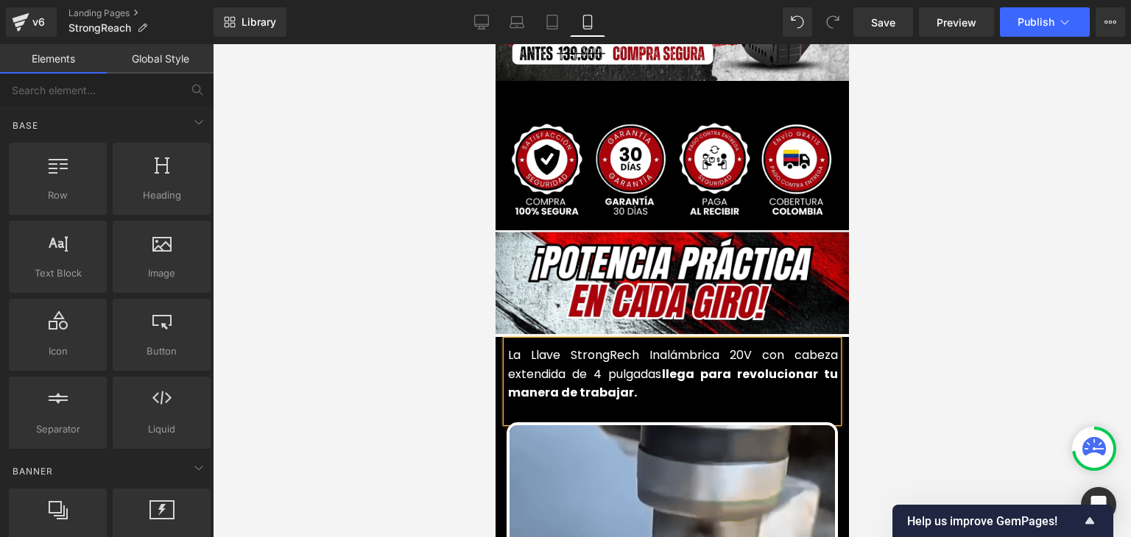
click at [949, 300] on div at bounding box center [672, 290] width 918 height 493
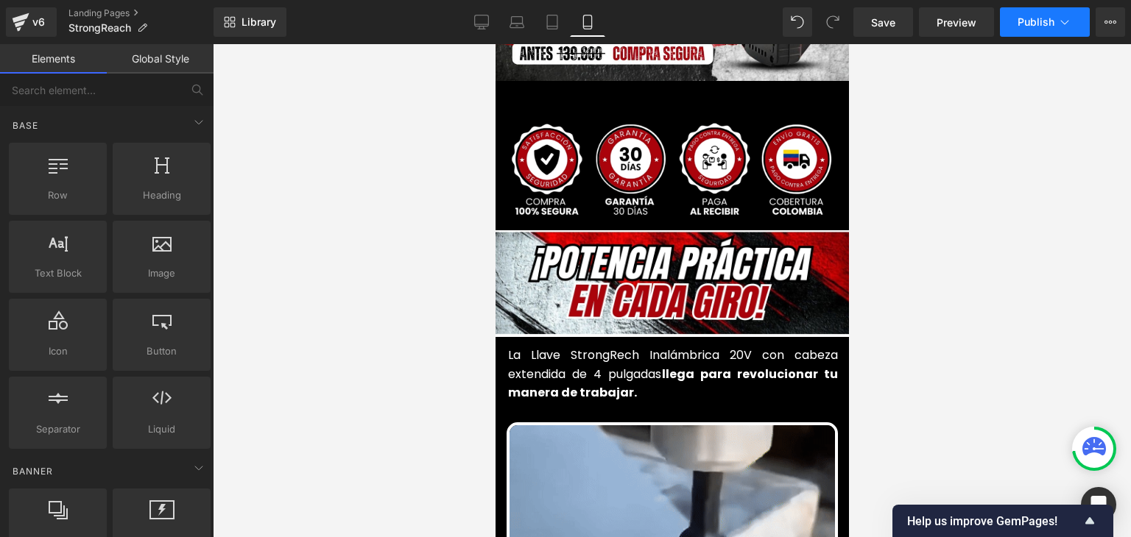
click at [1028, 30] on button "Publish" at bounding box center [1045, 21] width 90 height 29
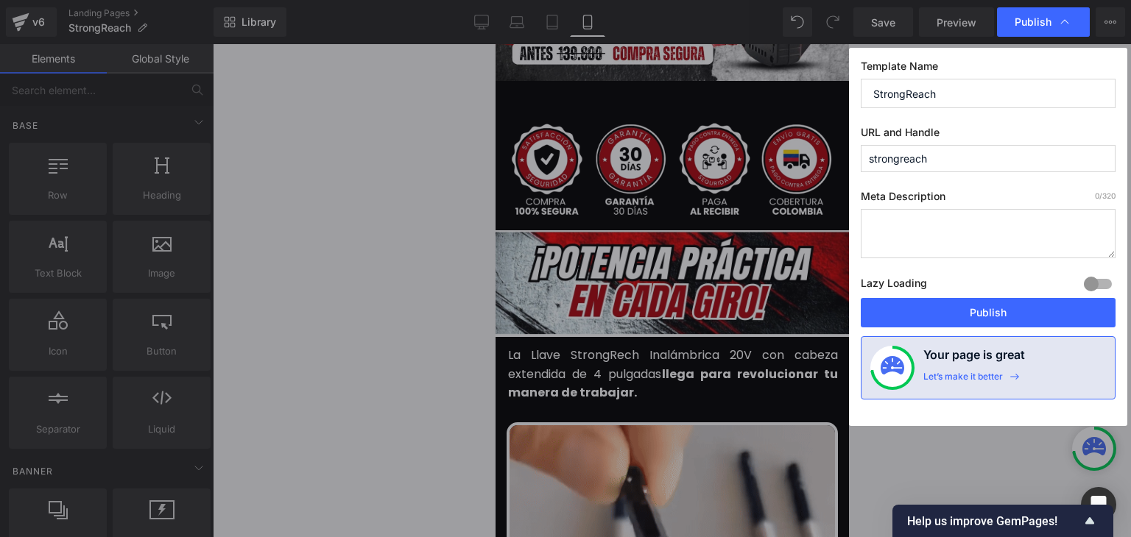
click at [983, 316] on button "Publish" at bounding box center [987, 312] width 255 height 29
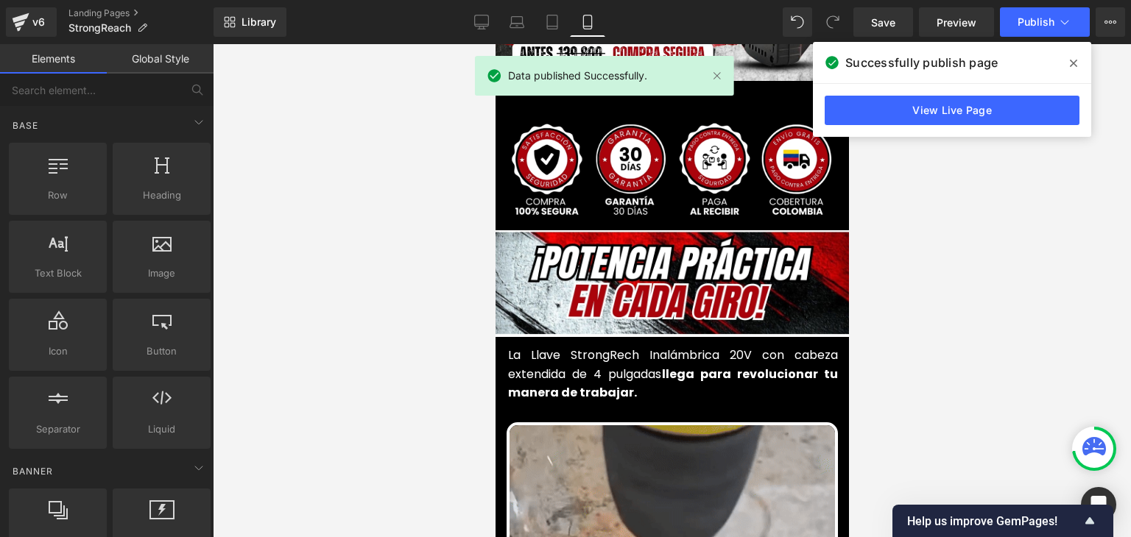
click at [1069, 67] on icon at bounding box center [1072, 63] width 7 height 12
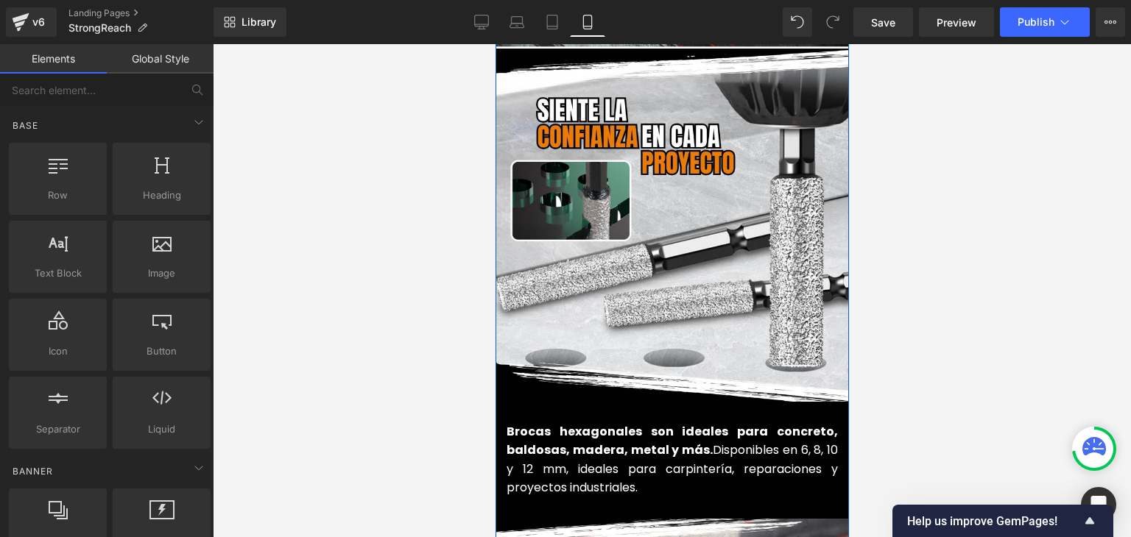
scroll to position [1766, 0]
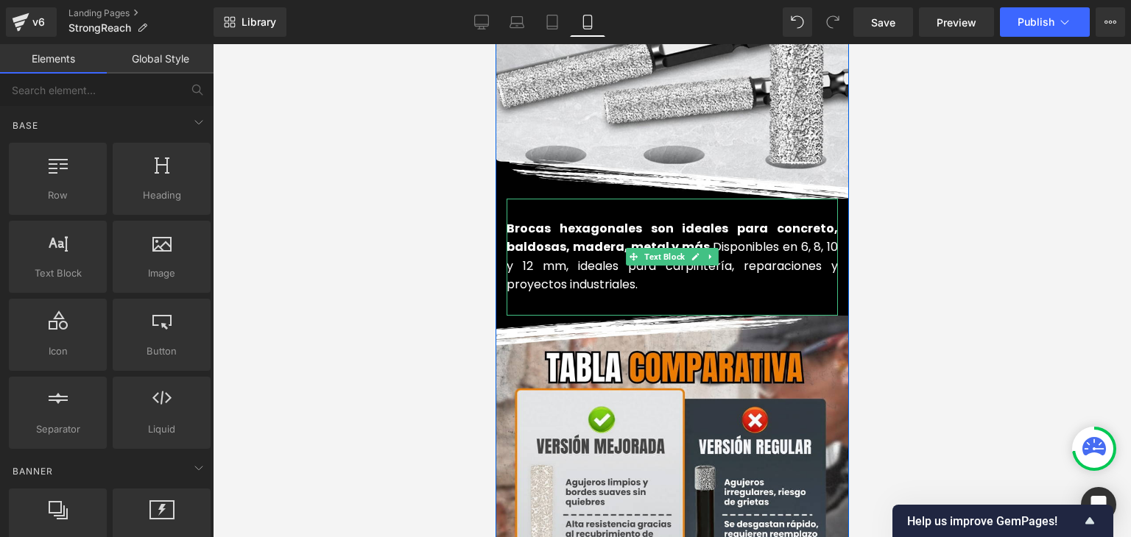
click at [581, 227] on strong "Brocas hexagonales son ideales para concreto, baldosas, madera, metal y más." at bounding box center [671, 238] width 331 height 36
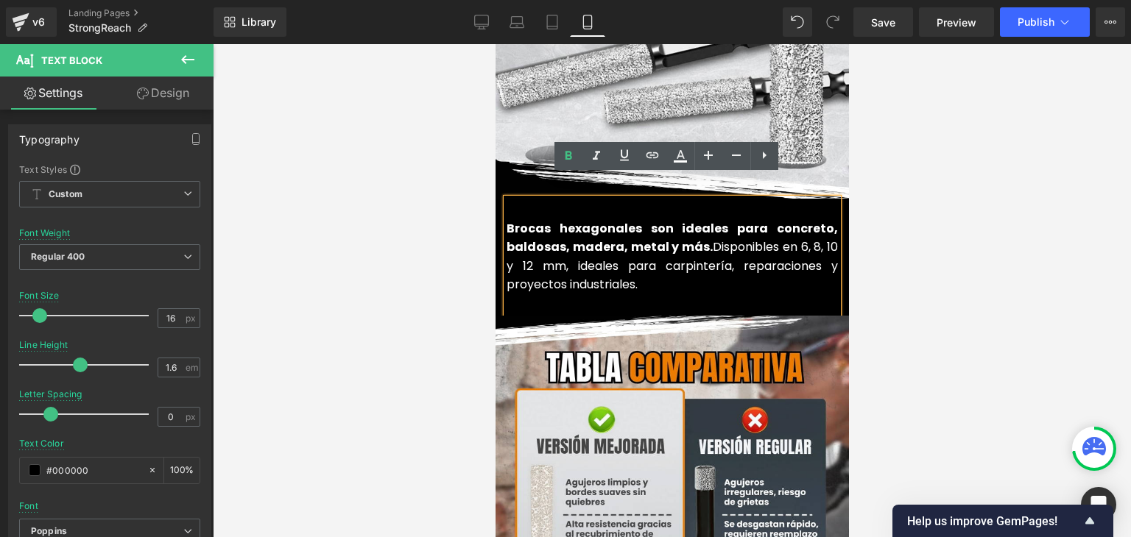
click at [587, 227] on strong "Brocas hexagonales son ideales para concreto, baldosas, madera, metal y más." at bounding box center [671, 238] width 331 height 36
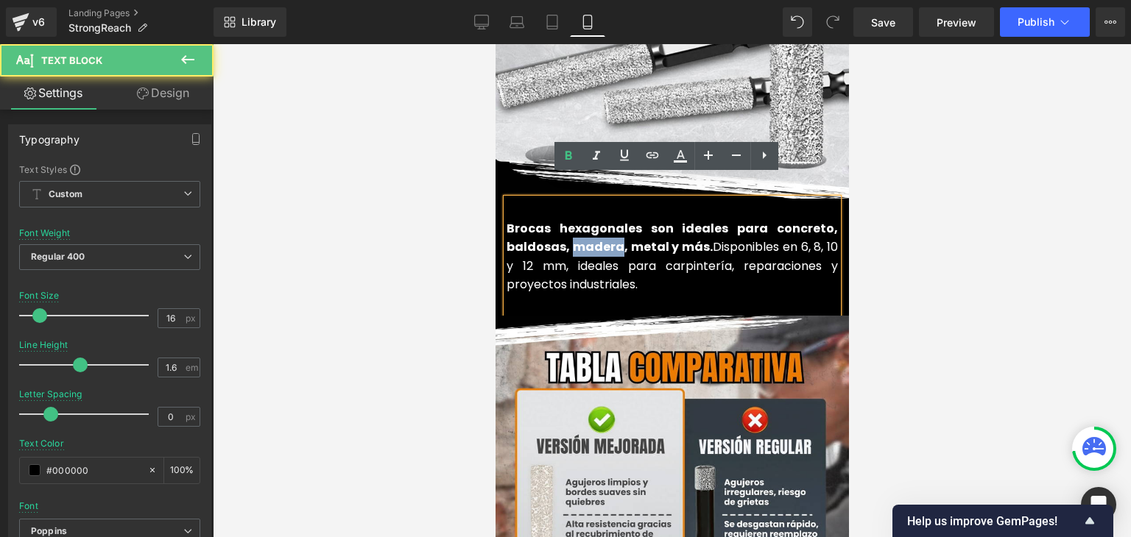
click at [587, 227] on strong "Brocas hexagonales son ideales para concreto, baldosas, madera, metal y más." at bounding box center [671, 238] width 331 height 36
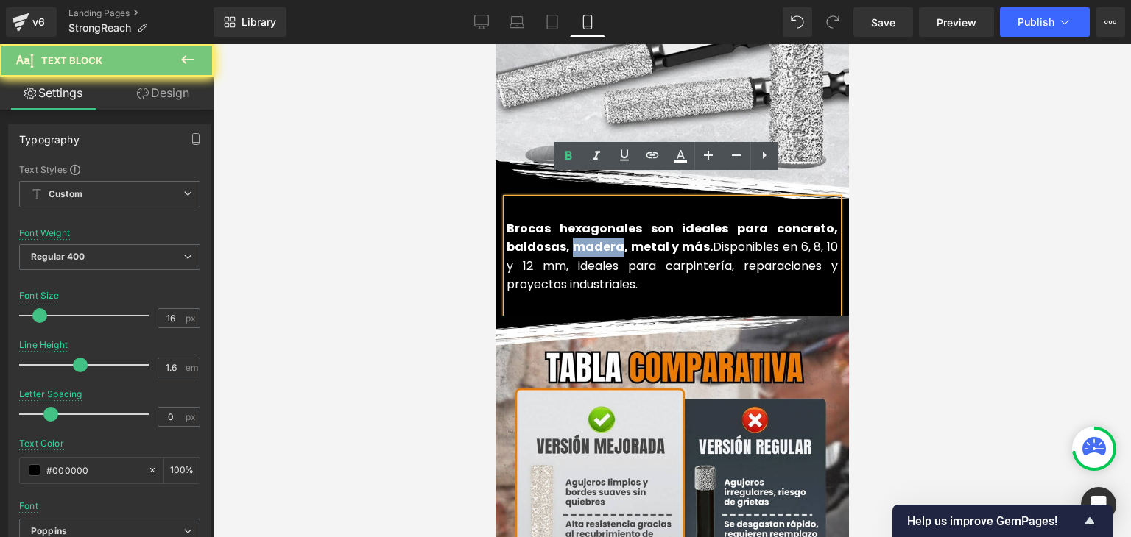
click at [587, 227] on strong "Brocas hexagonales son ideales para concreto, baldosas, madera, metal y más." at bounding box center [671, 238] width 331 height 36
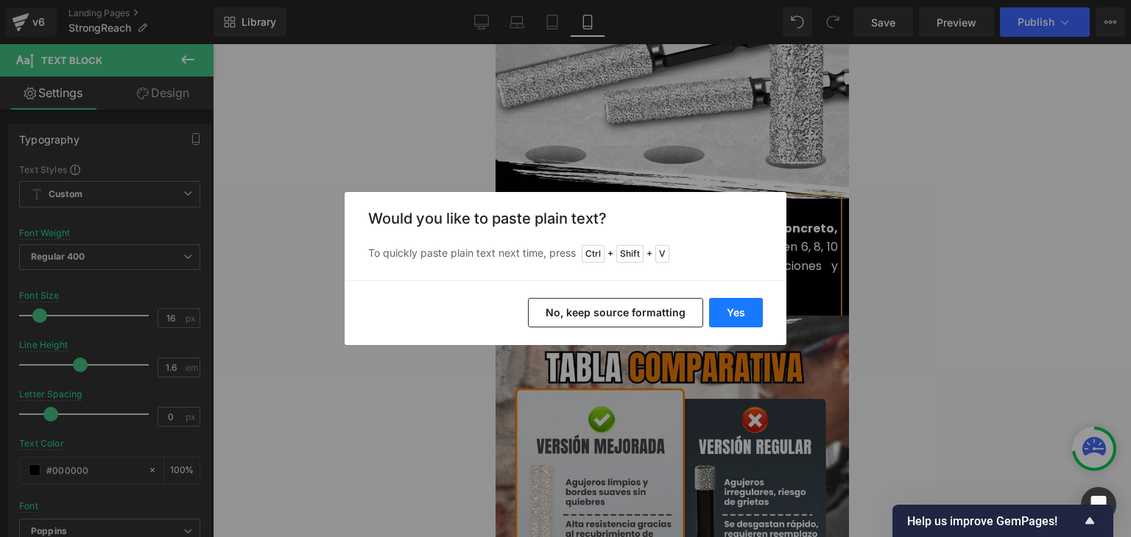
click at [748, 314] on button "Yes" at bounding box center [736, 312] width 54 height 29
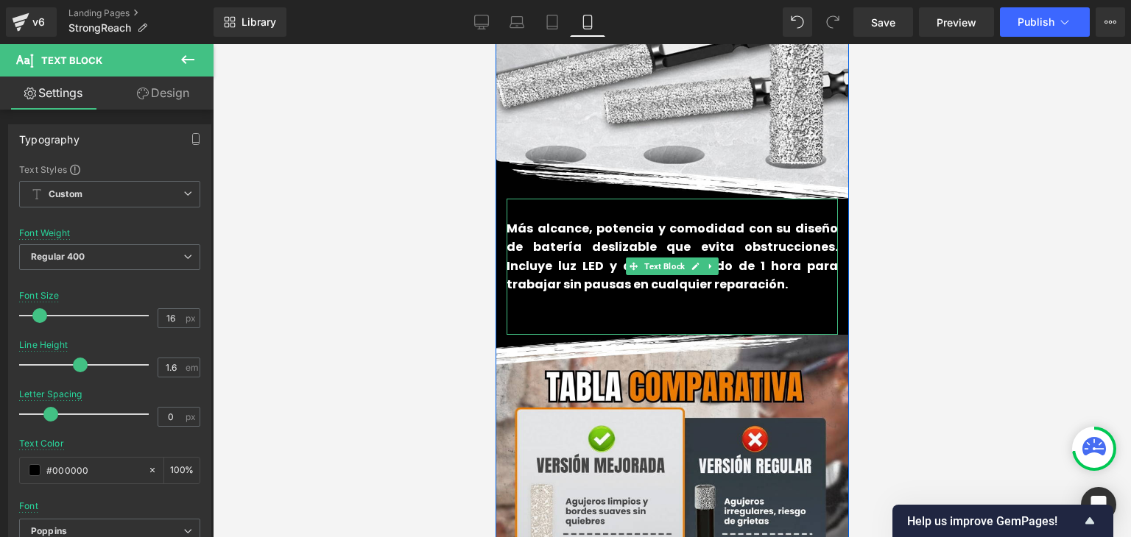
click at [528, 294] on p at bounding box center [671, 303] width 331 height 19
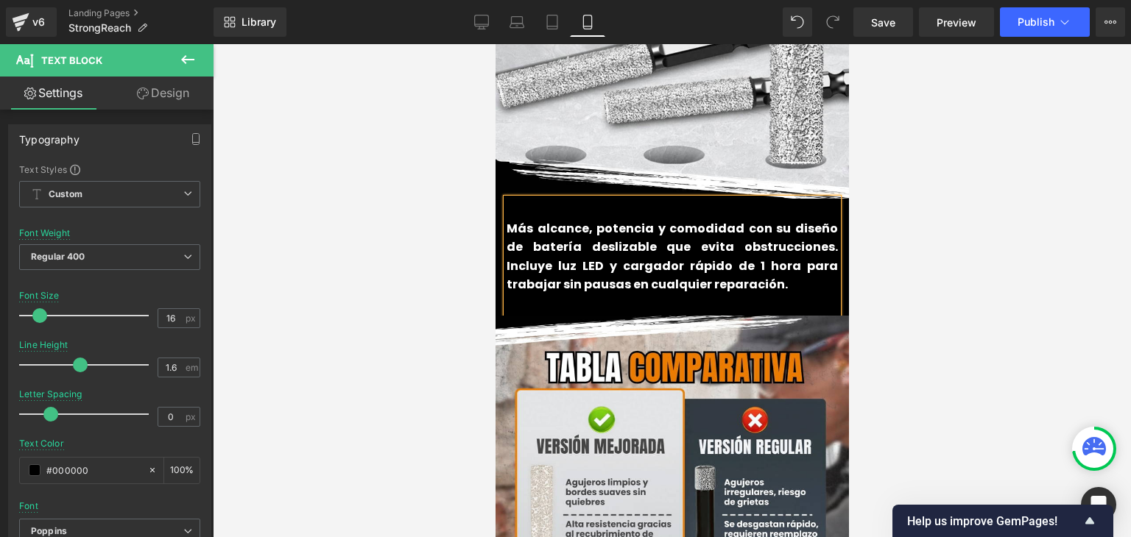
click at [545, 251] on b "Más alcance, potencia y comodidad con su diseño de batería deslizable que evita…" at bounding box center [671, 257] width 331 height 74
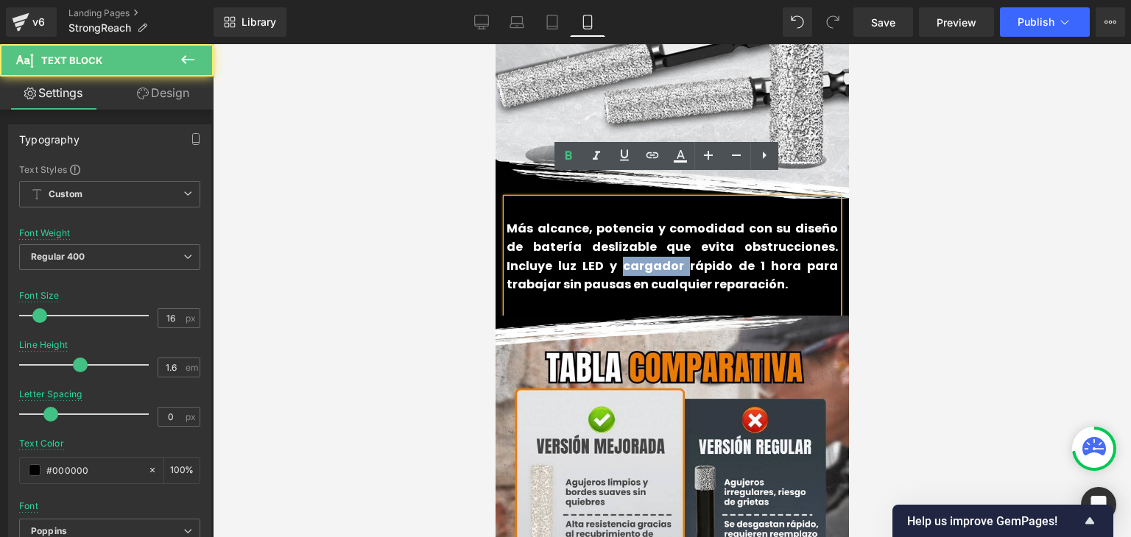
click at [545, 251] on b "Más alcance, potencia y comodidad con su diseño de batería deslizable que evita…" at bounding box center [671, 257] width 331 height 74
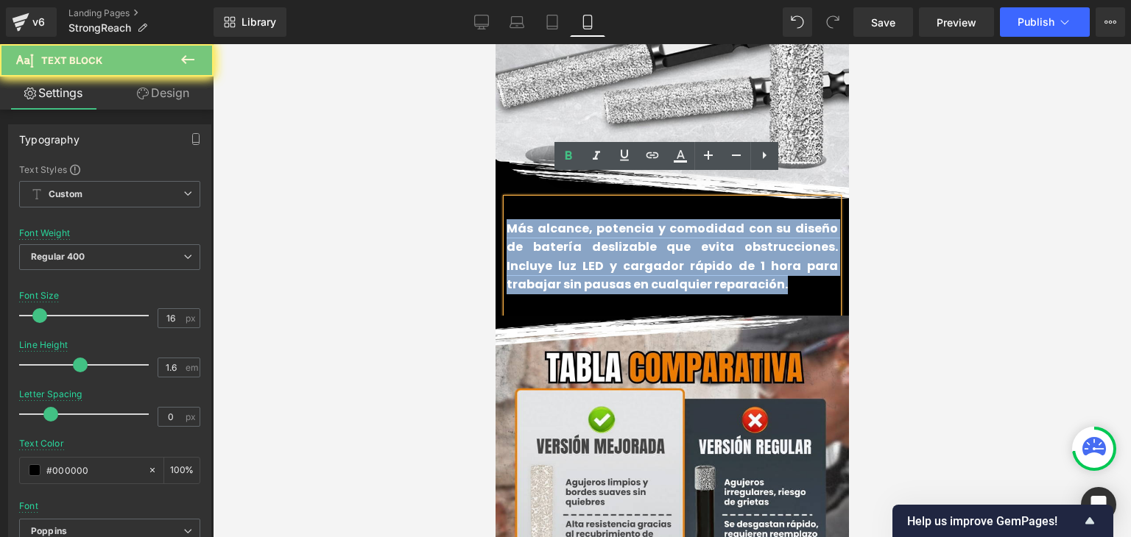
click at [545, 252] on p "Más alcance, potencia y comodidad con su diseño de batería deslizable que evita…" at bounding box center [671, 256] width 331 height 75
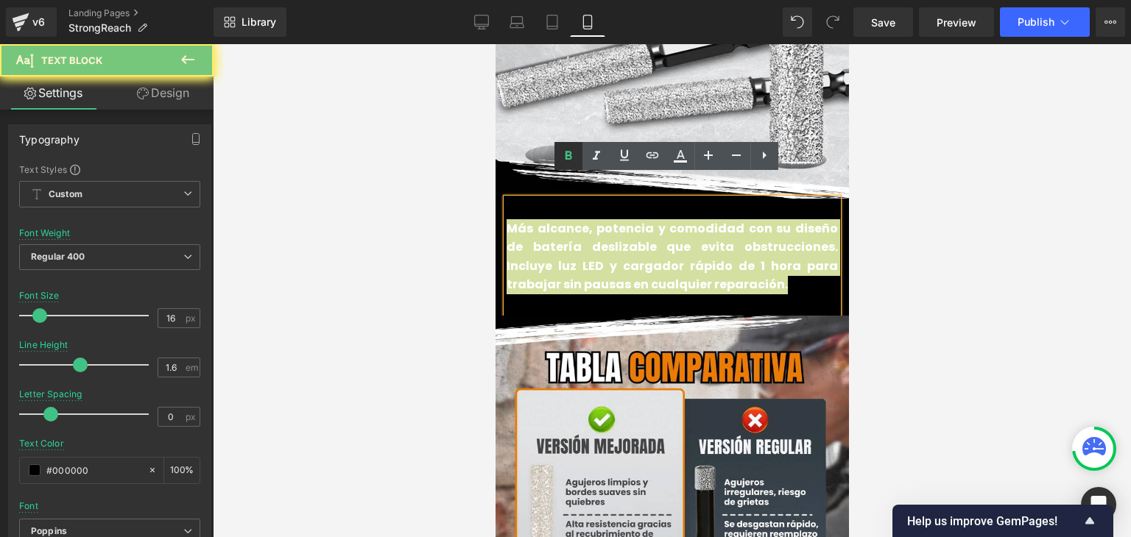
click at [565, 159] on icon at bounding box center [568, 155] width 7 height 9
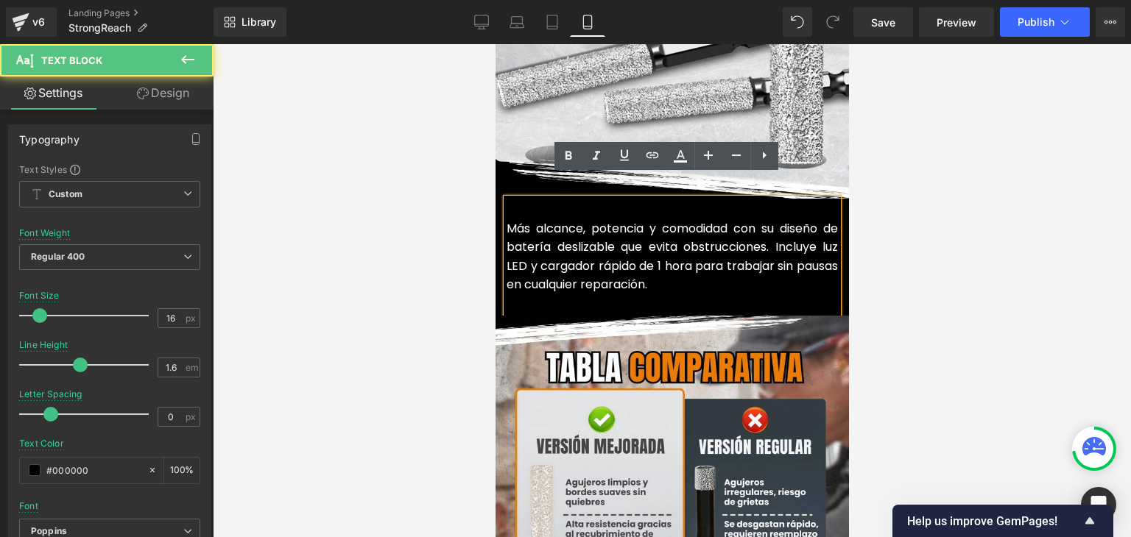
click at [562, 220] on font "Más alcance, potencia y comodidad con su diseño de batería deslizable que evita…" at bounding box center [671, 257] width 331 height 74
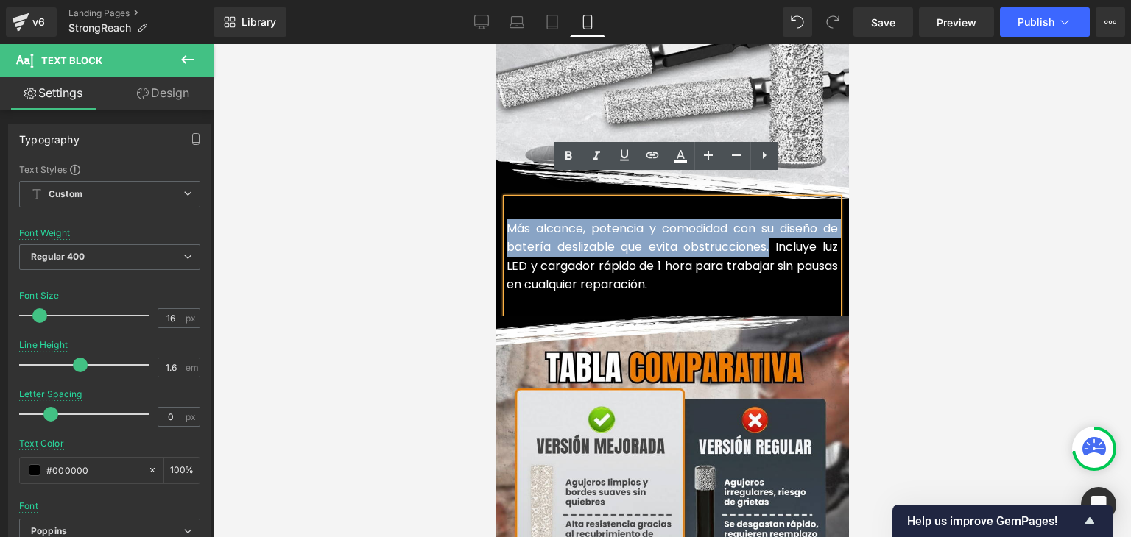
drag, startPoint x: 763, startPoint y: 227, endPoint x: 499, endPoint y: 202, distance: 264.7
click at [506, 220] on font "Más alcance, potencia y comodidad con su diseño de batería deslizable que evita…" at bounding box center [671, 257] width 331 height 74
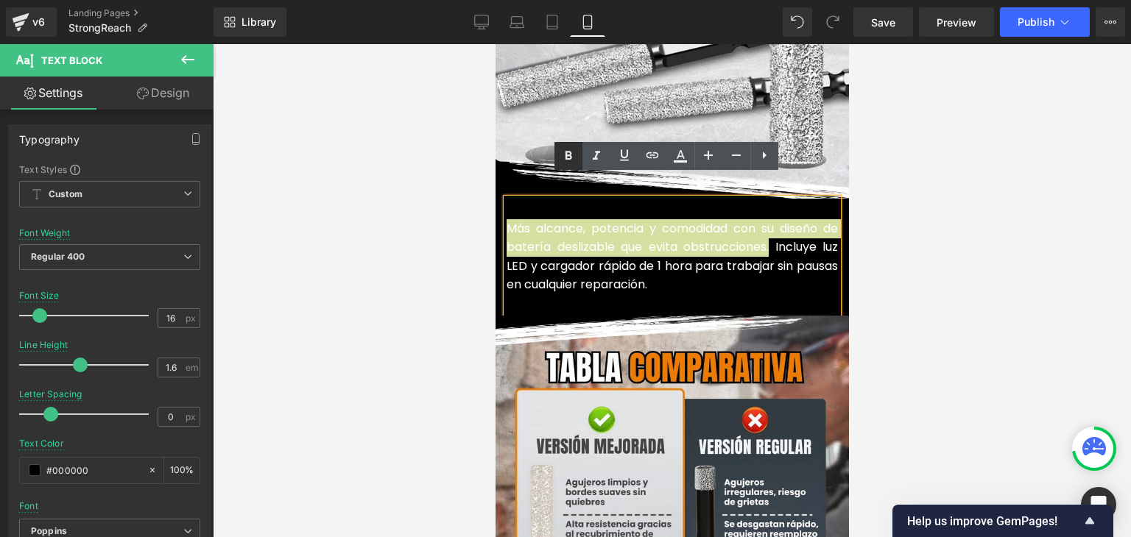
click at [569, 160] on icon at bounding box center [568, 156] width 18 height 18
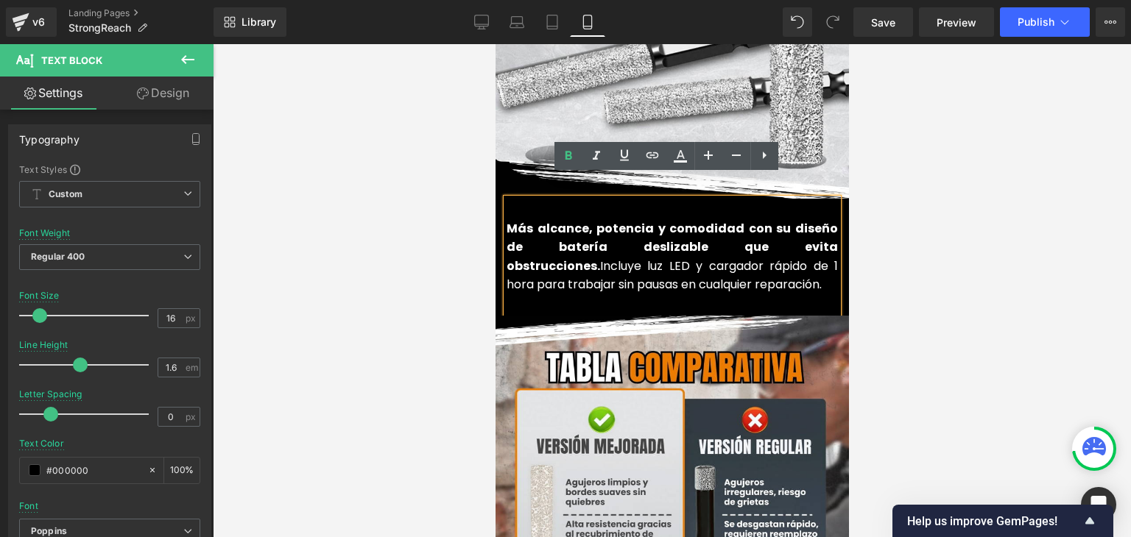
click at [1039, 183] on div at bounding box center [672, 290] width 918 height 493
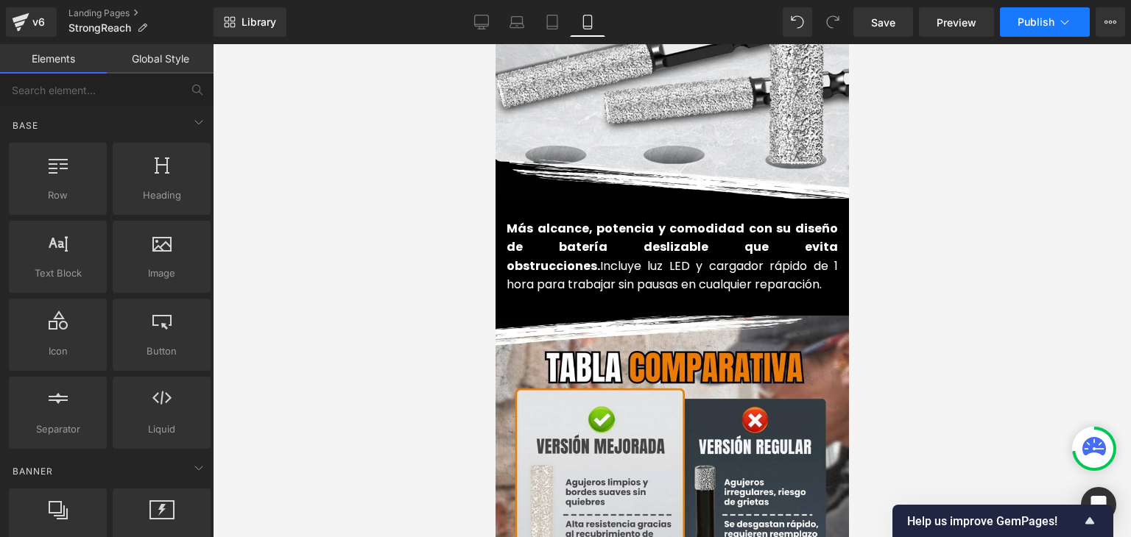
click at [1039, 35] on button "Publish" at bounding box center [1045, 21] width 90 height 29
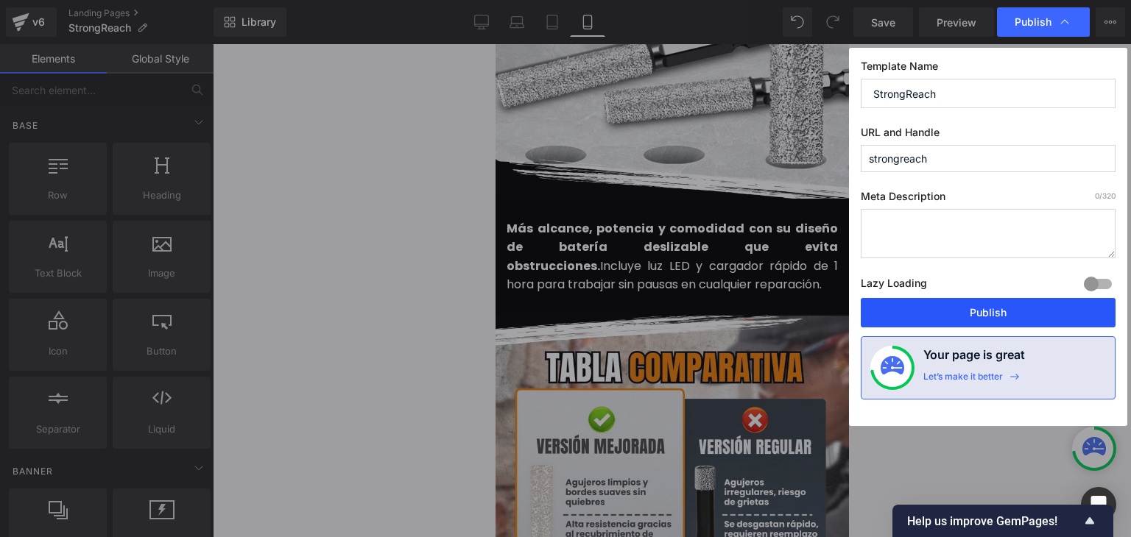
click at [991, 306] on button "Publish" at bounding box center [987, 312] width 255 height 29
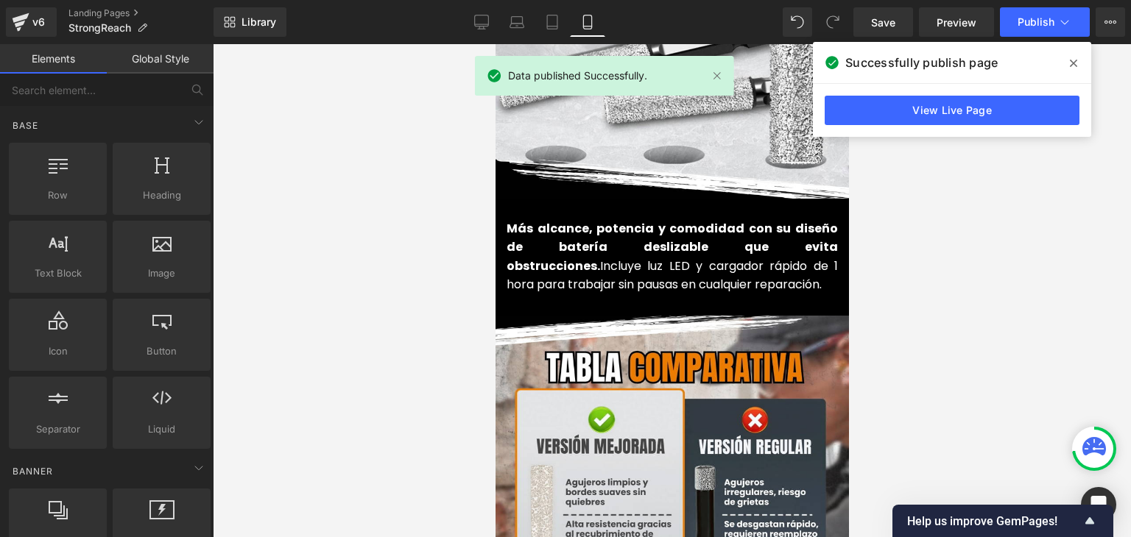
click at [1080, 63] on span at bounding box center [1073, 64] width 24 height 24
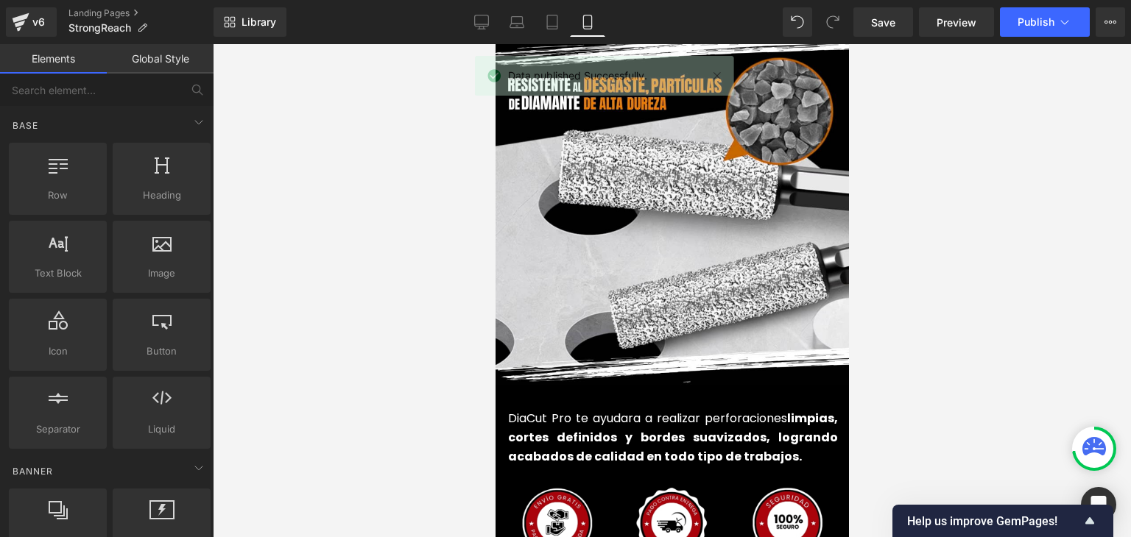
scroll to position [3386, 0]
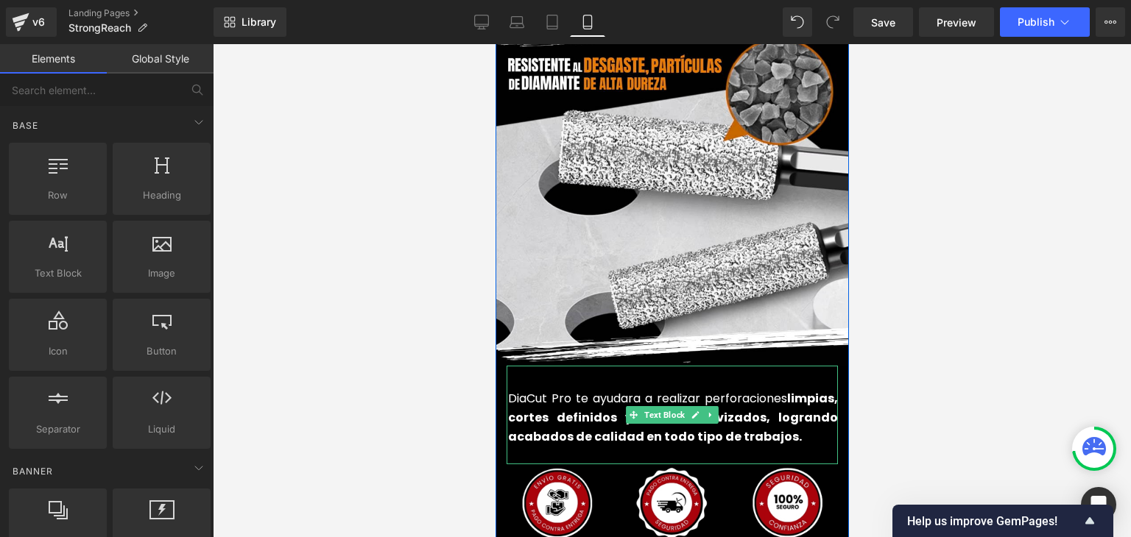
click at [579, 395] on strong "limpias, cortes definidos y bordes suavizados, logrando acabados de calidad en …" at bounding box center [672, 417] width 330 height 54
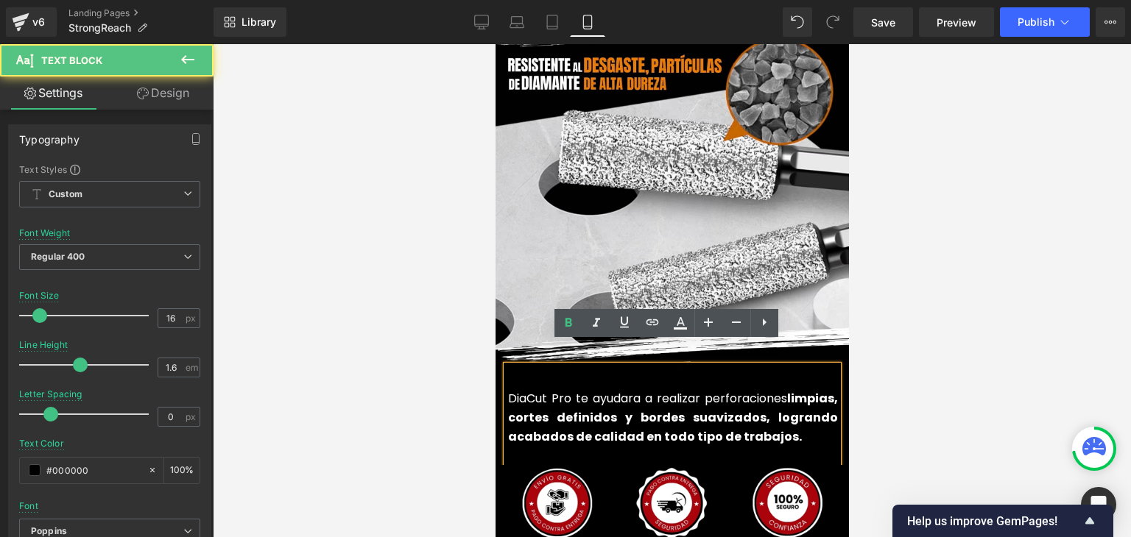
click at [584, 397] on strong "limpias, cortes definidos y bordes suavizados, logrando acabados de calidad en …" at bounding box center [672, 417] width 330 height 54
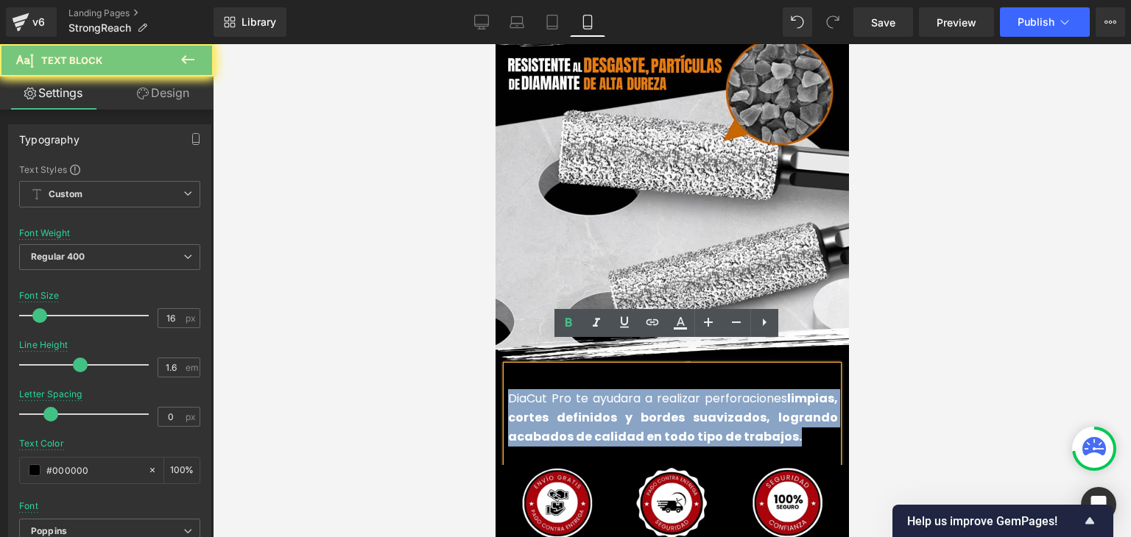
click at [584, 397] on strong "limpias, cortes definidos y bordes suavizados, logrando acabados de calidad en …" at bounding box center [672, 417] width 330 height 54
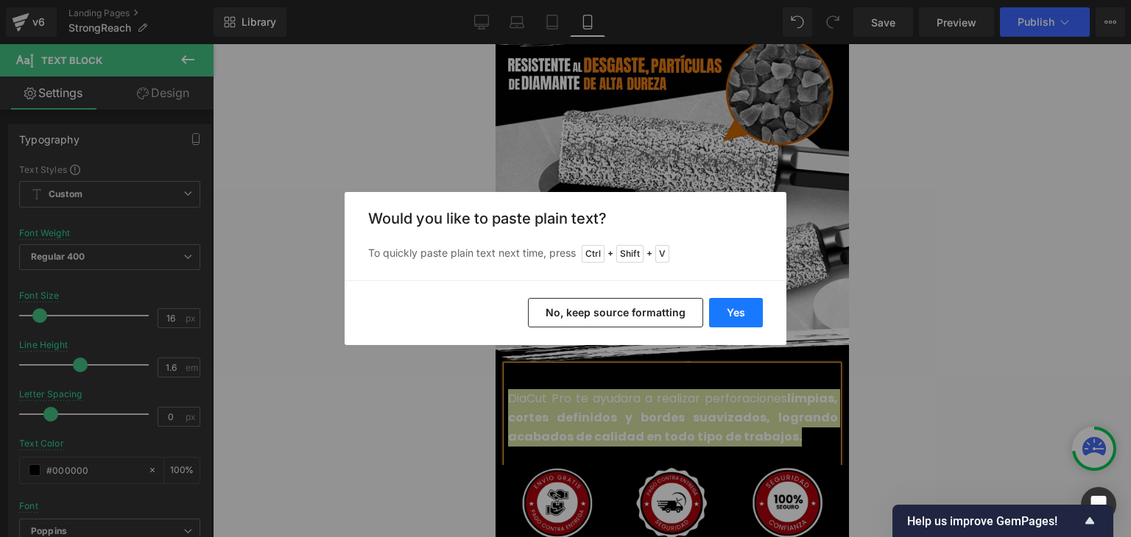
click at [736, 325] on button "Yes" at bounding box center [736, 312] width 54 height 29
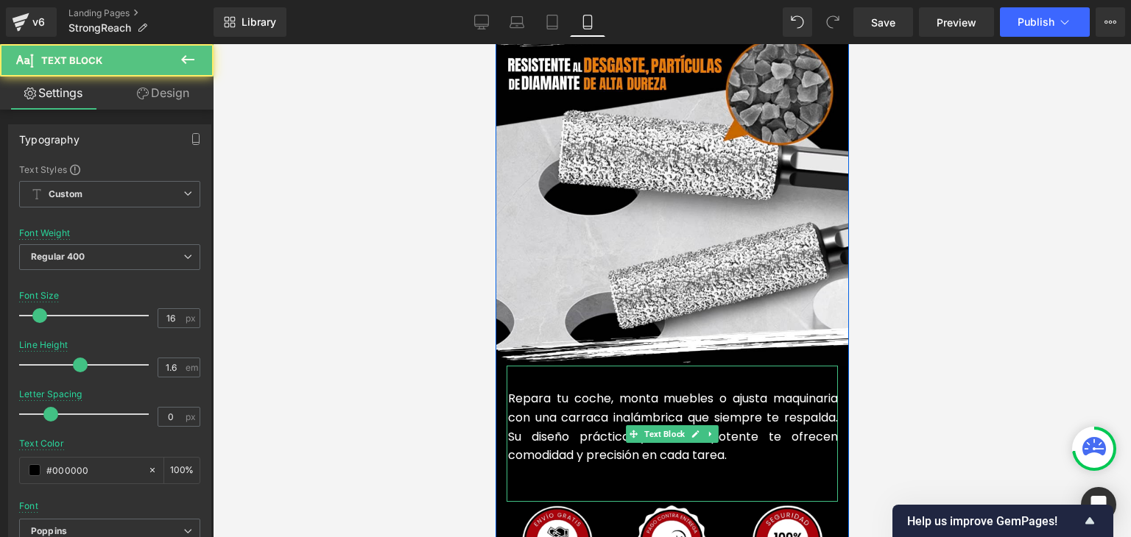
click at [553, 465] on p at bounding box center [672, 474] width 330 height 19
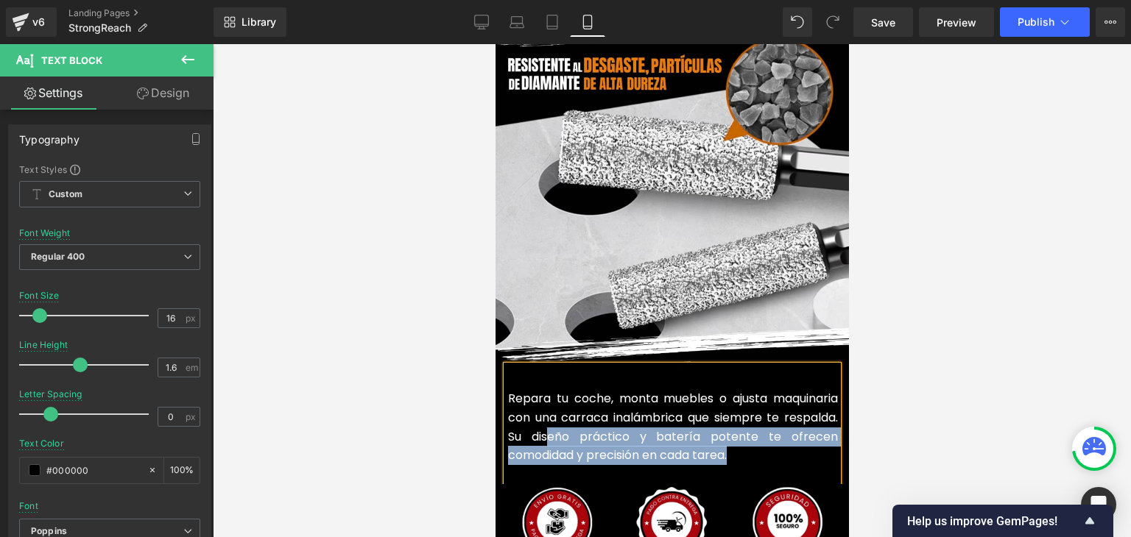
drag, startPoint x: 742, startPoint y: 429, endPoint x: 541, endPoint y: 421, distance: 201.1
click at [541, 421] on p "Repara tu coche, monta muebles o ajusta maquinaria con una carraca inalámbrica …" at bounding box center [672, 426] width 330 height 75
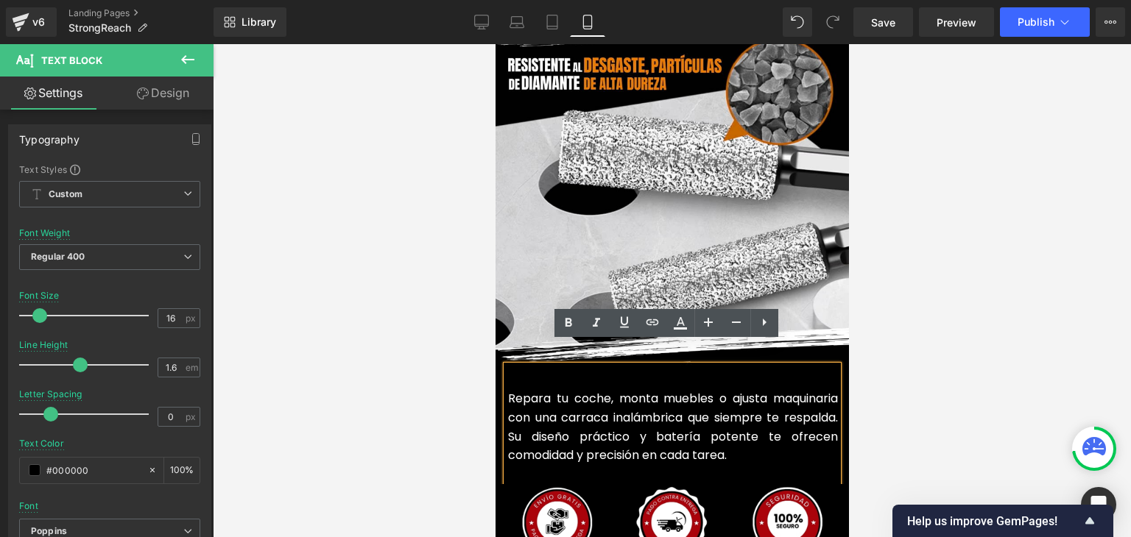
click at [606, 401] on font "Repara tu coche, monta muebles o ajusta maquinaria con una carraca inalámbrica …" at bounding box center [672, 427] width 330 height 74
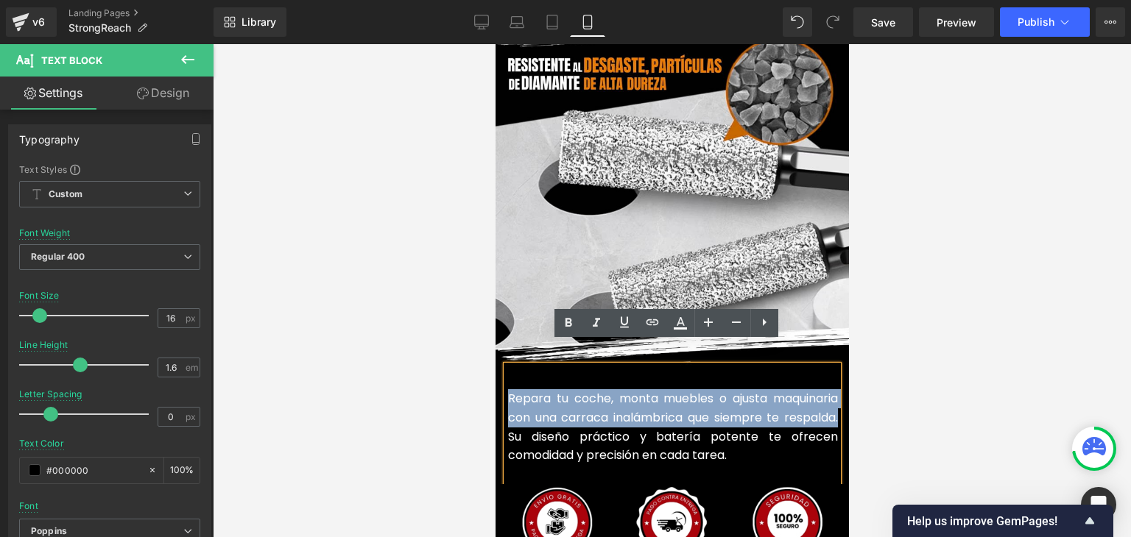
drag, startPoint x: 503, startPoint y: 375, endPoint x: 831, endPoint y: 389, distance: 327.8
click at [831, 390] on font "Repara tu coche, monta muebles o ajusta maquinaria con una carraca inalámbrica …" at bounding box center [672, 427] width 330 height 74
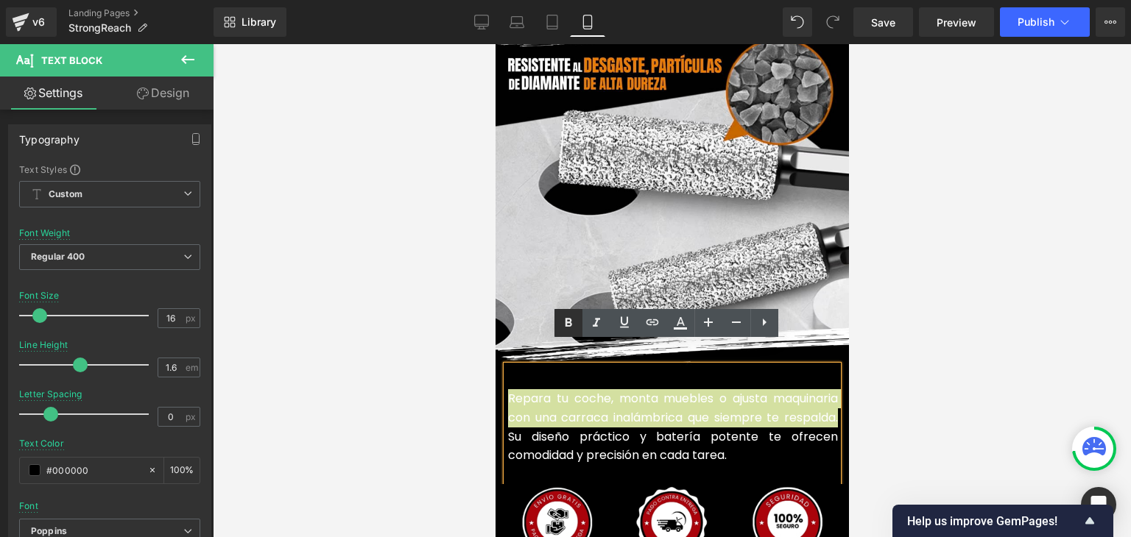
click at [570, 325] on icon at bounding box center [568, 323] width 7 height 9
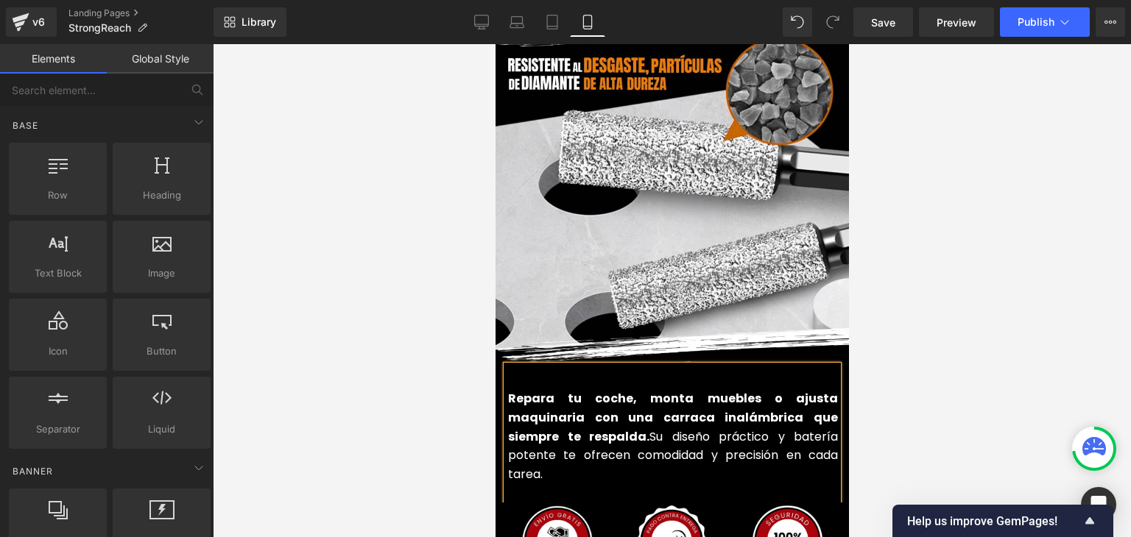
click at [1066, 361] on div at bounding box center [672, 290] width 918 height 493
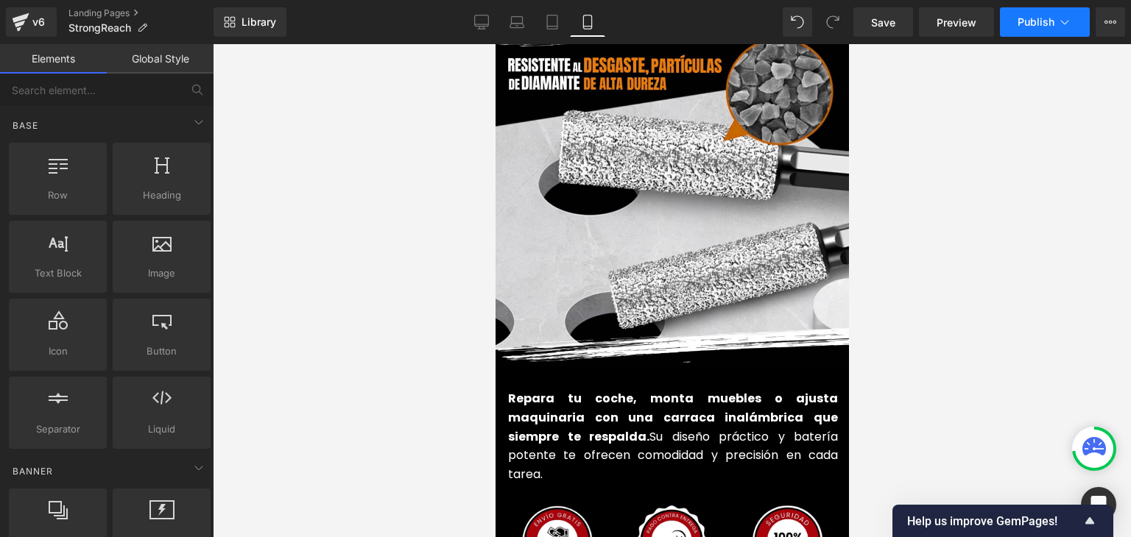
click at [1033, 18] on span "Publish" at bounding box center [1035, 22] width 37 height 12
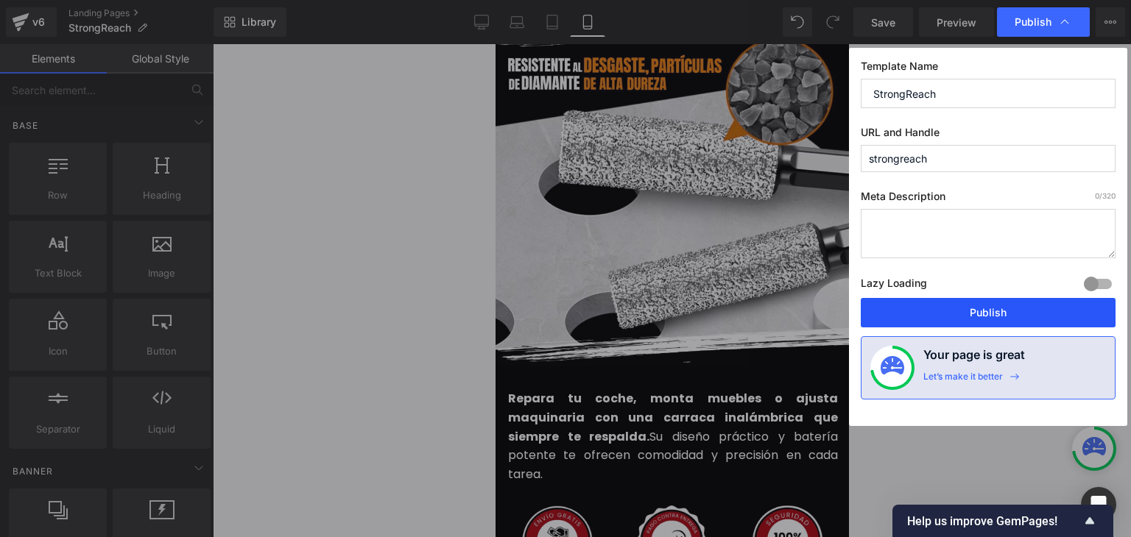
click at [974, 310] on button "Publish" at bounding box center [987, 312] width 255 height 29
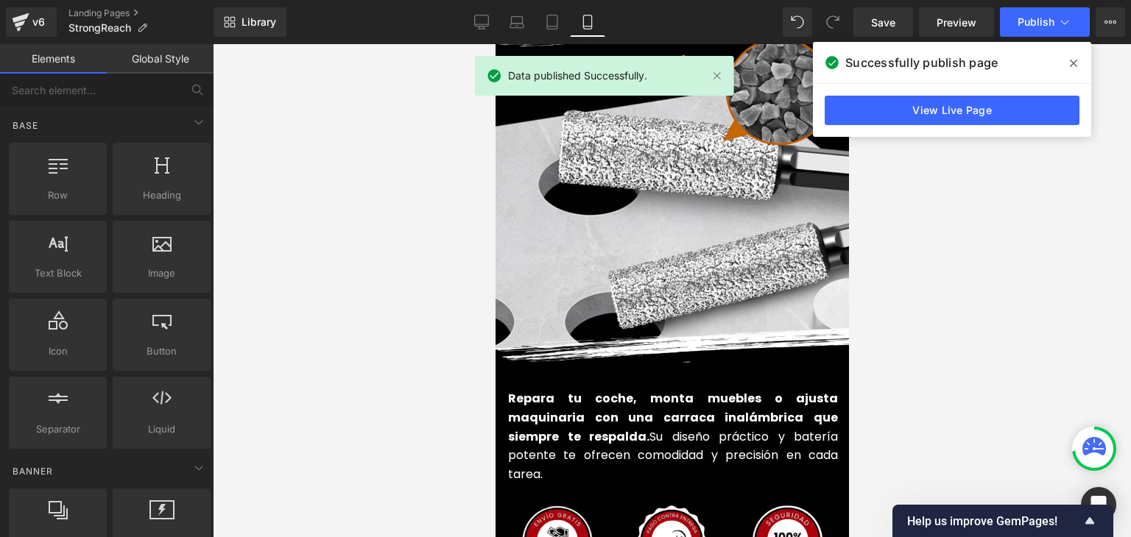
click at [1083, 63] on span at bounding box center [1073, 64] width 24 height 24
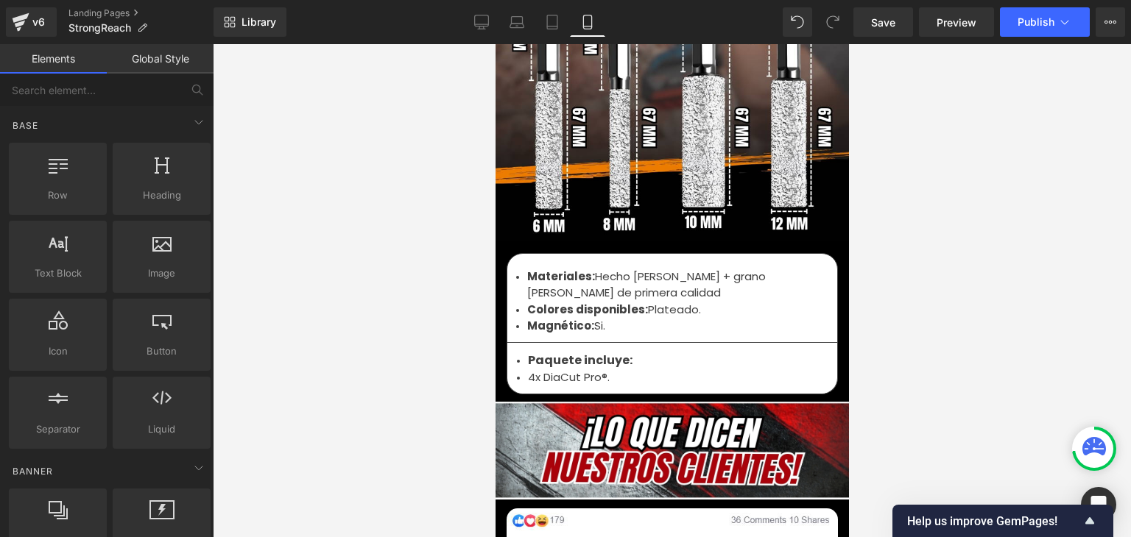
scroll to position [5005, 0]
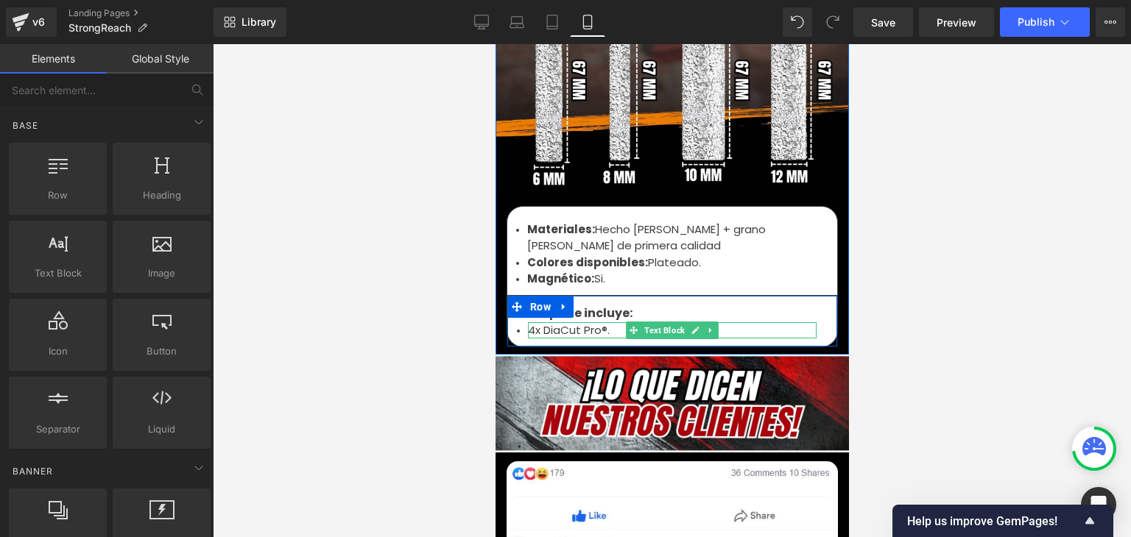
click at [556, 322] on li "4x DiaCut Pro®." at bounding box center [671, 330] width 289 height 17
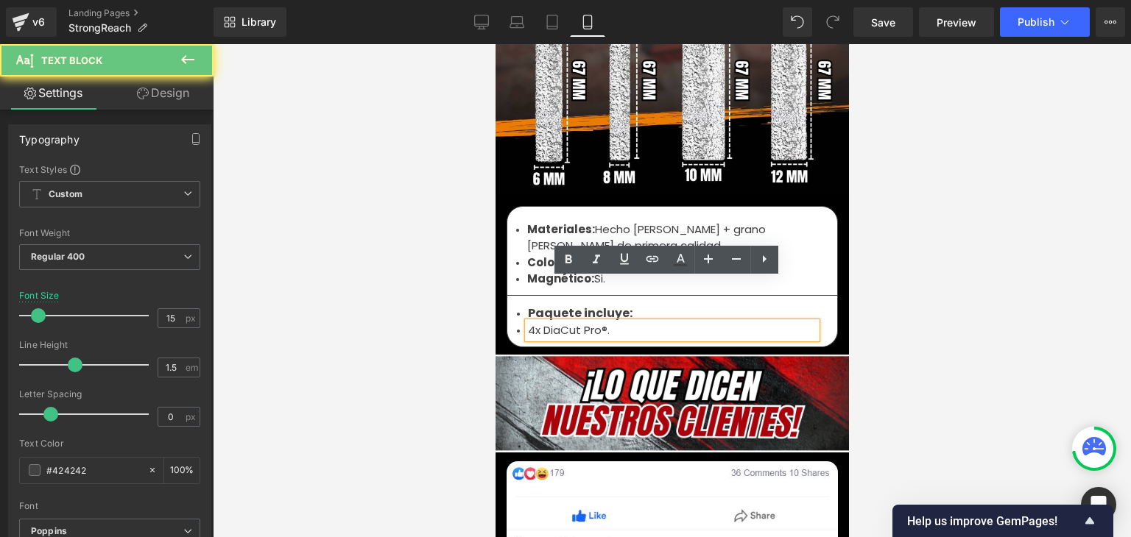
click at [554, 322] on li "4x DiaCut Pro®." at bounding box center [671, 330] width 289 height 17
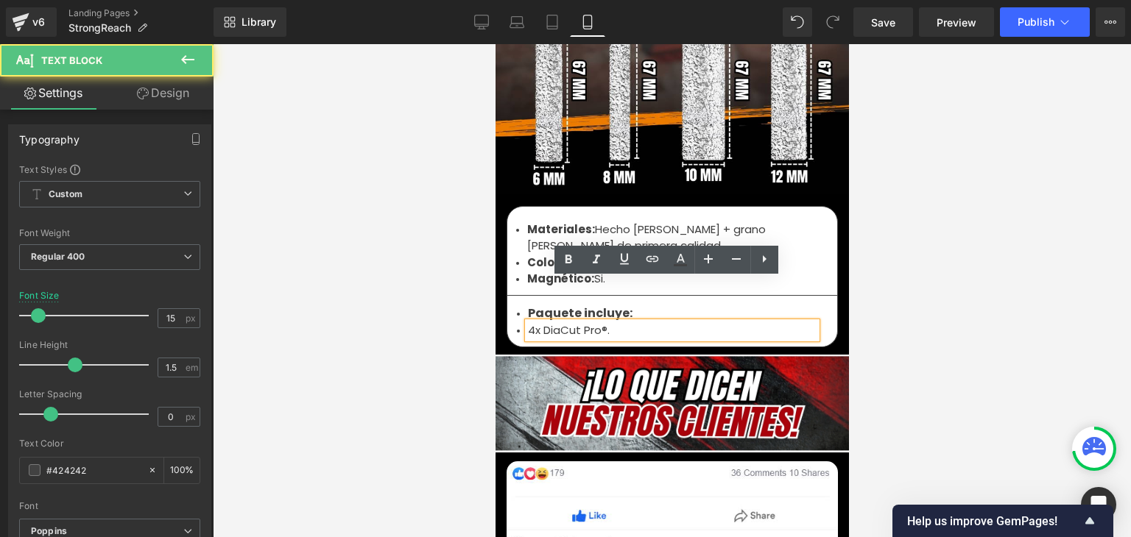
click at [530, 322] on li "4x DiaCut Pro®." at bounding box center [671, 330] width 289 height 17
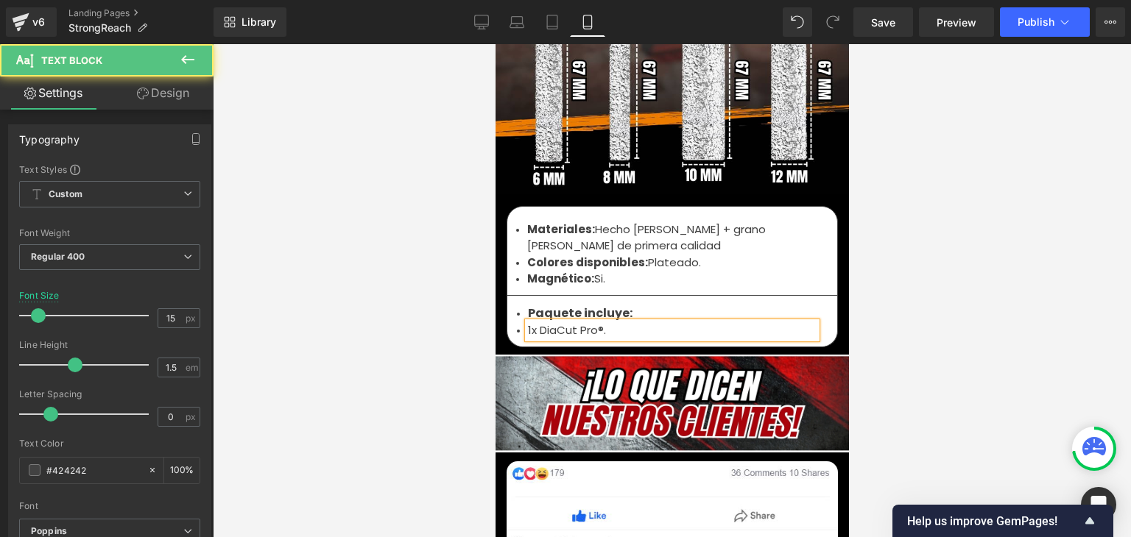
click at [591, 322] on li "1x DiaCut Pro®." at bounding box center [671, 330] width 289 height 17
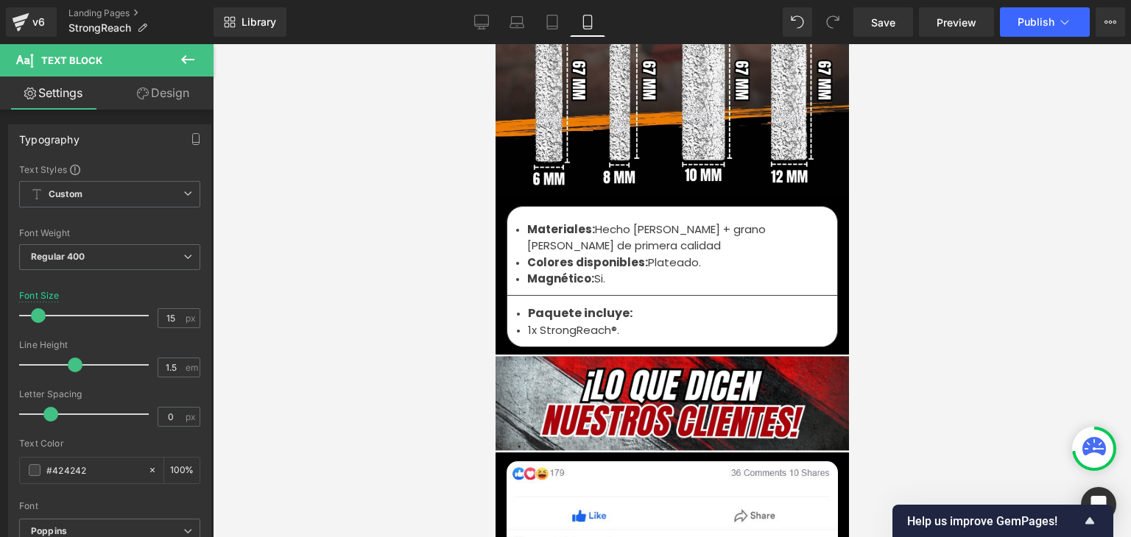
click at [1000, 141] on div at bounding box center [672, 290] width 918 height 493
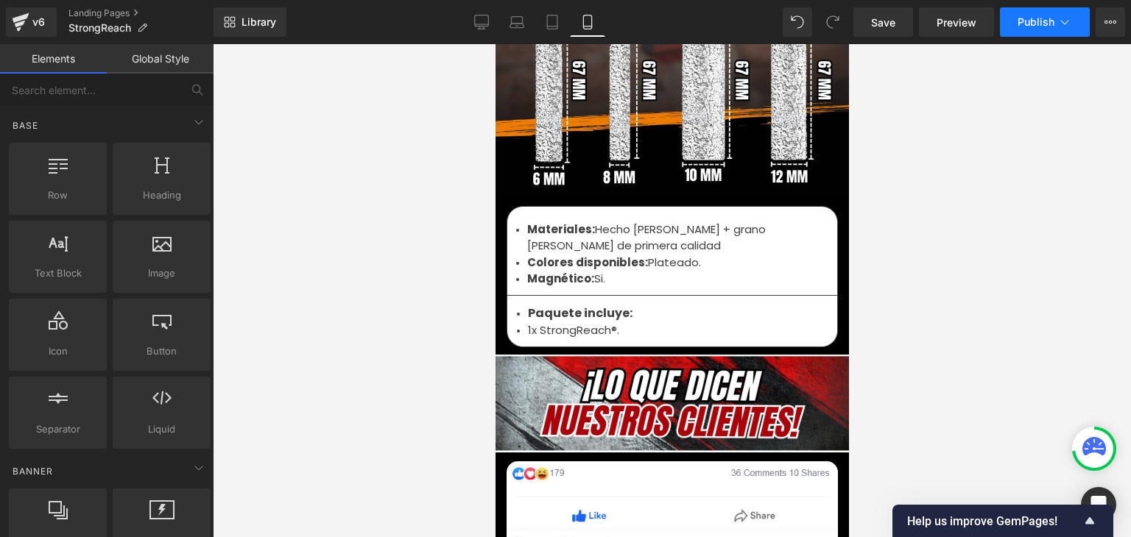
click at [1033, 21] on span "Publish" at bounding box center [1035, 22] width 37 height 12
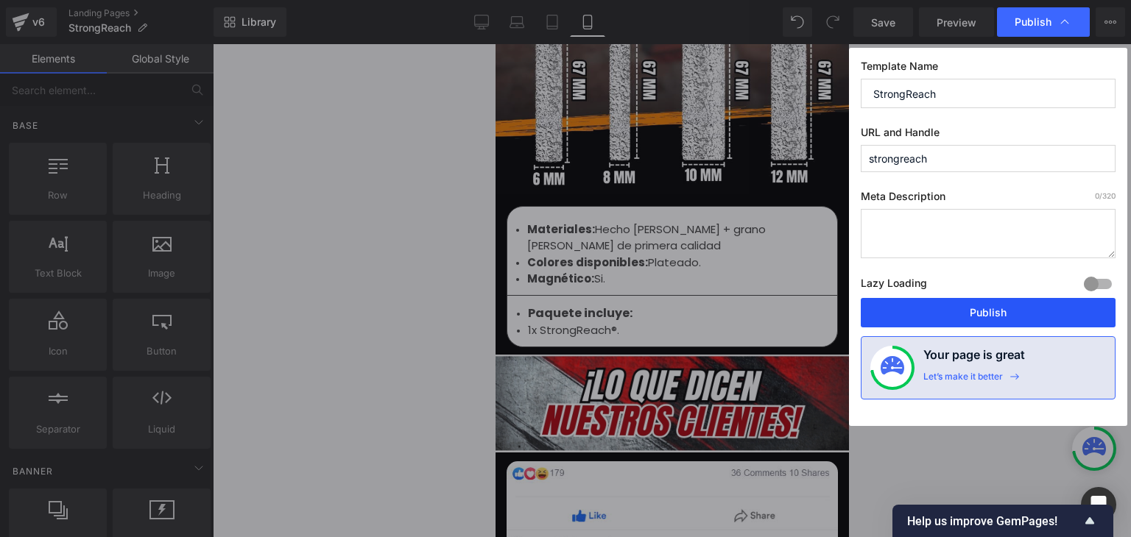
click at [988, 314] on button "Publish" at bounding box center [987, 312] width 255 height 29
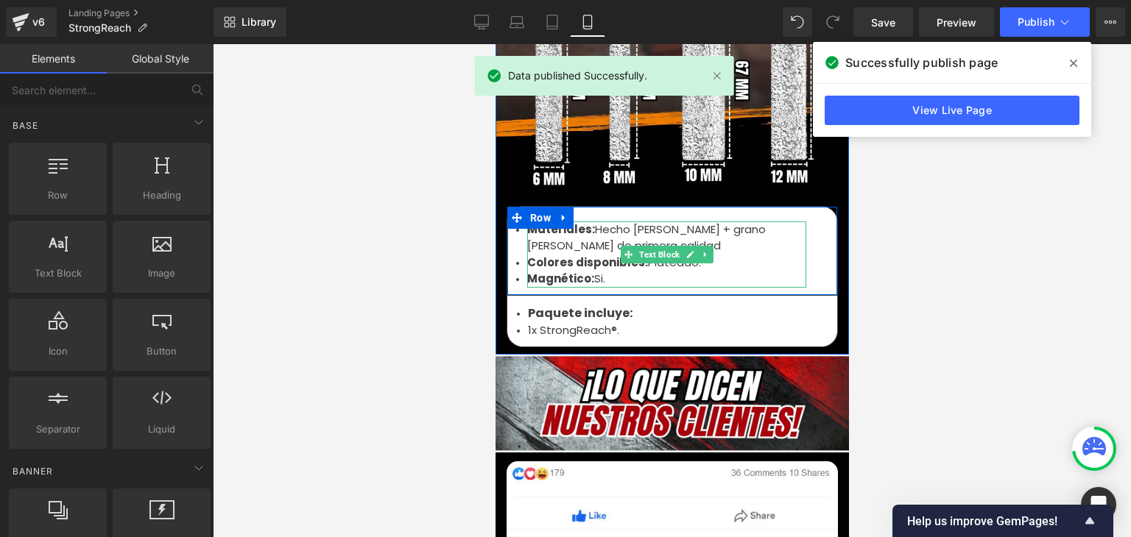
click at [590, 255] on strong "Colores disponibles:" at bounding box center [586, 262] width 121 height 15
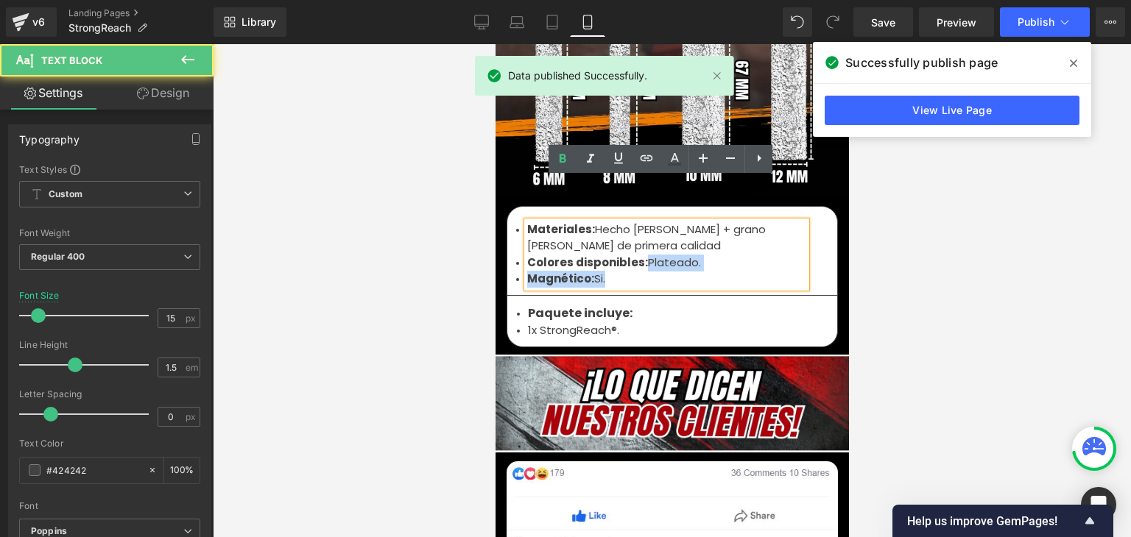
drag, startPoint x: 603, startPoint y: 238, endPoint x: 640, endPoint y: 222, distance: 40.2
click at [640, 222] on ul "Materiales: Hecho [PERSON_NAME] + grano [PERSON_NAME] de primera calidad Colore…" at bounding box center [665, 255] width 279 height 66
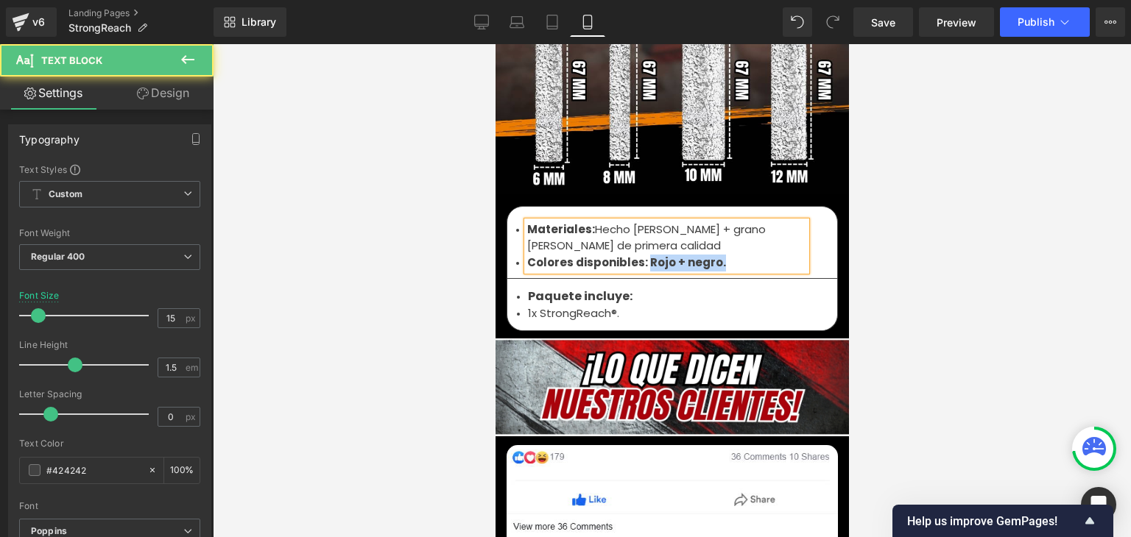
drag, startPoint x: 715, startPoint y: 222, endPoint x: 640, endPoint y: 224, distance: 74.4
click at [640, 255] on li "Colores disponibles: Rojo + negro." at bounding box center [665, 263] width 279 height 17
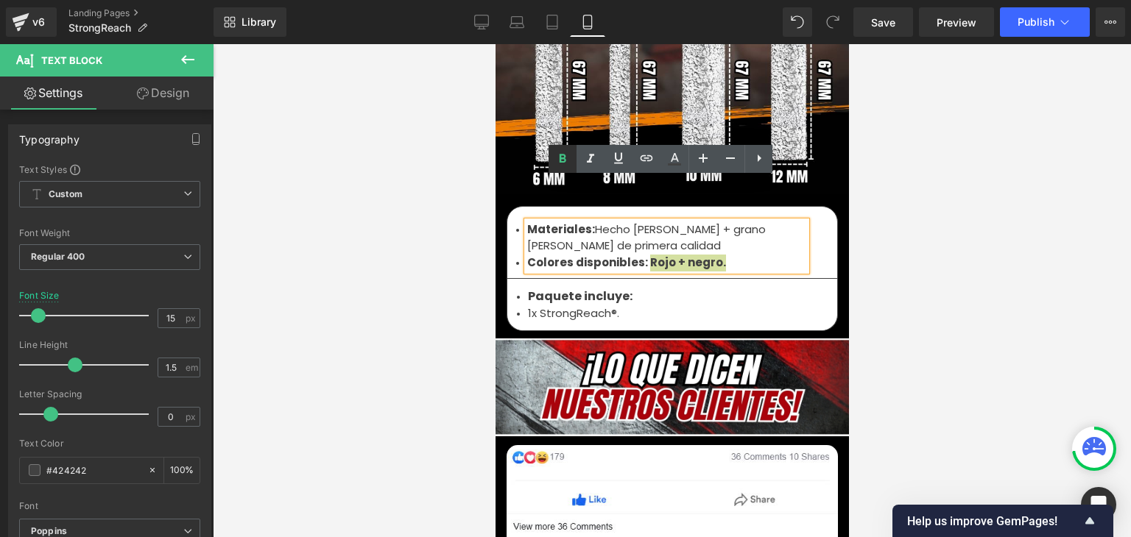
click at [565, 161] on icon at bounding box center [562, 159] width 18 height 18
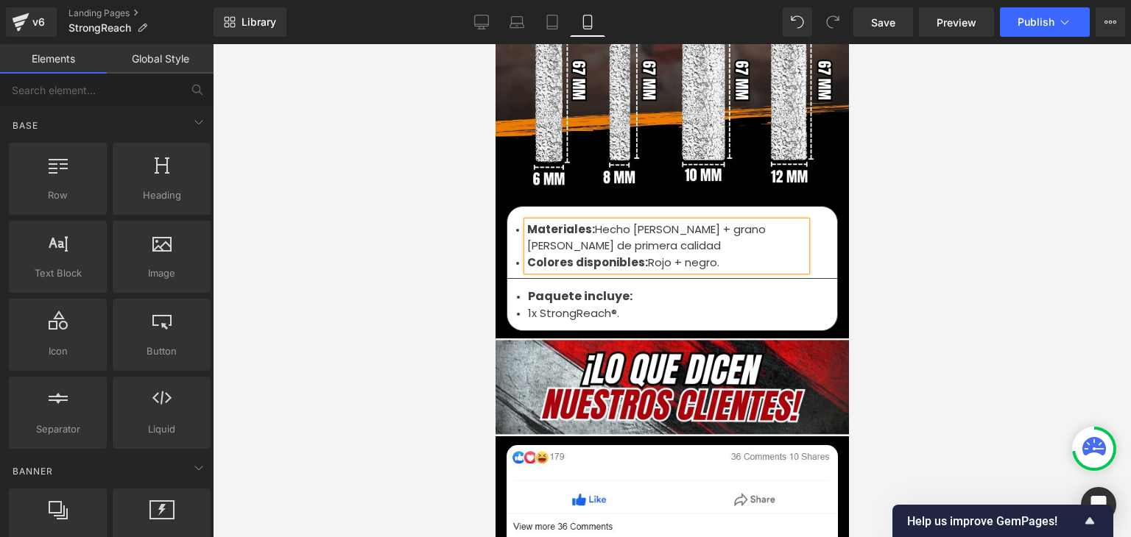
click at [928, 174] on div at bounding box center [672, 290] width 918 height 493
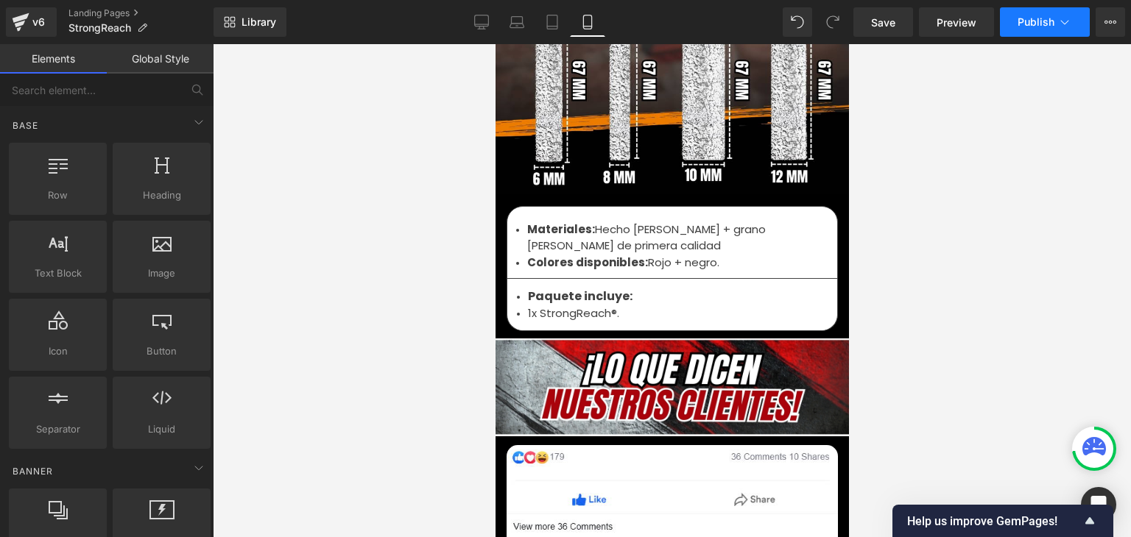
click at [1043, 24] on span "Publish" at bounding box center [1035, 22] width 37 height 12
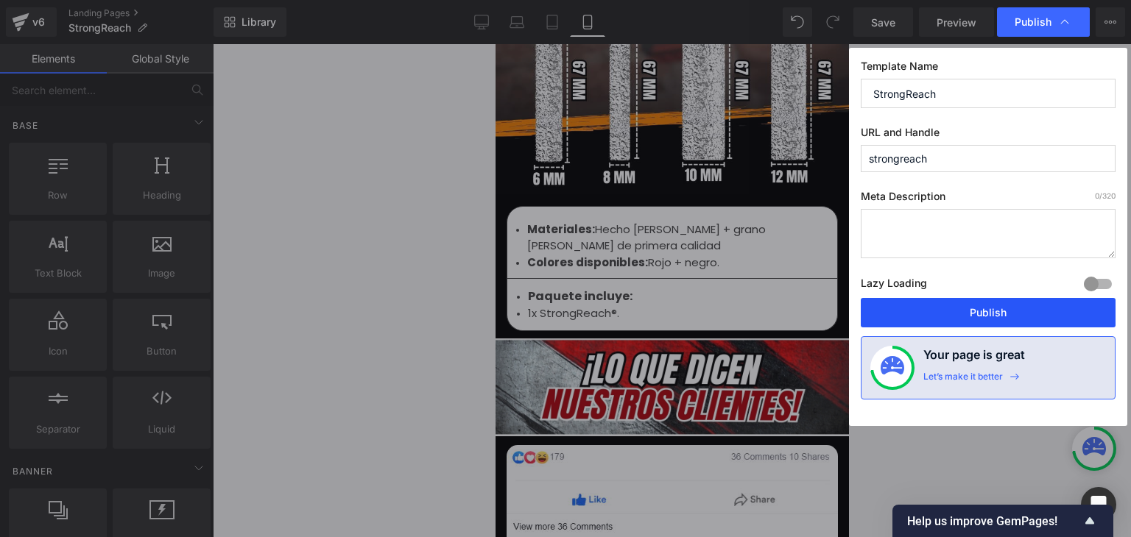
click at [988, 313] on button "Publish" at bounding box center [987, 312] width 255 height 29
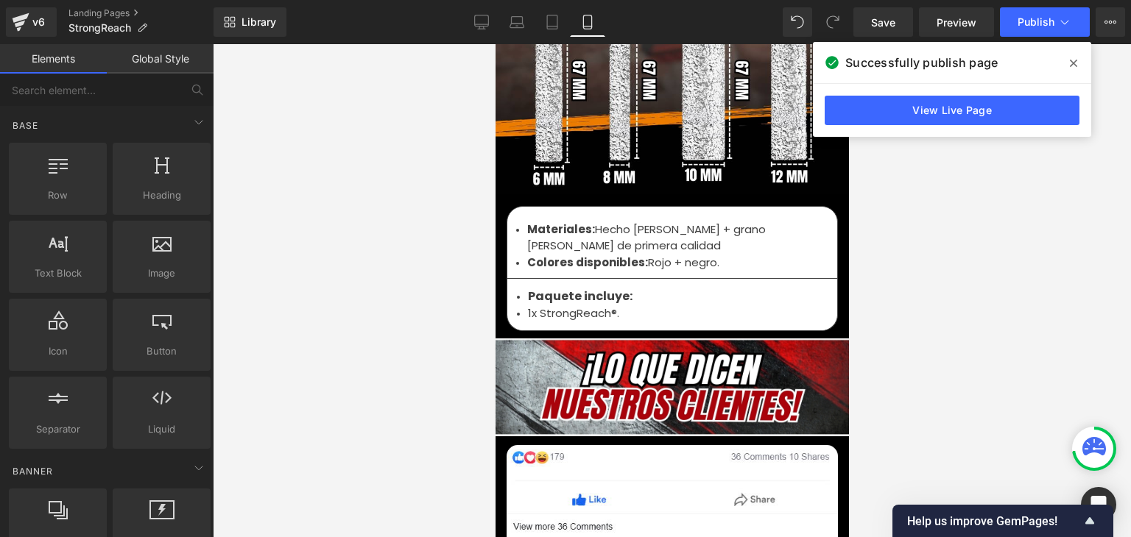
click at [593, 222] on li "Materiales: Hecho [PERSON_NAME] + grano [PERSON_NAME] de primera calidad" at bounding box center [665, 238] width 279 height 33
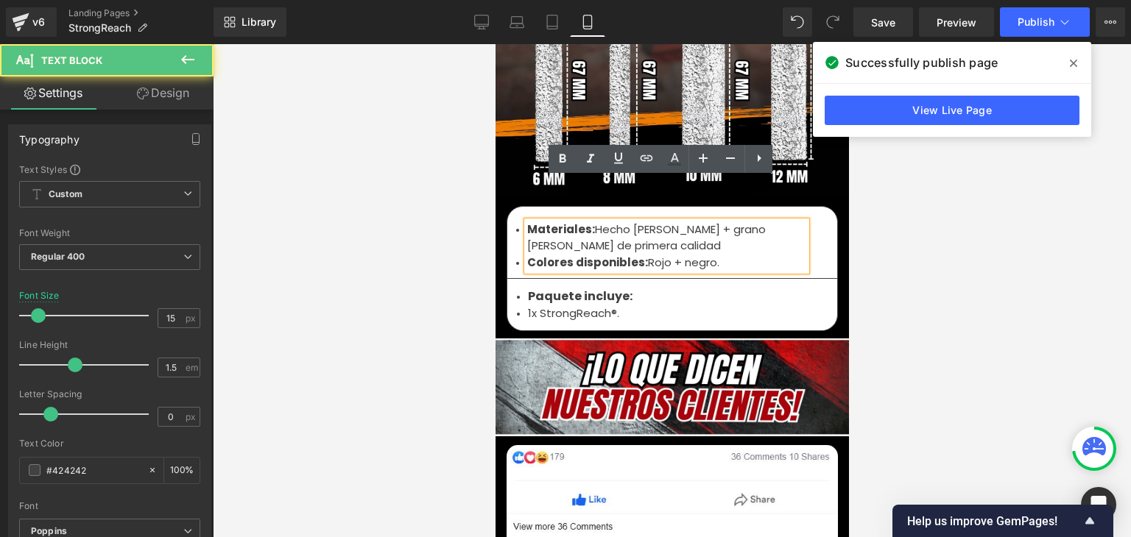
click at [604, 222] on li "Materiales: Hecho [PERSON_NAME] + grano [PERSON_NAME] de primera calidad" at bounding box center [665, 238] width 279 height 33
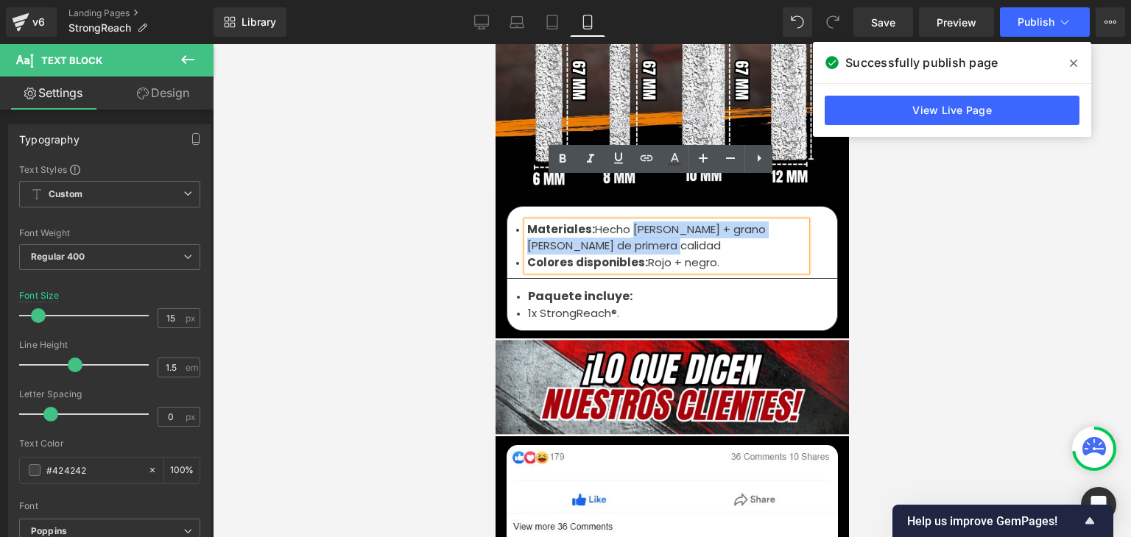
drag, startPoint x: 632, startPoint y: 202, endPoint x: 624, endPoint y: 186, distance: 17.1
click at [624, 222] on li "Materiales: Hecho [PERSON_NAME] + grano [PERSON_NAME] de primera calidad" at bounding box center [665, 238] width 279 height 33
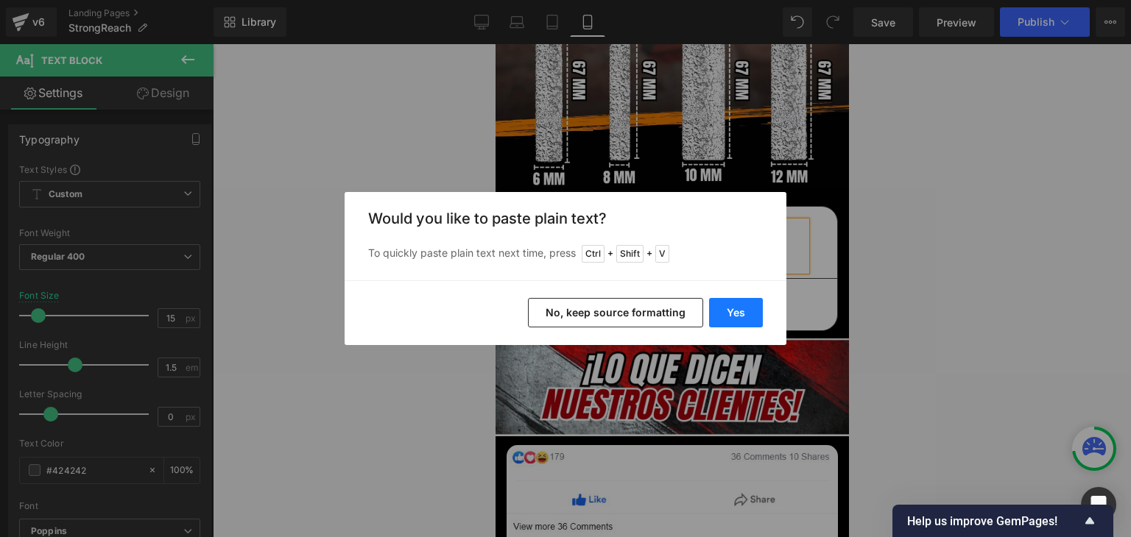
click at [721, 305] on button "Yes" at bounding box center [736, 312] width 54 height 29
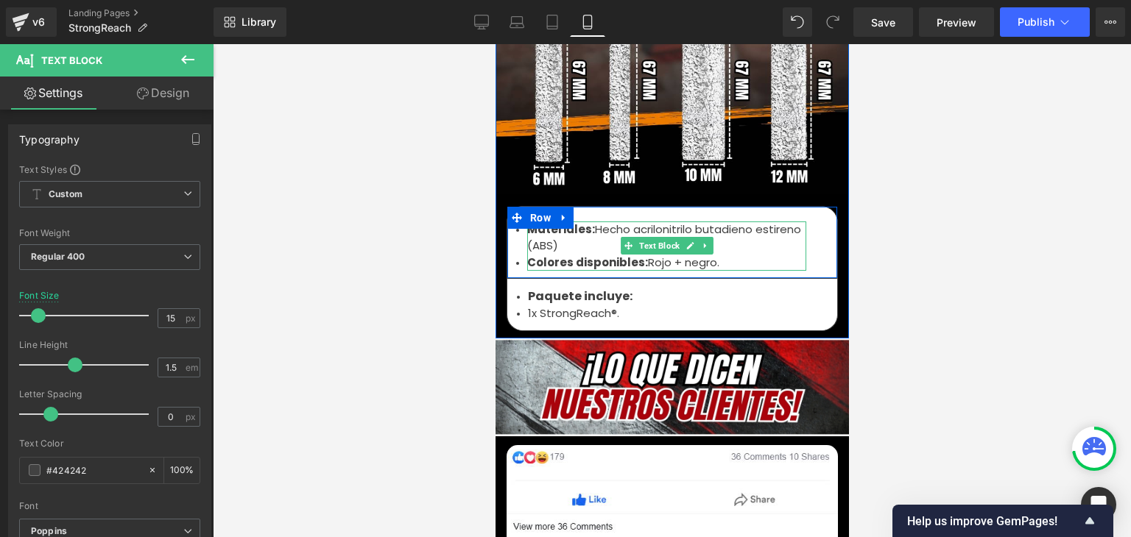
click at [590, 222] on li "Materiales: Hecho acrilonitrilo butadieno estireno (ABS)" at bounding box center [665, 238] width 279 height 33
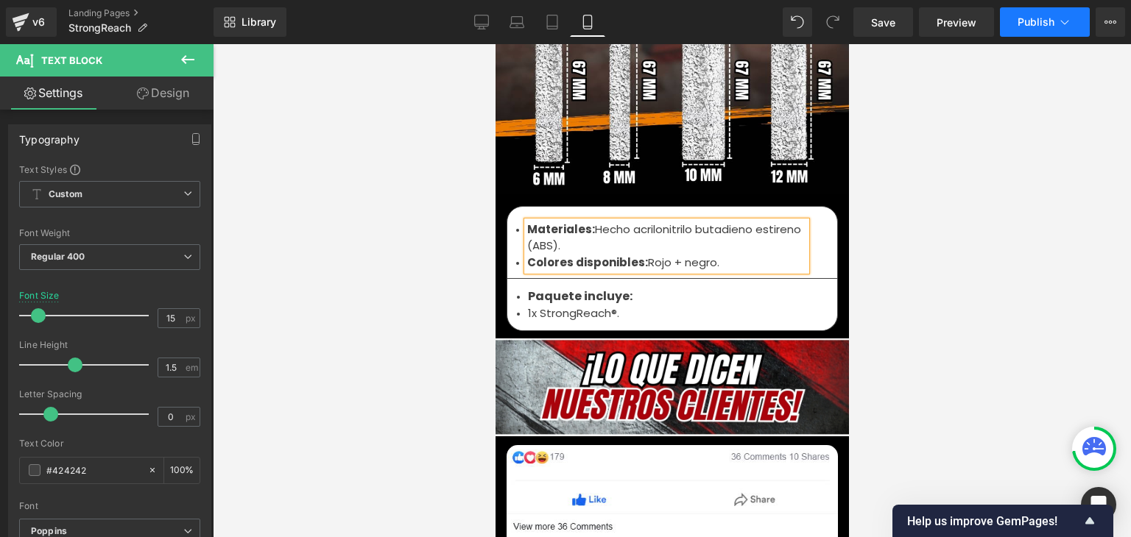
click at [1015, 25] on button "Publish" at bounding box center [1045, 21] width 90 height 29
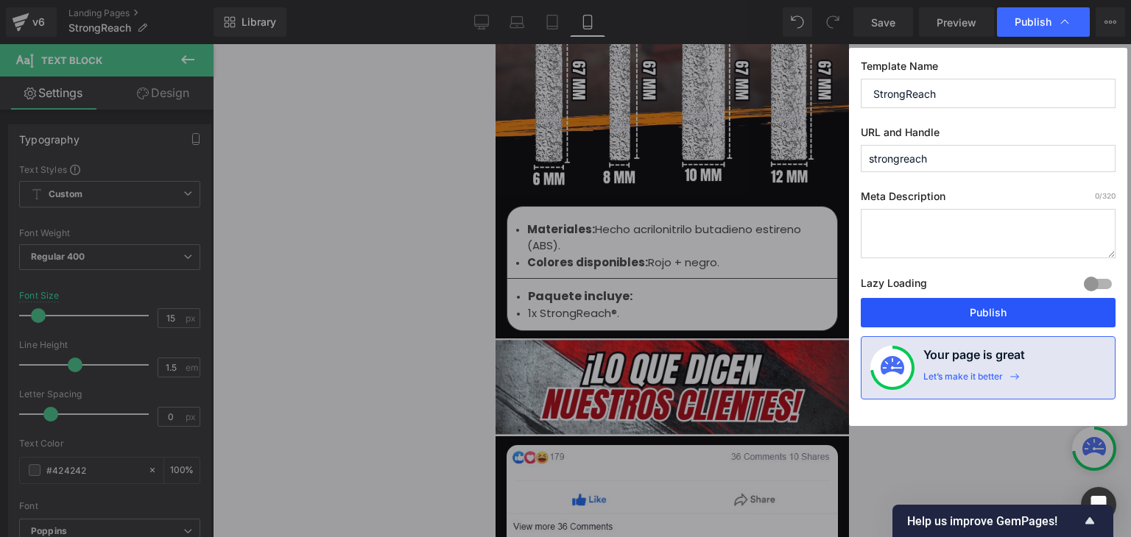
click at [975, 313] on button "Publish" at bounding box center [987, 312] width 255 height 29
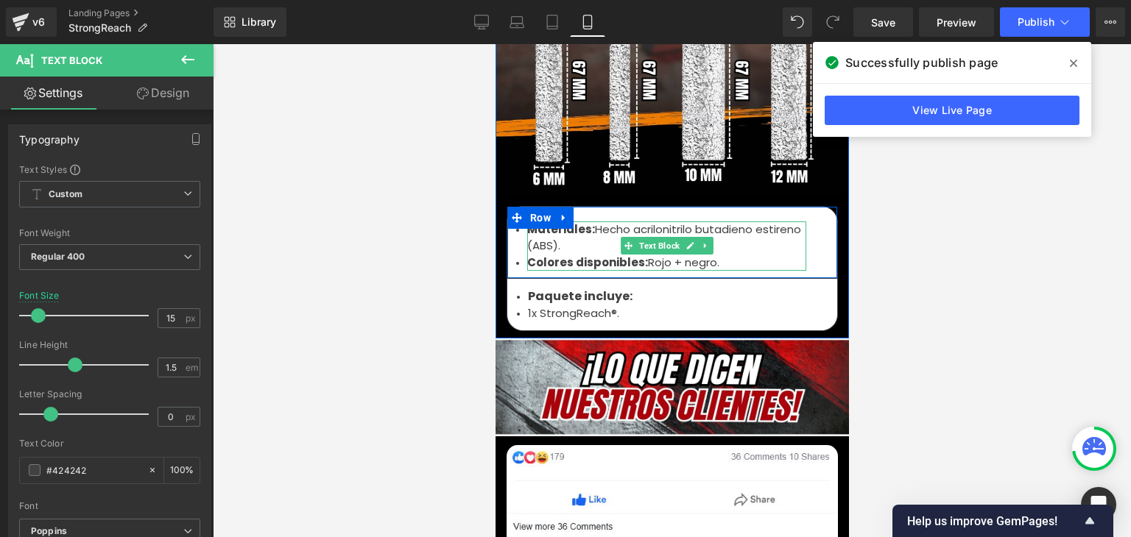
click at [560, 255] on strong "Colores disponibles:" at bounding box center [586, 262] width 121 height 15
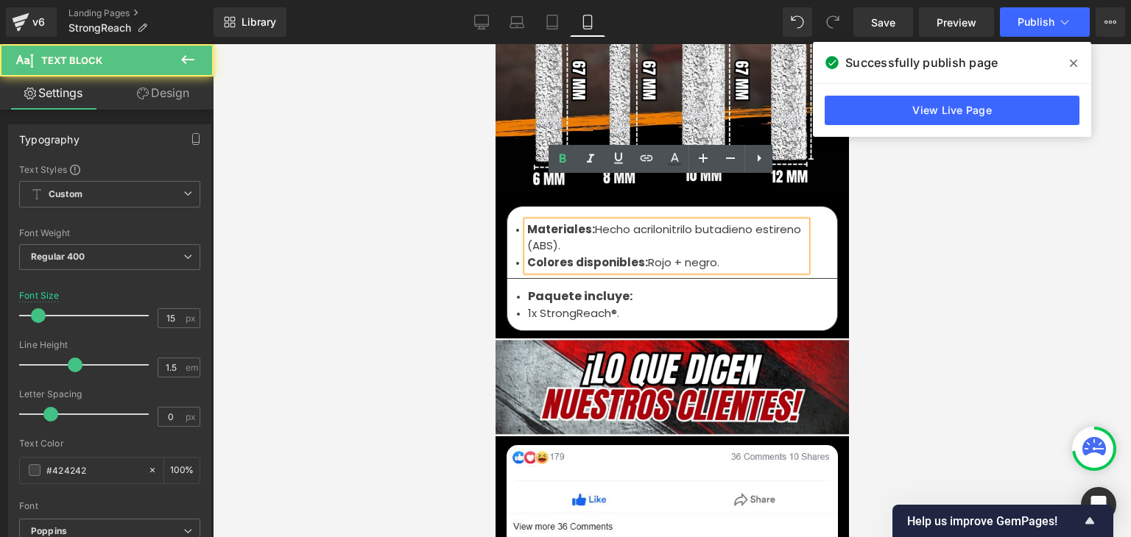
click at [710, 255] on li "Colores disponibles: Rojo + negro." at bounding box center [665, 263] width 279 height 17
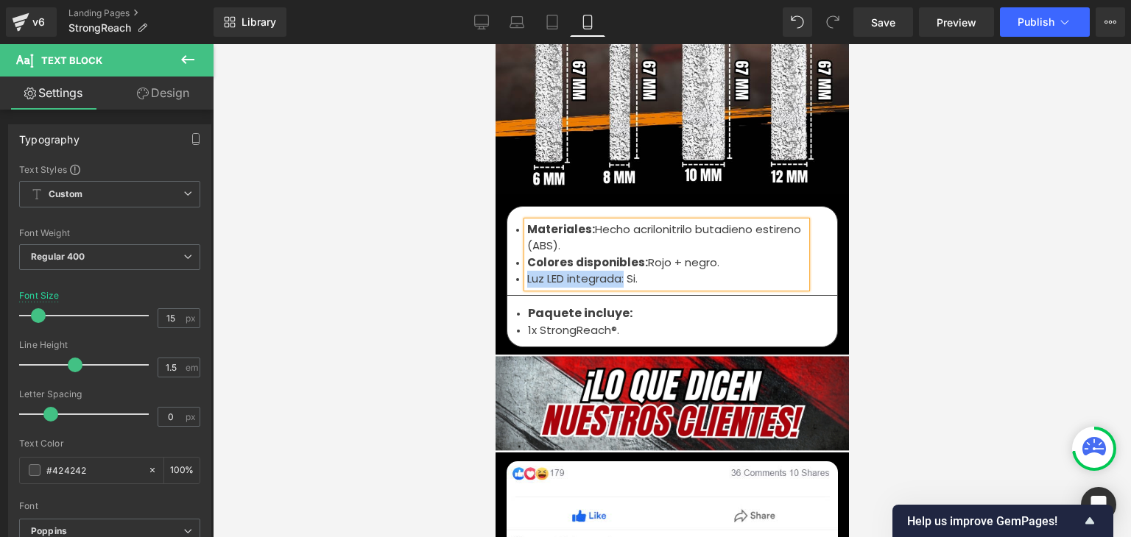
drag, startPoint x: 618, startPoint y: 236, endPoint x: 522, endPoint y: 238, distance: 95.7
click at [526, 271] on li "Luz LED integrada: Si." at bounding box center [665, 279] width 279 height 17
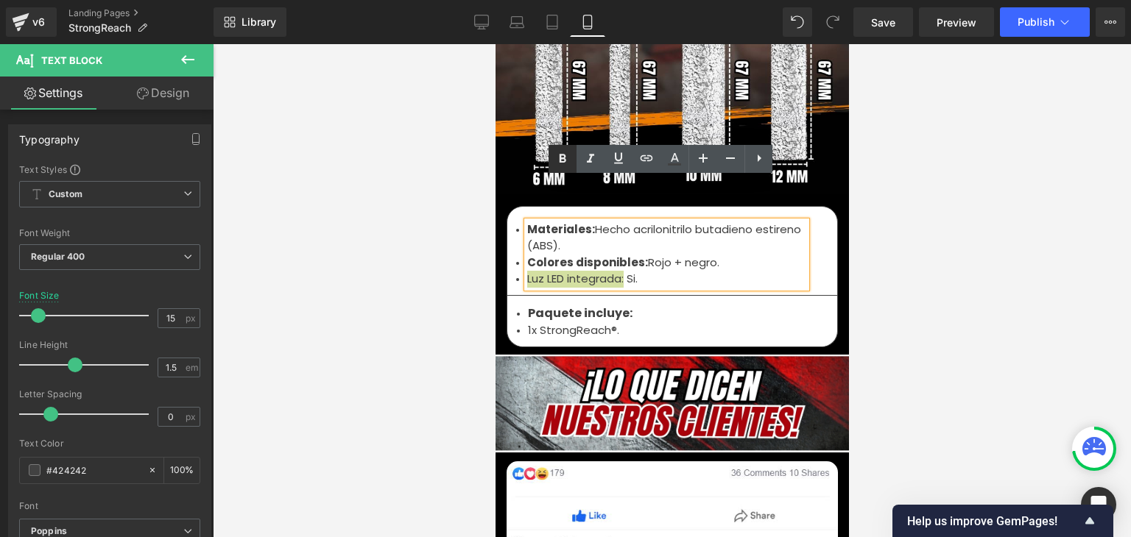
click at [568, 155] on icon at bounding box center [562, 159] width 18 height 18
click at [642, 271] on li "Luz LED integrada: Si." at bounding box center [665, 279] width 279 height 17
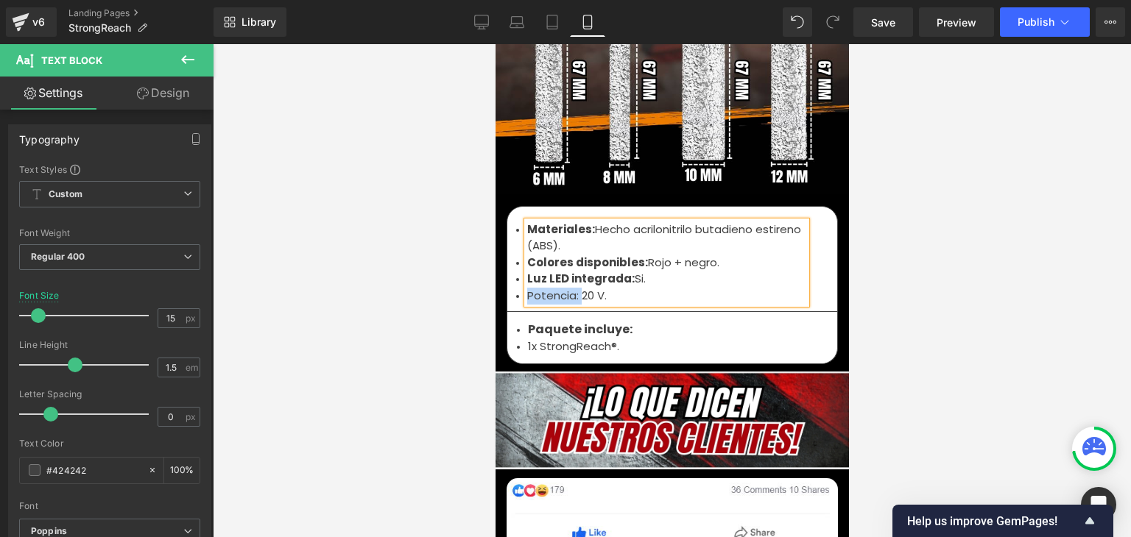
drag, startPoint x: 573, startPoint y: 254, endPoint x: 522, endPoint y: 255, distance: 50.8
click at [526, 288] on li "Potencia: 20 V." at bounding box center [665, 296] width 279 height 17
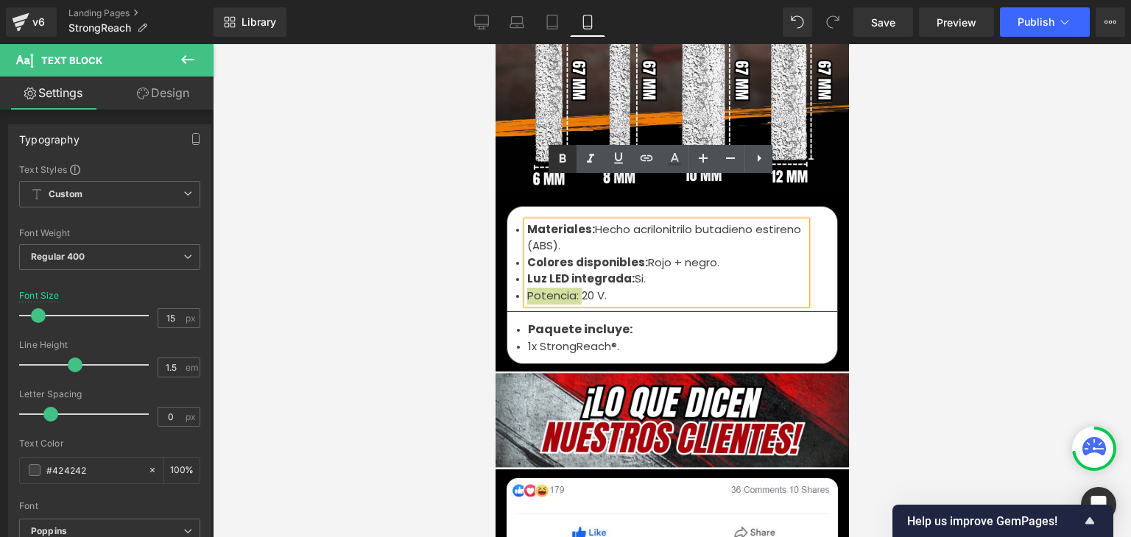
click at [560, 161] on icon at bounding box center [562, 158] width 7 height 9
click at [613, 288] on li "Potencia: 20 V." at bounding box center [665, 296] width 279 height 17
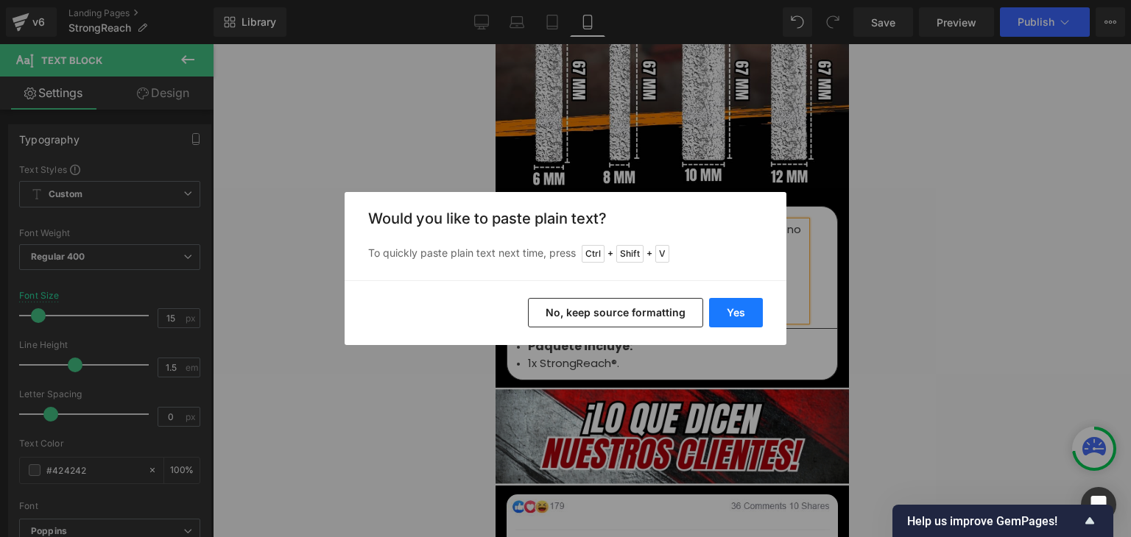
drag, startPoint x: 736, startPoint y: 310, endPoint x: 79, endPoint y: 238, distance: 661.1
click at [736, 310] on button "Yes" at bounding box center [736, 312] width 54 height 29
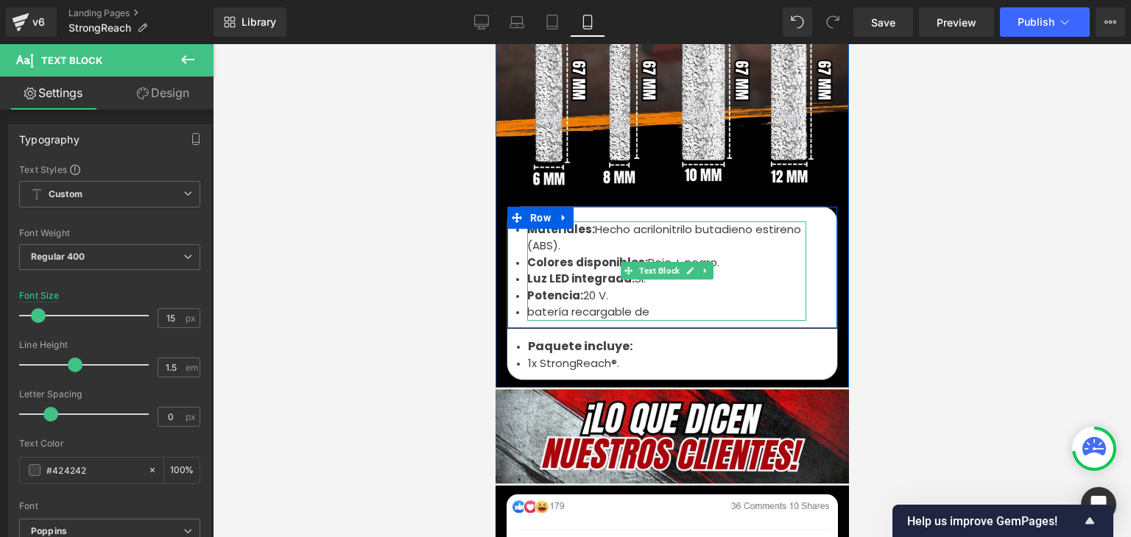
click at [528, 304] on li "batería recargable de" at bounding box center [665, 312] width 279 height 17
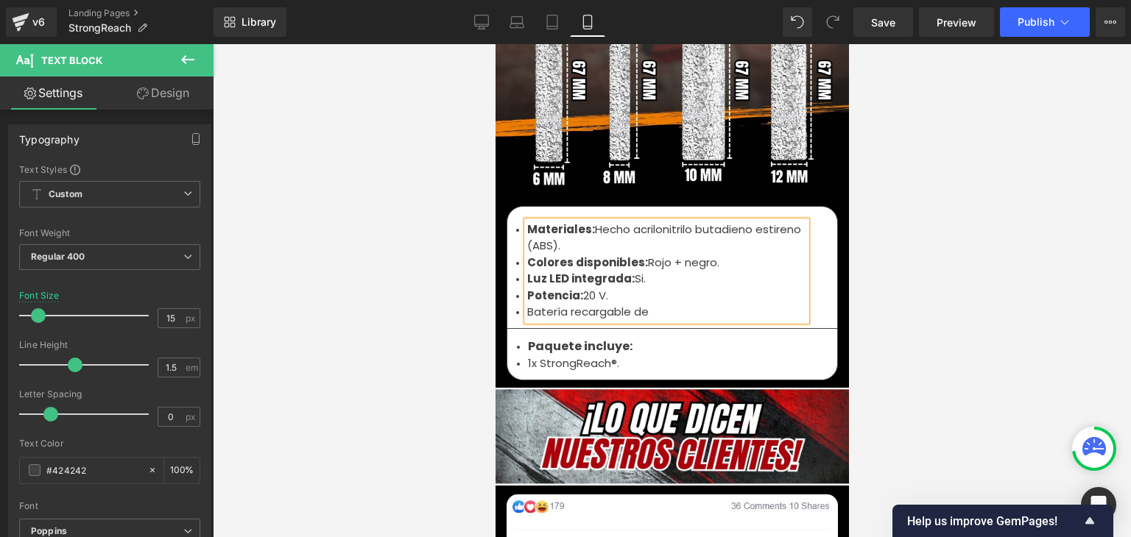
click at [649, 304] on li "Batería recargable de" at bounding box center [665, 312] width 279 height 17
drag, startPoint x: 649, startPoint y: 266, endPoint x: 523, endPoint y: 269, distance: 125.9
click at [526, 304] on li "Batería recargable de:" at bounding box center [665, 312] width 279 height 17
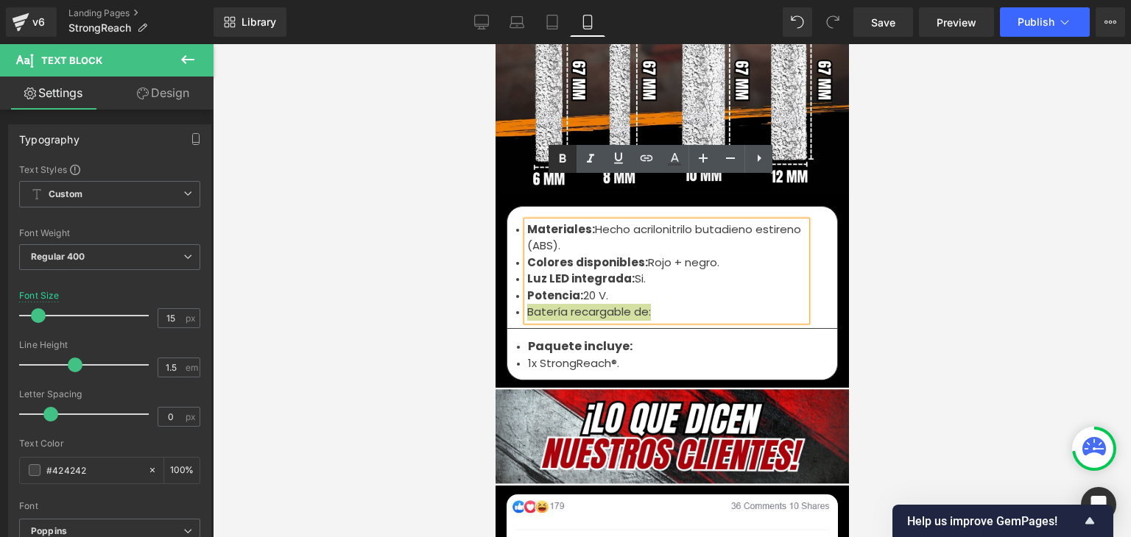
click at [562, 159] on icon at bounding box center [562, 158] width 7 height 9
click at [661, 304] on li "Batería recargable de:" at bounding box center [665, 312] width 279 height 17
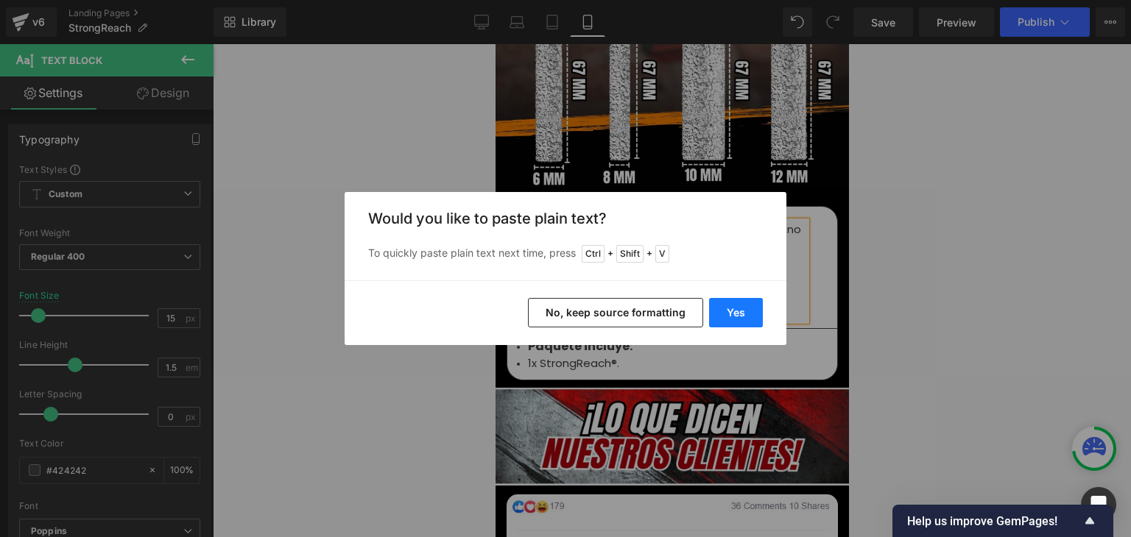
click at [724, 311] on button "Yes" at bounding box center [736, 312] width 54 height 29
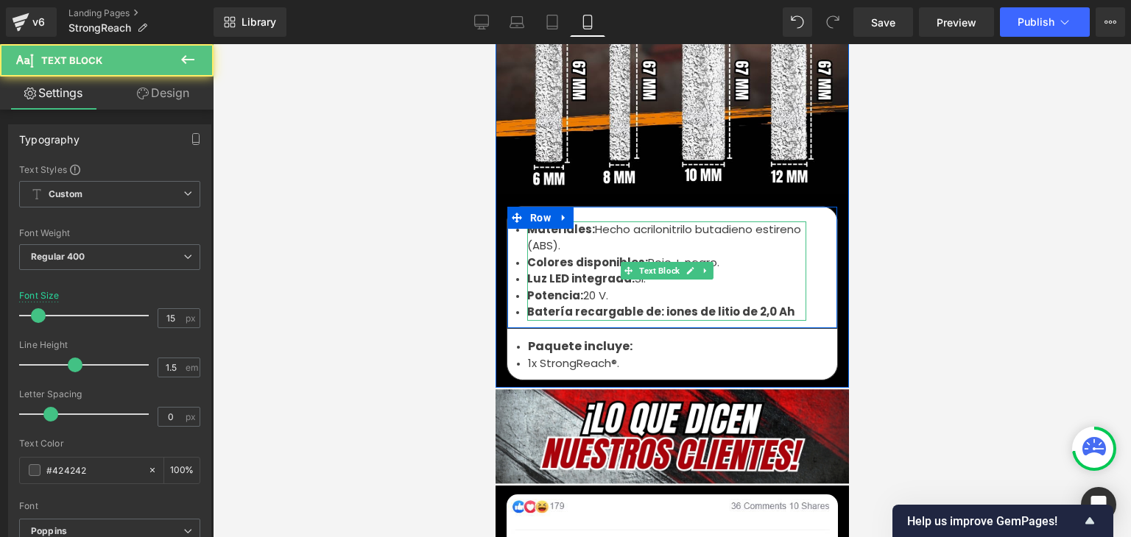
click at [648, 304] on strong "Batería recargable de: iones de litio de 2,0 Ah" at bounding box center [659, 311] width 267 height 15
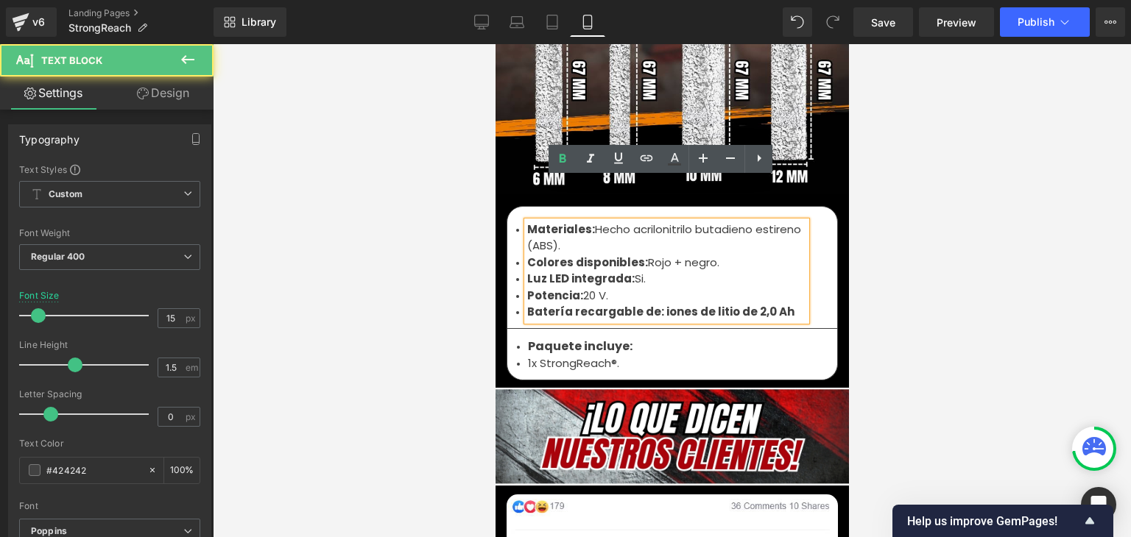
click at [651, 304] on strong "Batería recargable de: iones de litio de 2,0 Ah" at bounding box center [659, 311] width 267 height 15
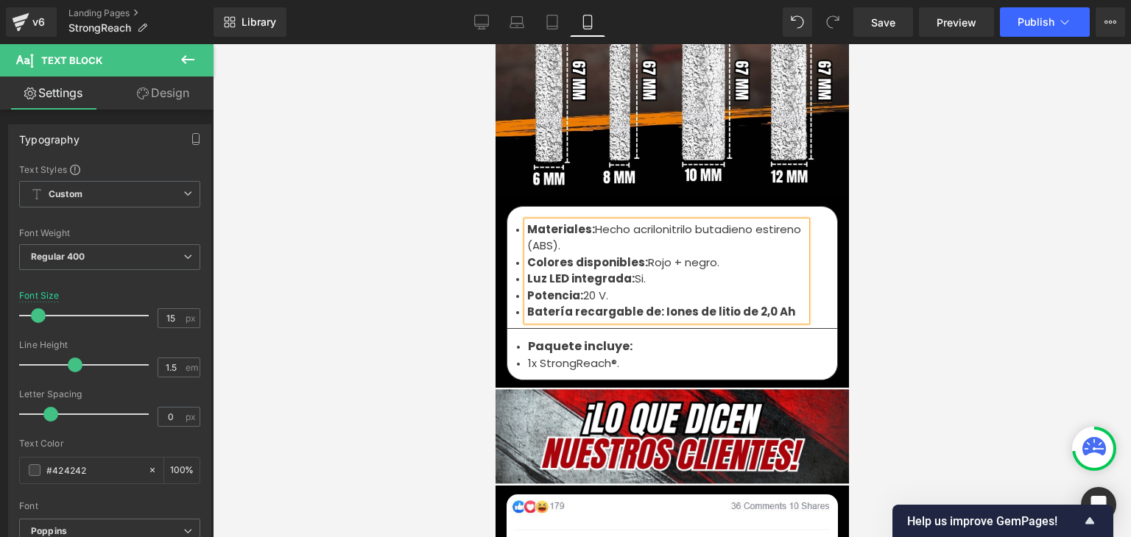
click at [777, 304] on li "Batería recargable de: Iones de litio de 2,0 Ah" at bounding box center [665, 312] width 279 height 17
drag, startPoint x: 779, startPoint y: 269, endPoint x: 649, endPoint y: 267, distance: 130.3
click at [649, 304] on li "Batería recargable de: Iones de litio de 2,0 Ah." at bounding box center [665, 312] width 279 height 17
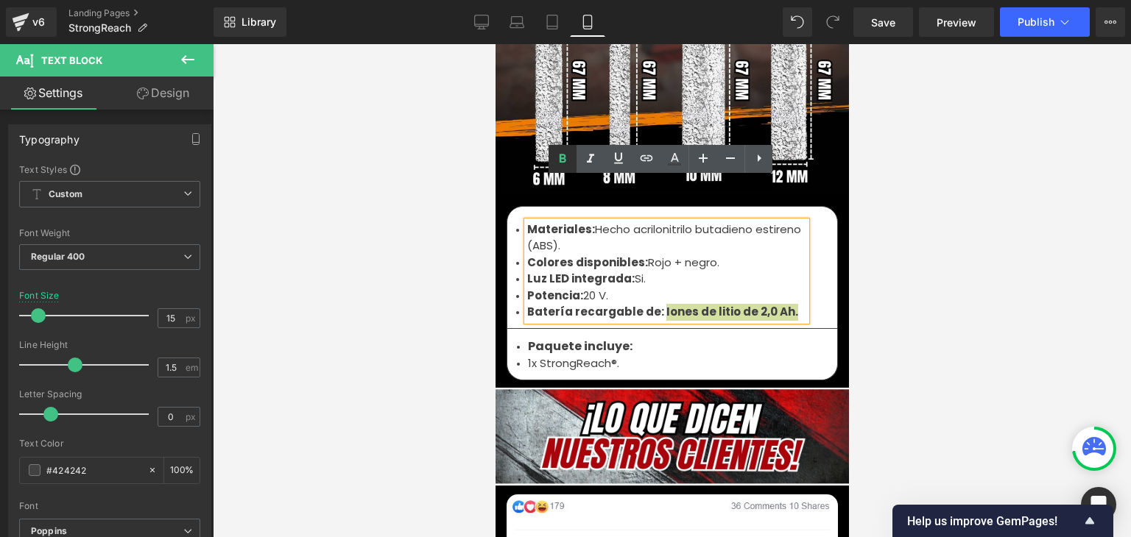
click at [569, 160] on icon at bounding box center [562, 159] width 18 height 18
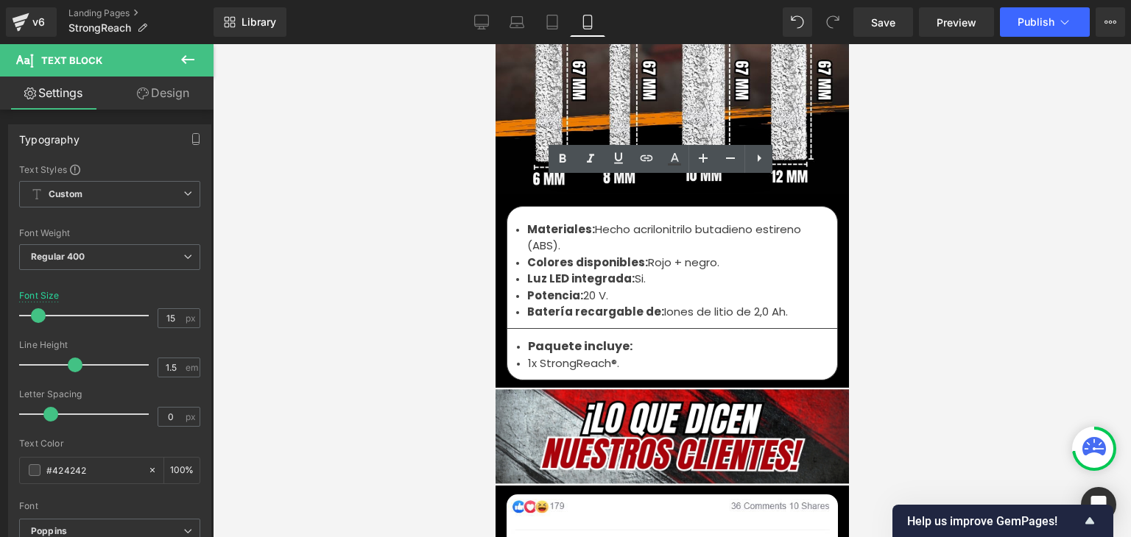
click at [926, 171] on div at bounding box center [672, 290] width 918 height 493
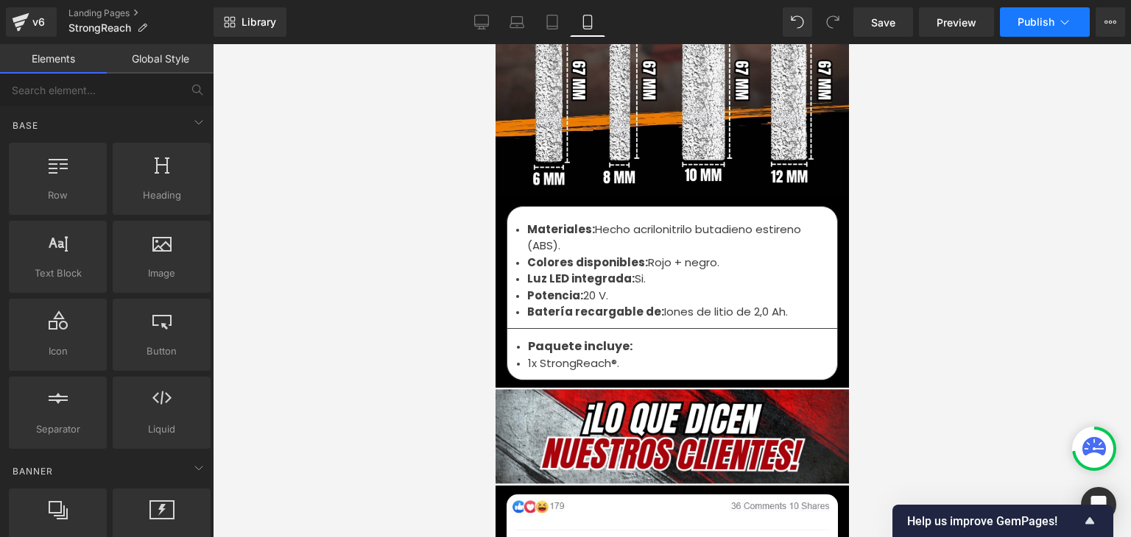
click at [1050, 27] on span "Publish" at bounding box center [1035, 22] width 37 height 12
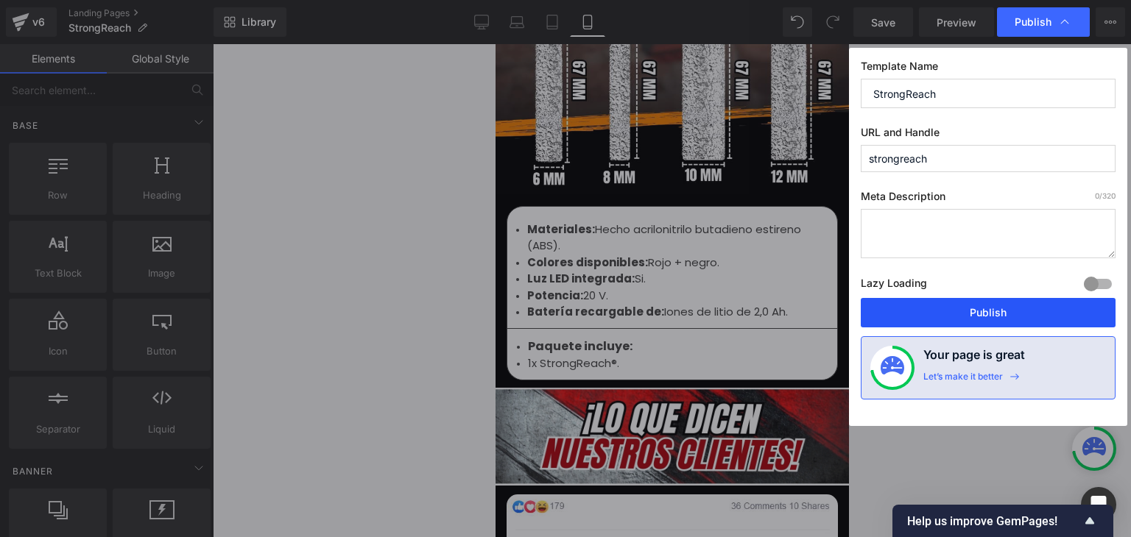
click at [986, 312] on button "Publish" at bounding box center [987, 312] width 255 height 29
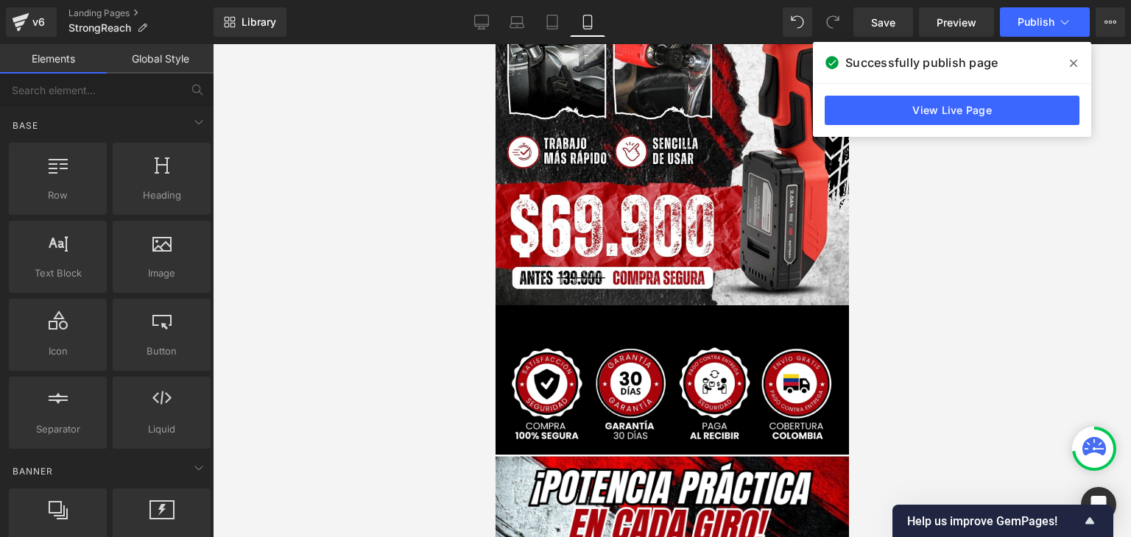
scroll to position [0, 0]
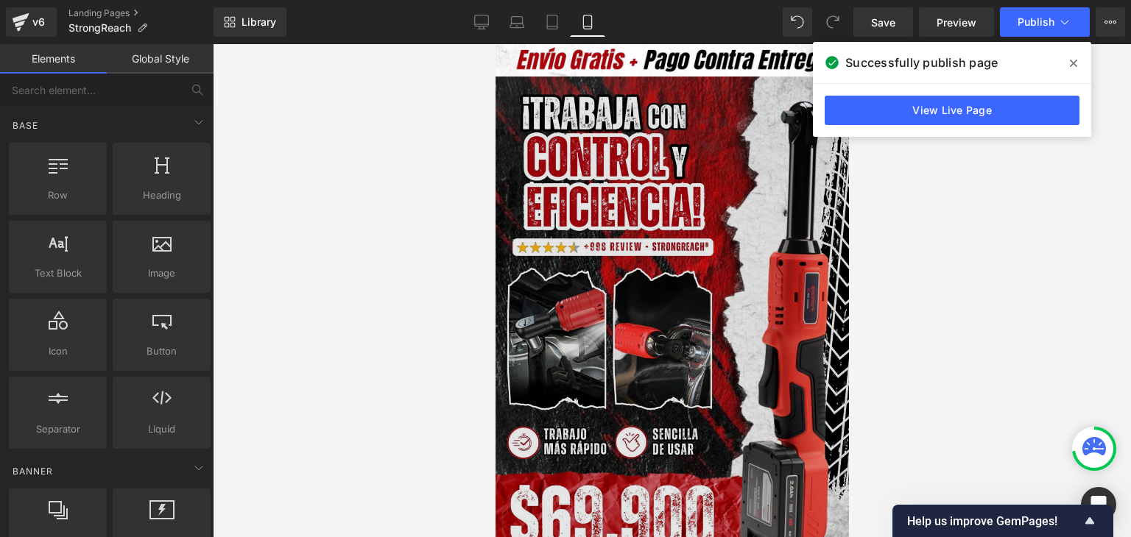
click at [645, 238] on img at bounding box center [671, 338] width 353 height 523
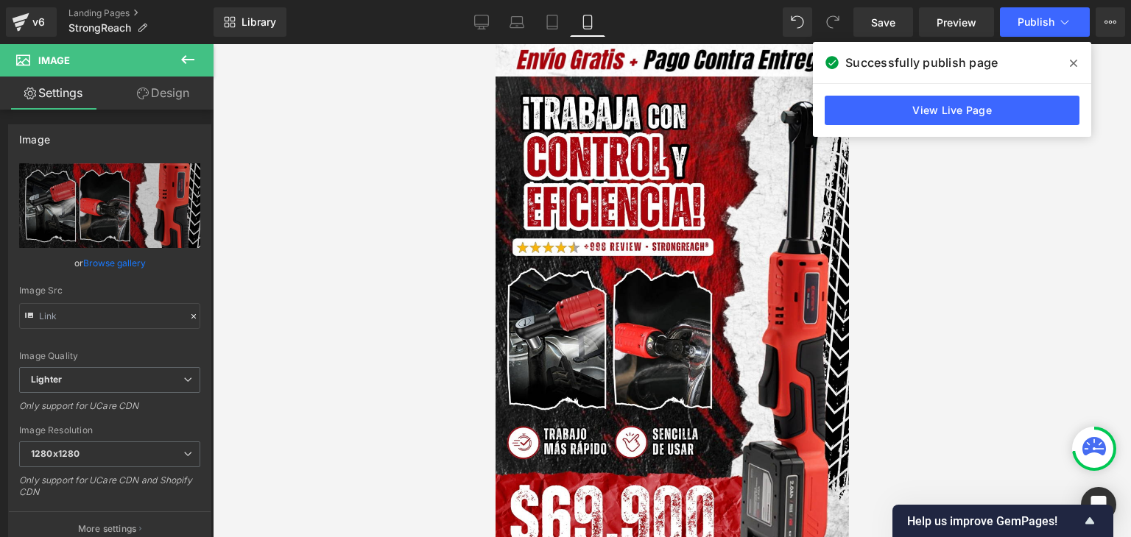
click at [1083, 59] on span at bounding box center [1073, 64] width 24 height 24
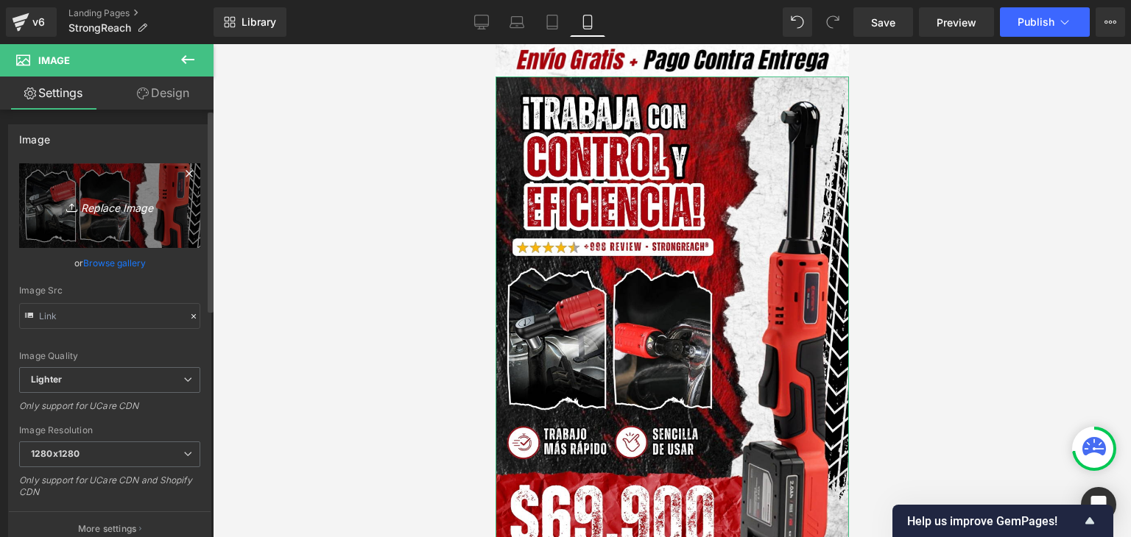
click at [106, 208] on icon "Replace Image" at bounding box center [110, 206] width 118 height 18
type input "C:\fakepath\Banner Landing (1).webp"
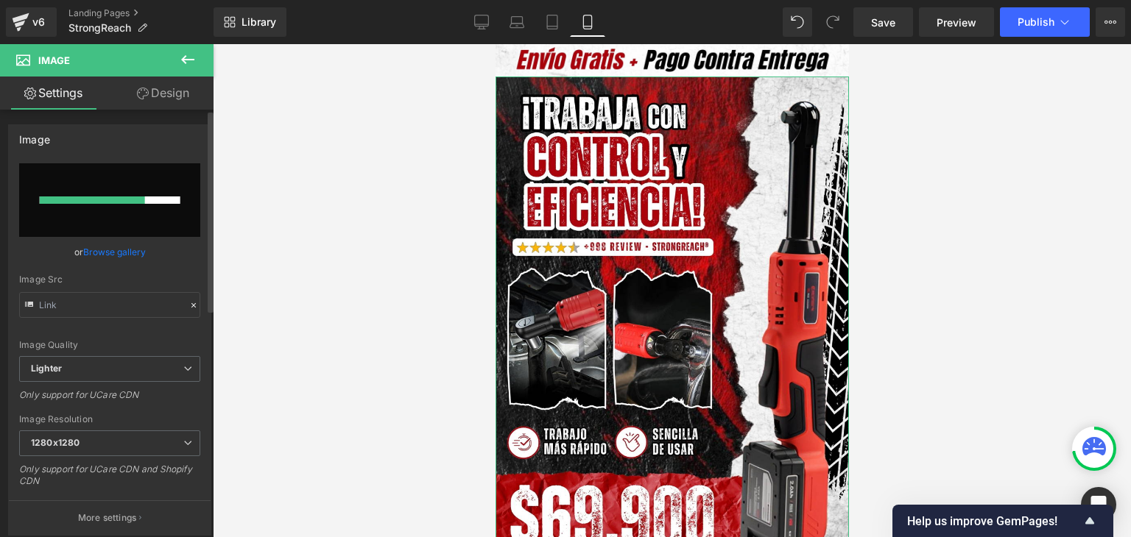
click at [129, 250] on link "Browse gallery" at bounding box center [114, 252] width 63 height 26
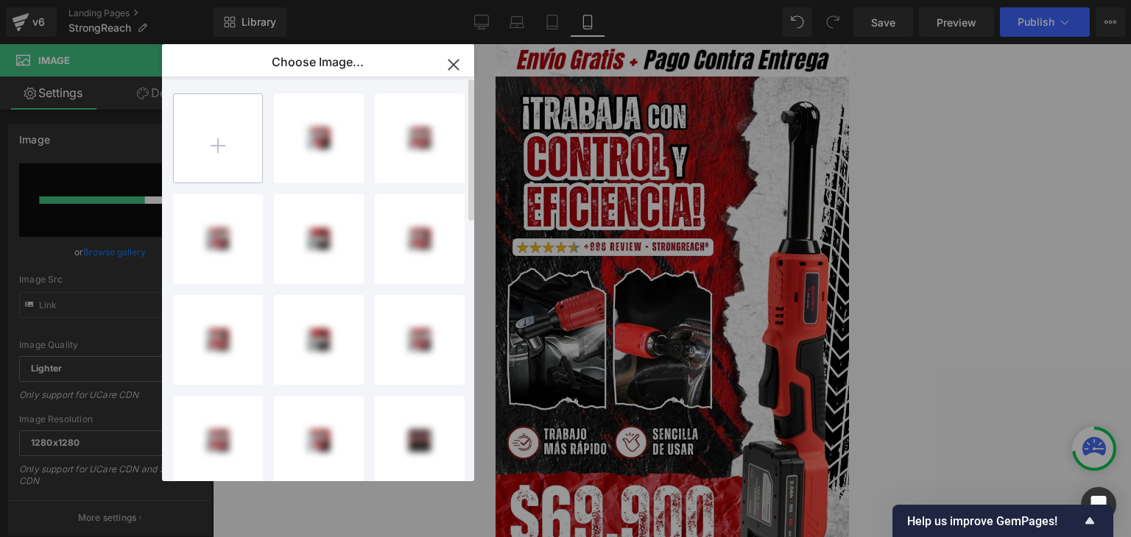
click at [218, 141] on input "file" at bounding box center [218, 138] width 88 height 88
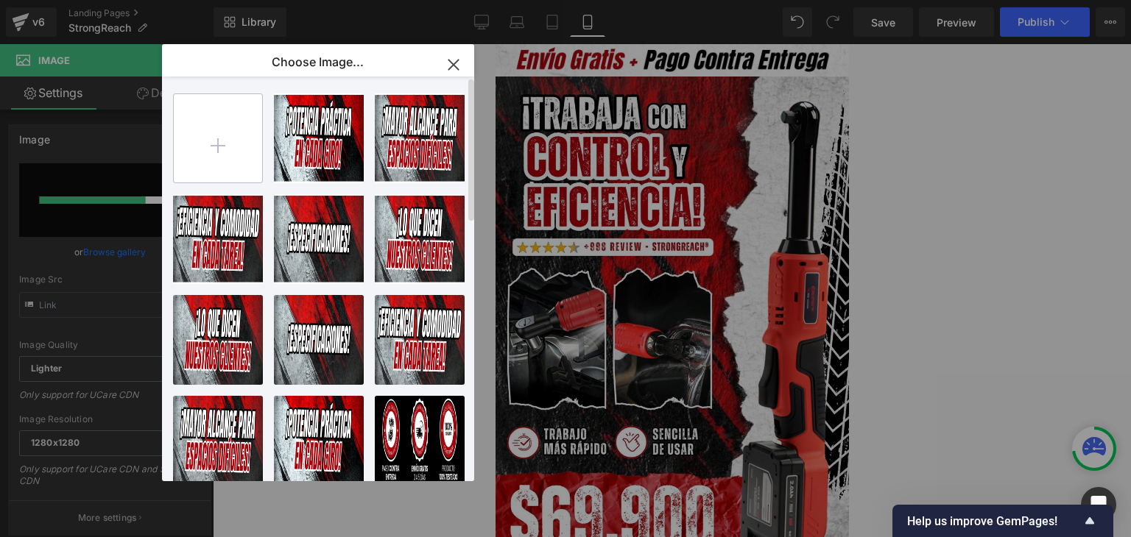
type input "C:\fakepath\Banner Landing (1).webp"
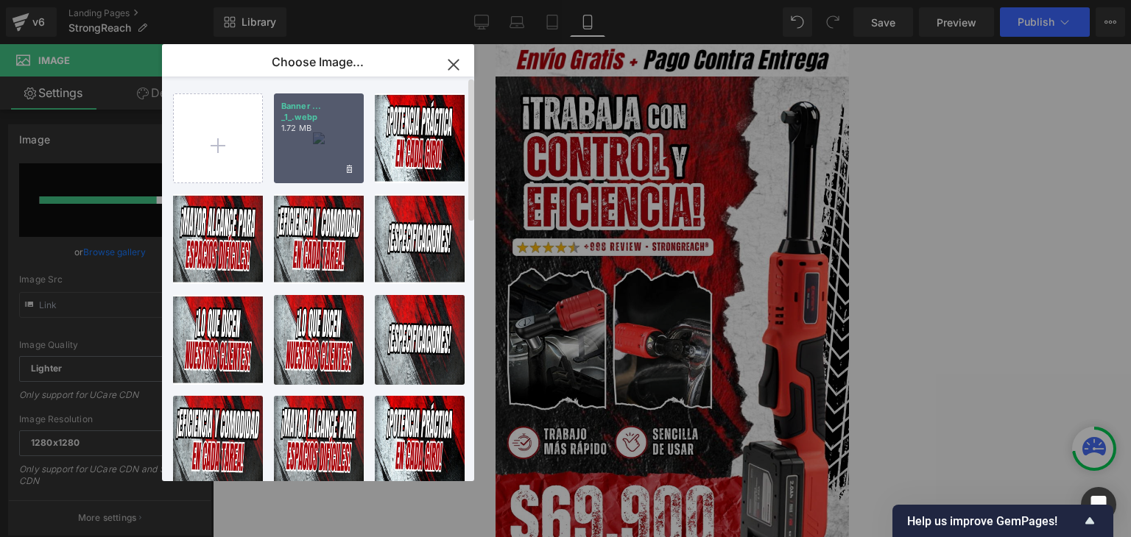
click at [306, 144] on div "Banner ... _1_.webp 1.72 MB" at bounding box center [319, 138] width 90 height 90
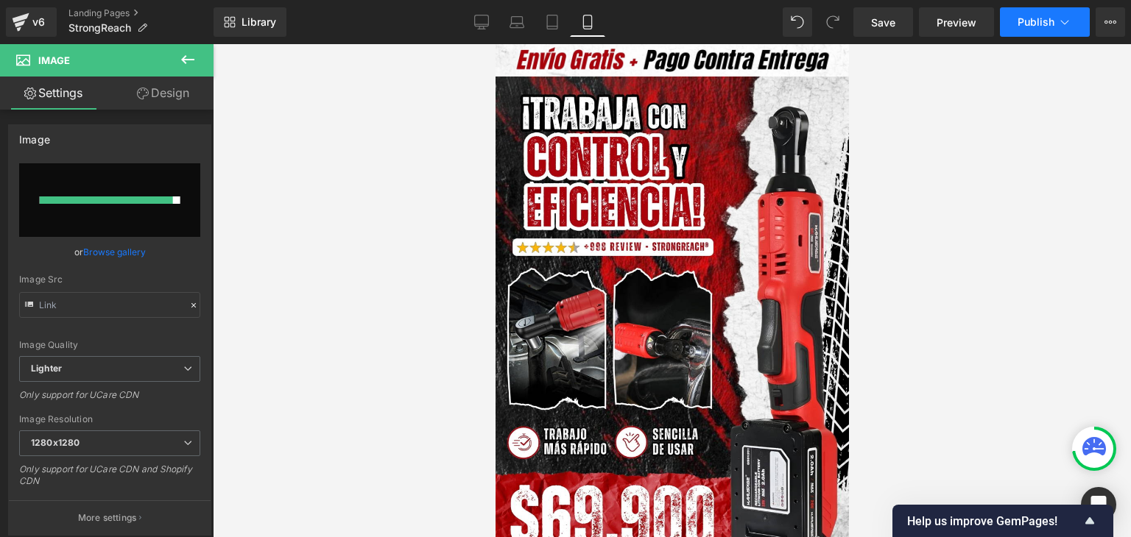
click at [1029, 18] on span "Publish" at bounding box center [1035, 22] width 37 height 12
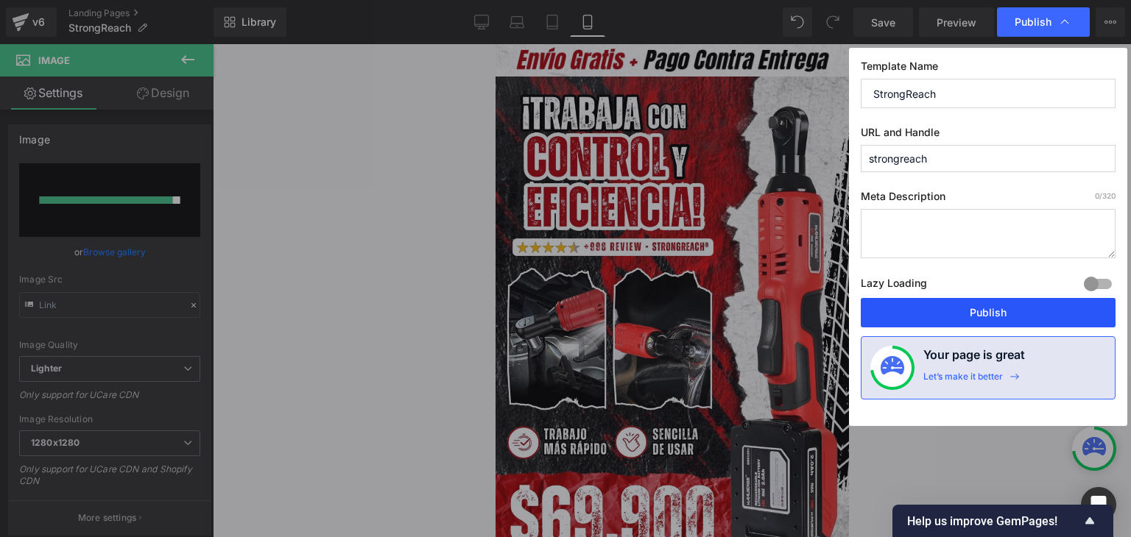
click at [977, 317] on button "Publish" at bounding box center [987, 312] width 255 height 29
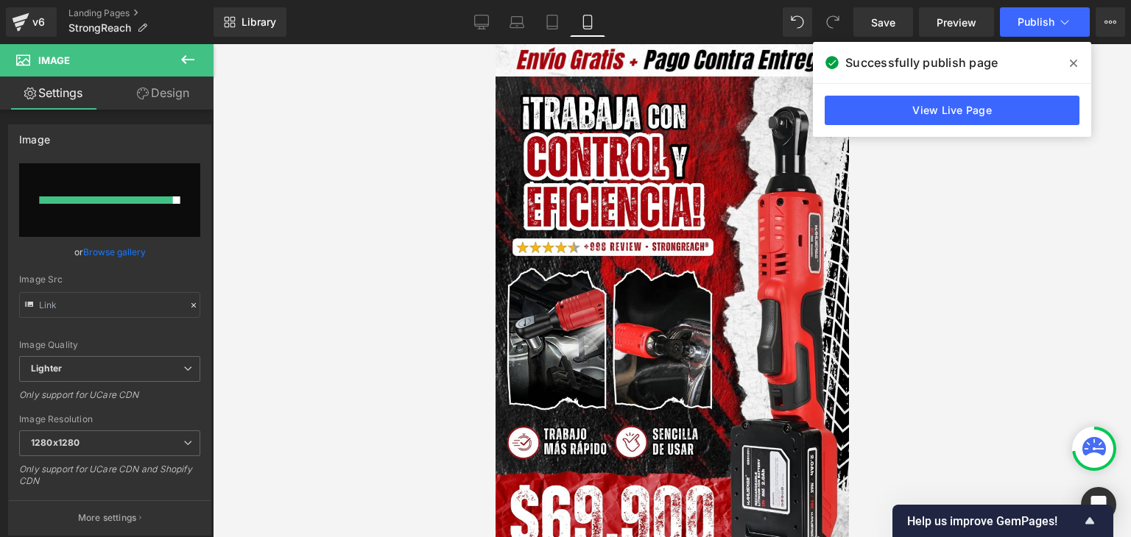
click at [1074, 67] on icon at bounding box center [1072, 63] width 7 height 12
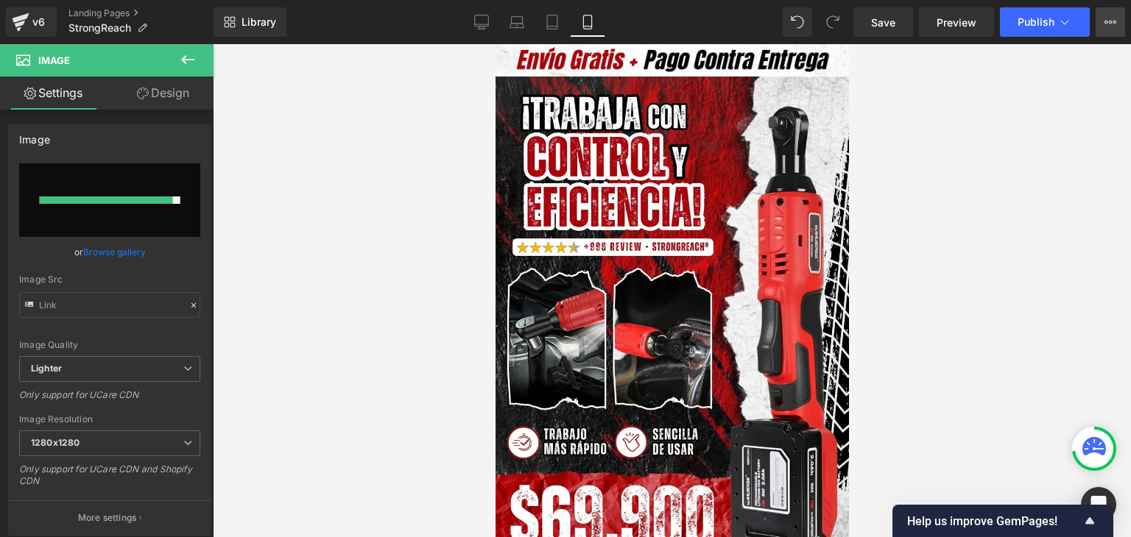
click at [1105, 22] on icon at bounding box center [1110, 22] width 12 height 12
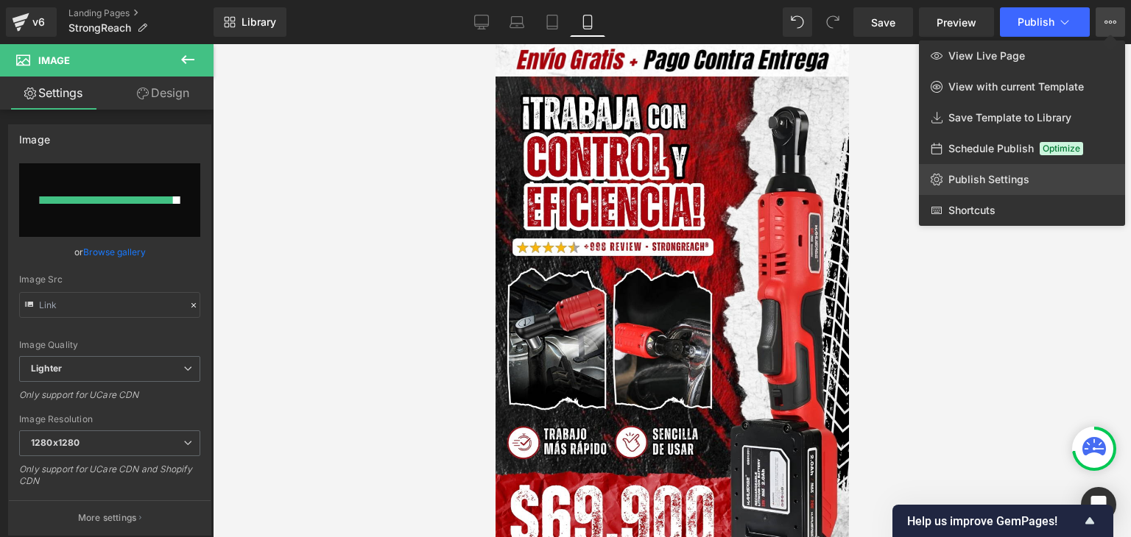
click at [964, 180] on span "Publish Settings" at bounding box center [988, 179] width 81 height 13
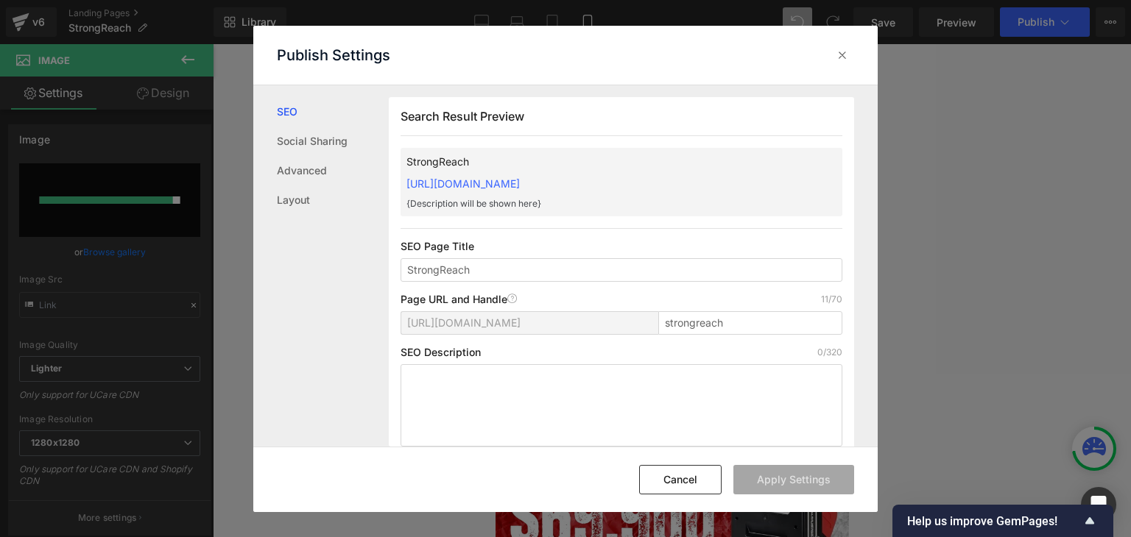
drag, startPoint x: 400, startPoint y: 181, endPoint x: 713, endPoint y: 181, distance: 312.8
click at [715, 180] on div "StrongReach [URL][DOMAIN_NAME] {Description will be shown here}" at bounding box center [621, 182] width 442 height 68
copy link "[URL][DOMAIN_NAME]"
click at [846, 56] on icon at bounding box center [842, 55] width 15 height 15
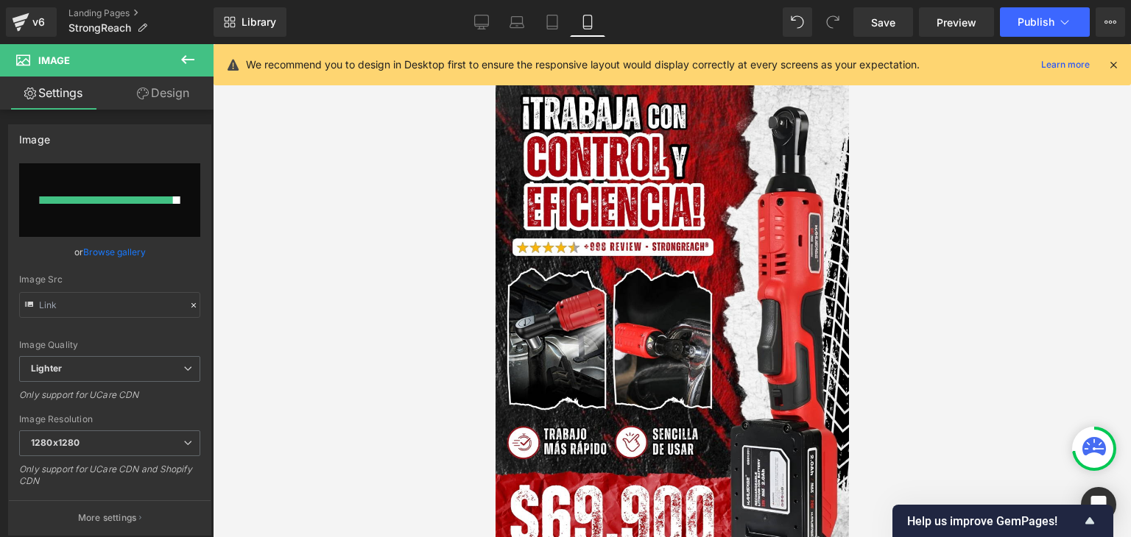
click at [1110, 63] on icon at bounding box center [1112, 64] width 13 height 13
